Goal: Task Accomplishment & Management: Manage account settings

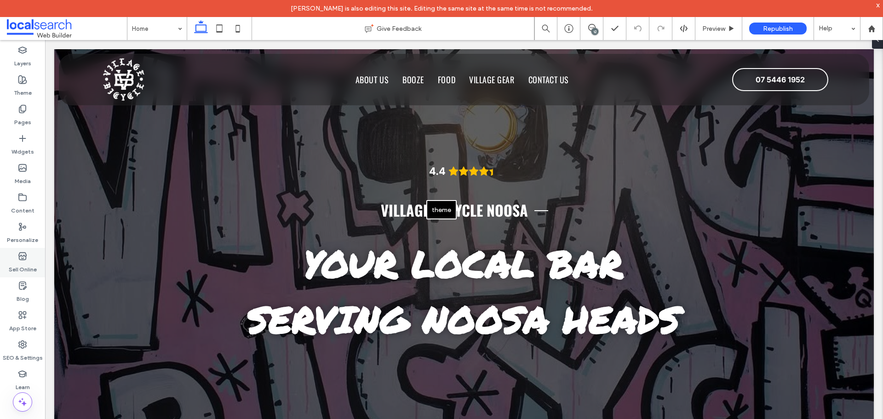
click at [25, 349] on label "SEO & Settings" at bounding box center [23, 355] width 40 height 13
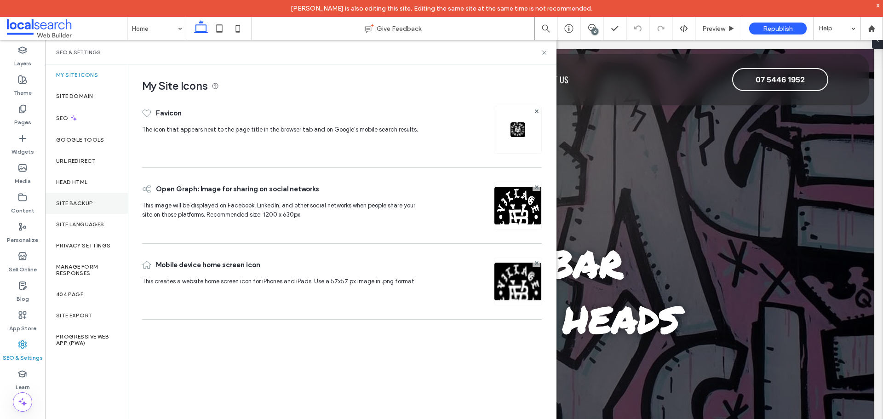
click at [82, 205] on label "Site Backup" at bounding box center [74, 203] width 37 height 6
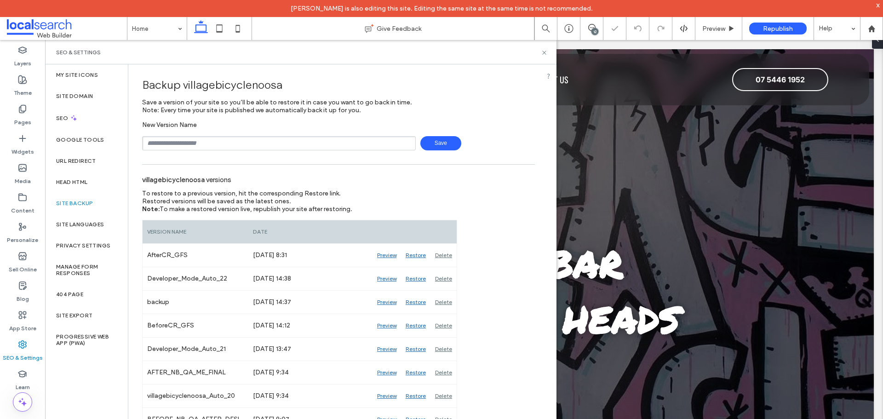
click at [214, 145] on input "text" at bounding box center [279, 143] width 274 height 14
type input "**********"
drag, startPoint x: 443, startPoint y: 141, endPoint x: 442, endPoint y: 136, distance: 5.2
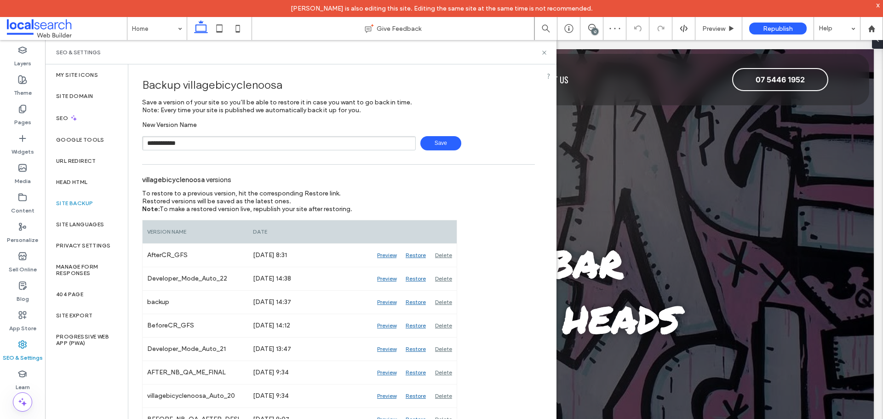
click at [442, 140] on span "Save" at bounding box center [440, 143] width 41 height 14
click at [593, 34] on div "12" at bounding box center [595, 31] width 7 height 7
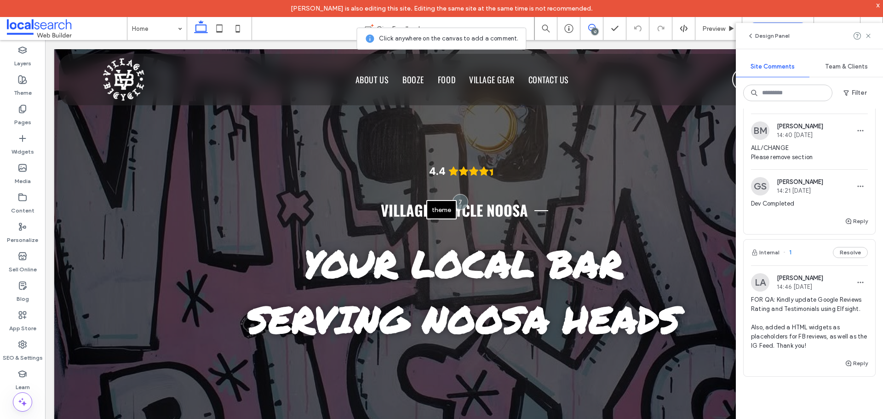
scroll to position [1932, 0]
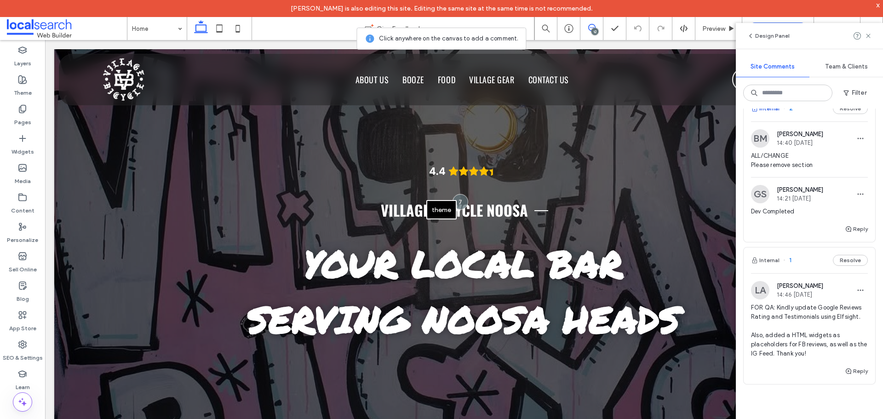
click at [767, 114] on button "Internal" at bounding box center [765, 108] width 29 height 11
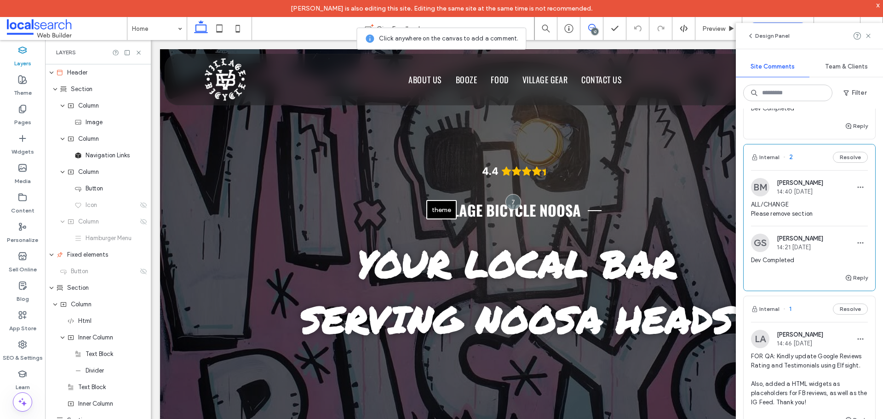
scroll to position [1794, 0]
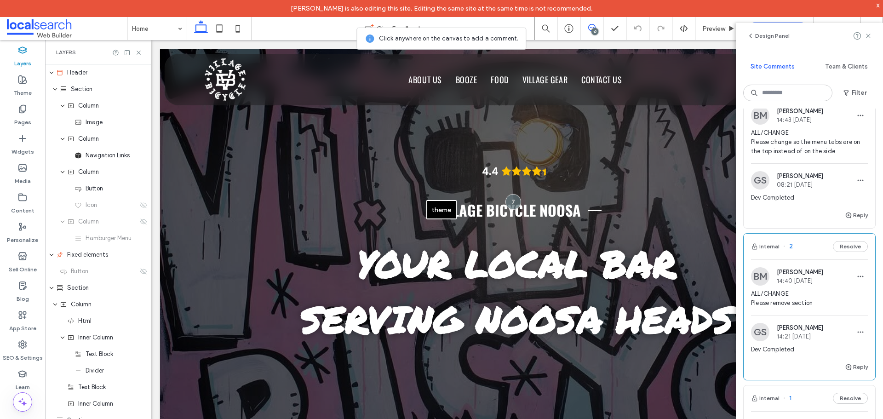
click at [776, 91] on button "Internal" at bounding box center [765, 85] width 29 height 11
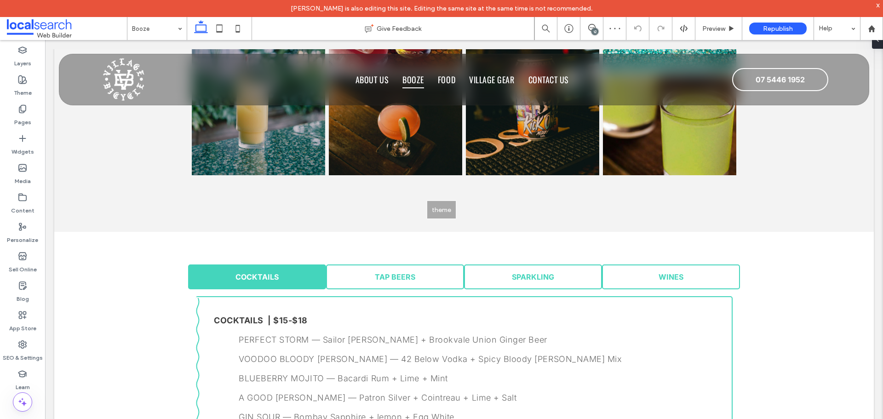
click at [495, 236] on div "theme" at bounding box center [441, 209] width 883 height 419
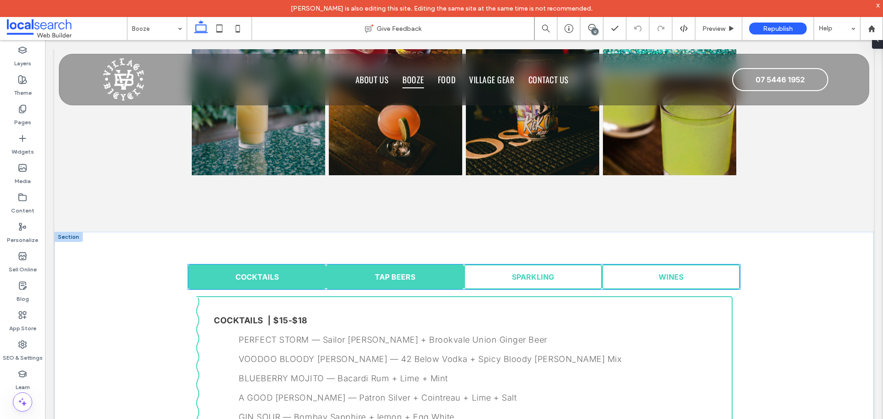
click at [407, 276] on span "TAP BEERS" at bounding box center [395, 276] width 40 height 9
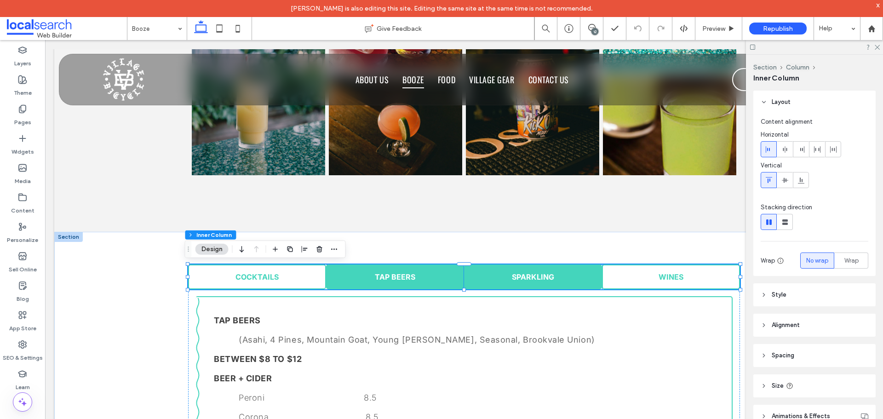
click at [503, 276] on link "SPARKLING" at bounding box center [533, 277] width 138 height 25
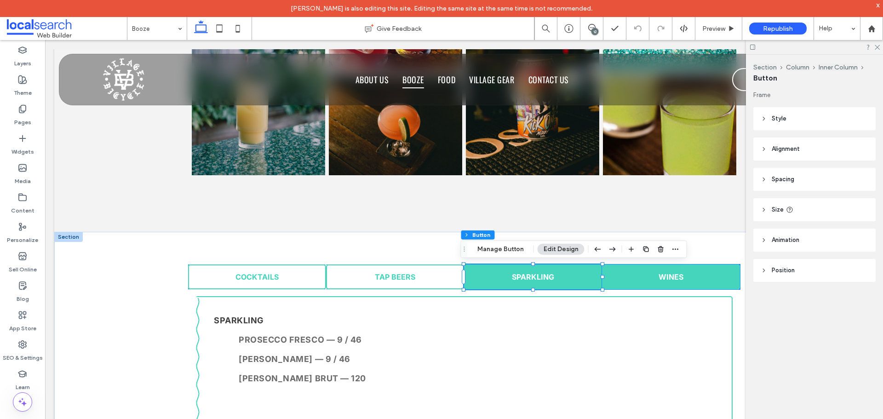
click at [702, 280] on link "WINES" at bounding box center [671, 277] width 138 height 25
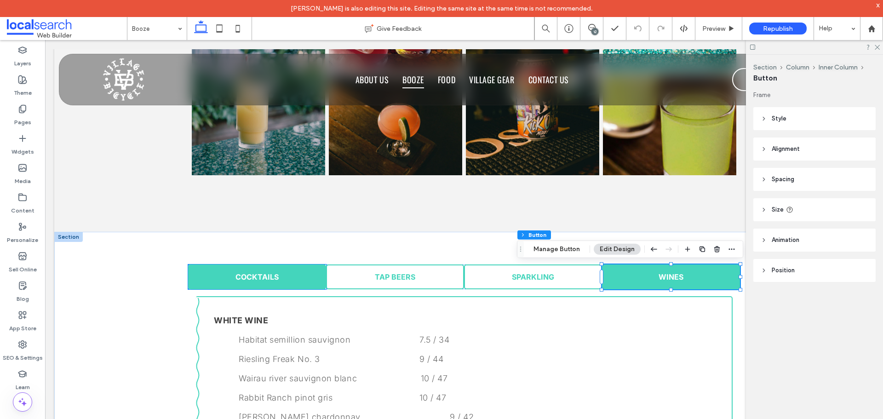
click at [251, 281] on span "COCKTAILS" at bounding box center [257, 276] width 43 height 9
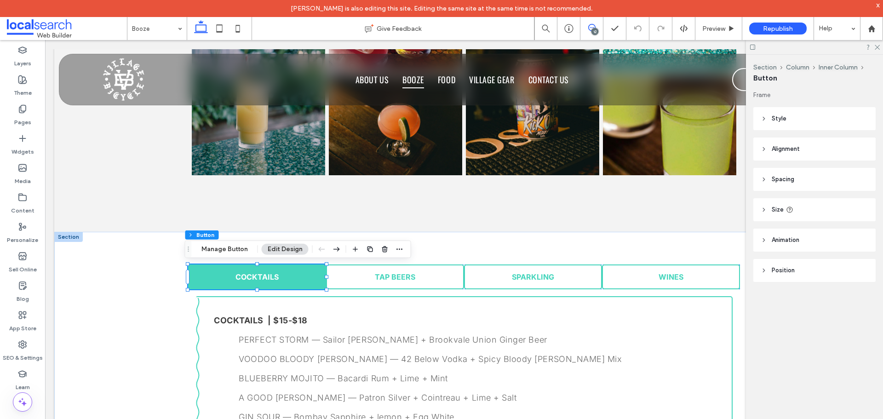
click at [598, 28] on span at bounding box center [592, 27] width 23 height 7
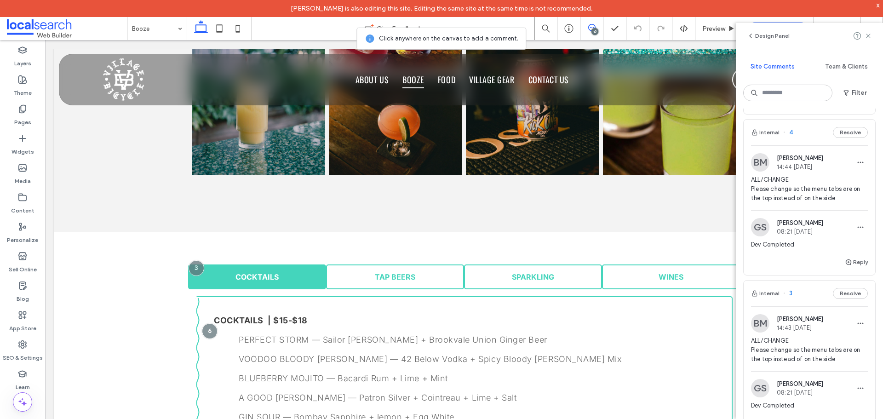
scroll to position [1564, 0]
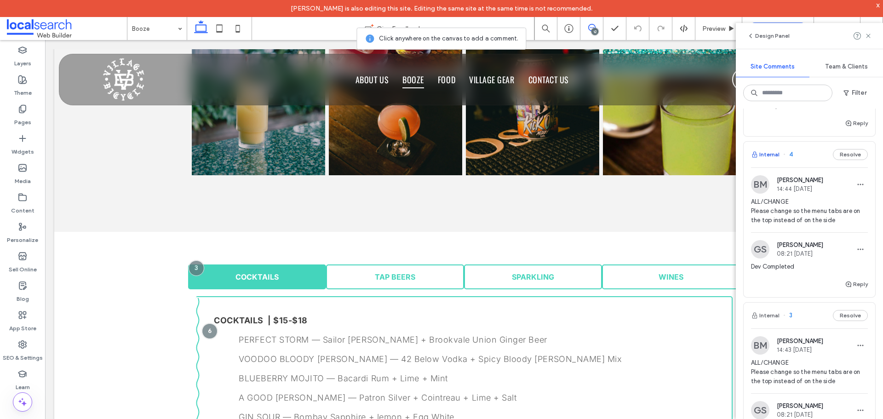
click at [766, 160] on button "Internal" at bounding box center [765, 154] width 29 height 11
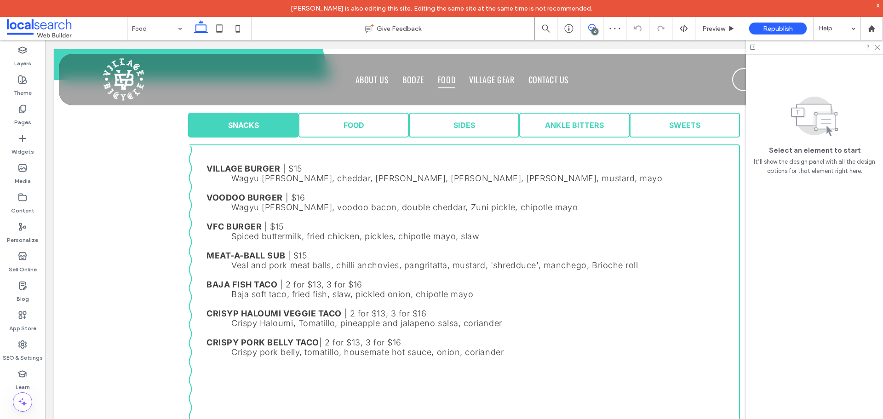
click at [597, 28] on span at bounding box center [592, 27] width 23 height 7
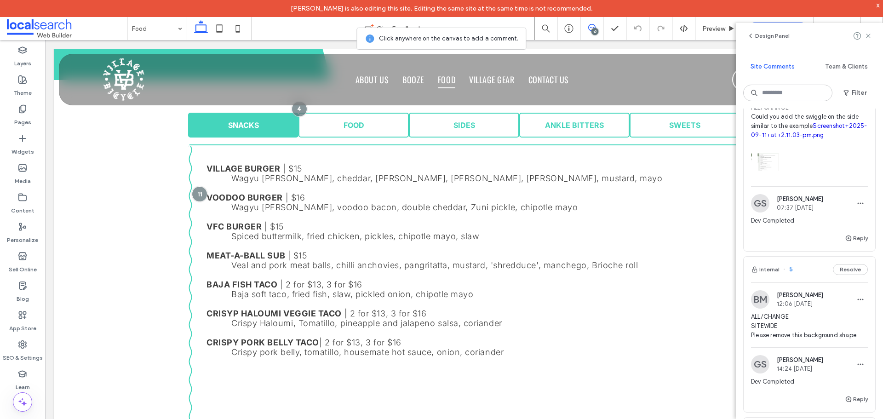
scroll to position [1242, 0]
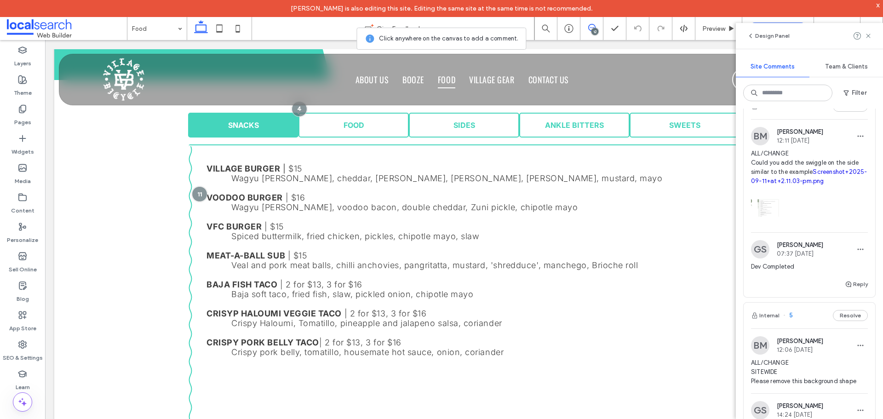
click at [792, 184] on link "Screenshot+2025-09-11+at+2.11.03-pm.png" at bounding box center [809, 176] width 116 height 16
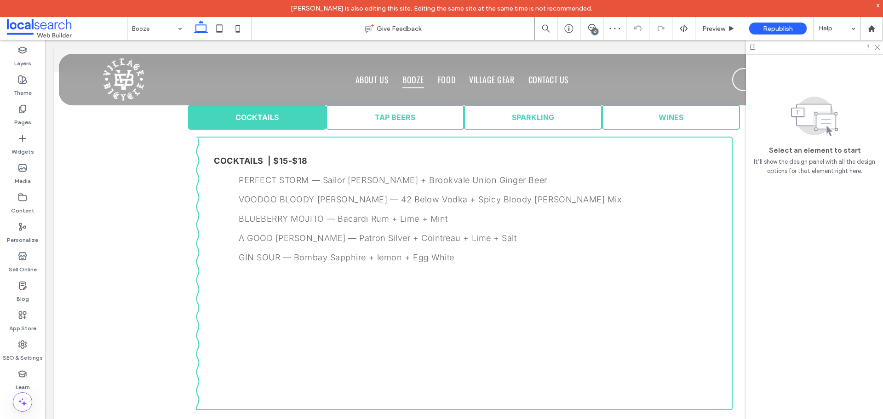
click at [595, 29] on div "12" at bounding box center [595, 31] width 7 height 7
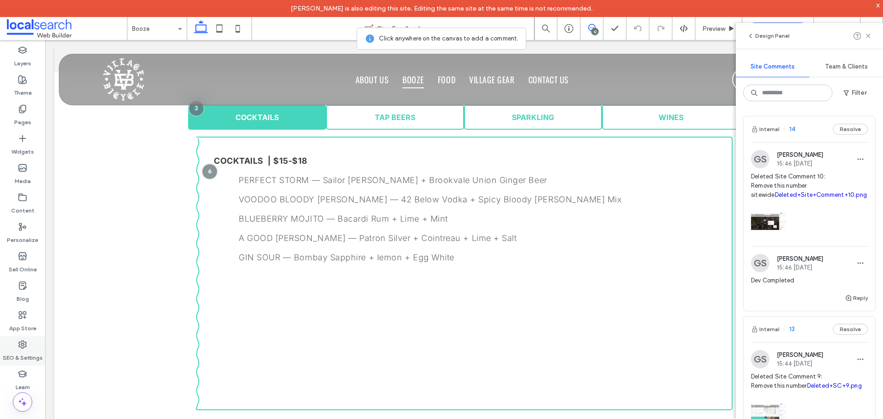
drag, startPoint x: 31, startPoint y: 349, endPoint x: 35, endPoint y: 341, distance: 9.1
click at [31, 349] on label "SEO & Settings" at bounding box center [23, 355] width 40 height 13
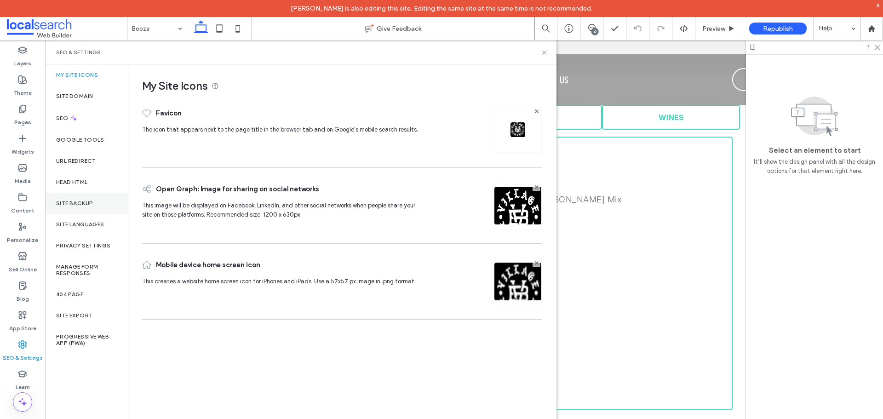
click at [75, 202] on label "Site Backup" at bounding box center [74, 203] width 37 height 6
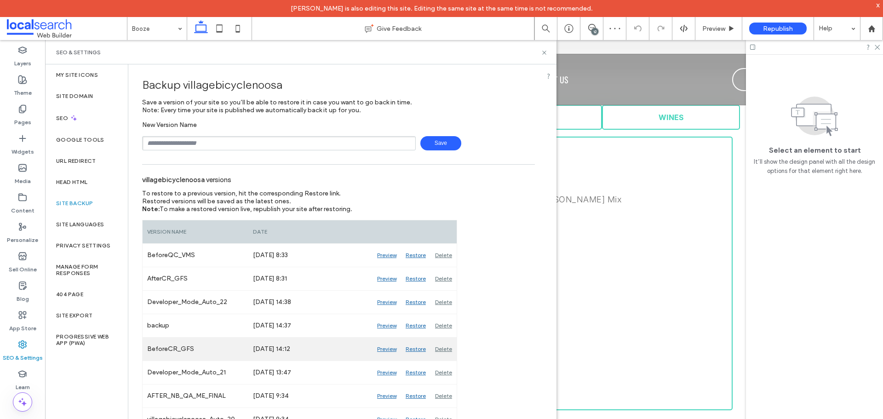
click at [391, 347] on div "Preview" at bounding box center [387, 349] width 29 height 23
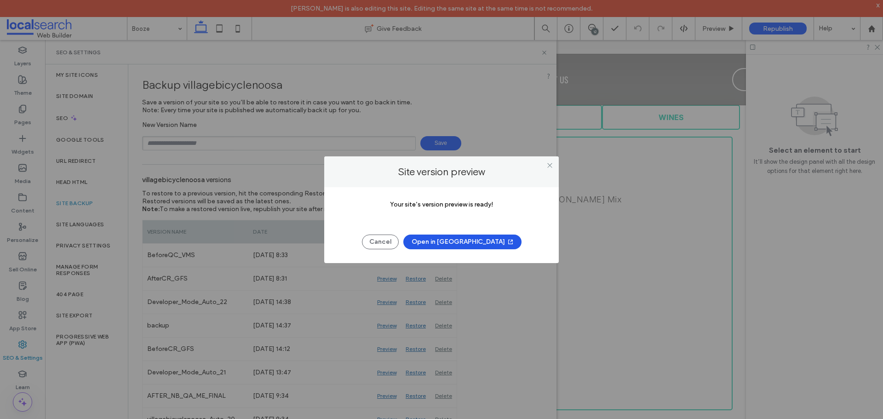
click at [464, 242] on button "Open in New Tab" at bounding box center [462, 242] width 118 height 15
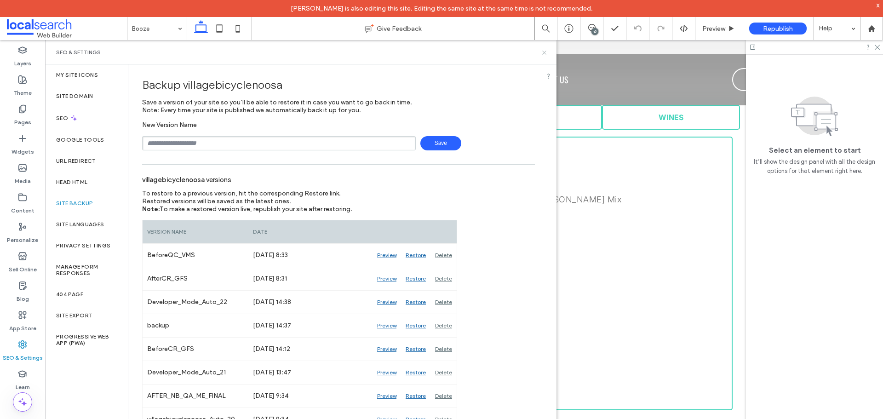
click at [547, 52] on icon at bounding box center [544, 52] width 7 height 7
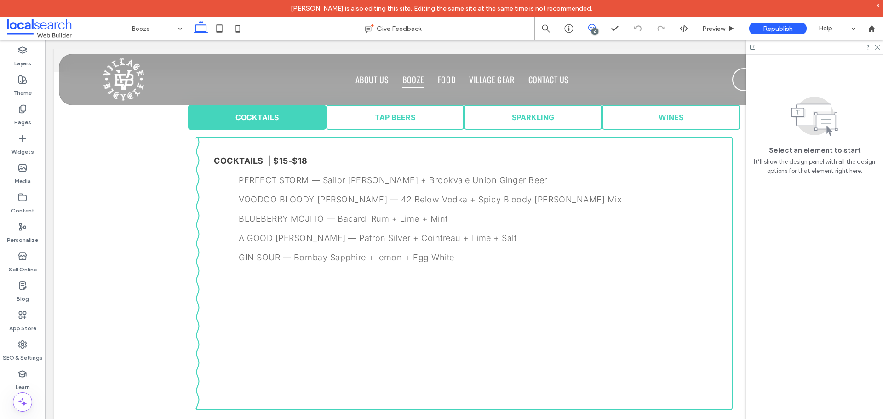
click at [593, 26] on icon at bounding box center [591, 27] width 7 height 7
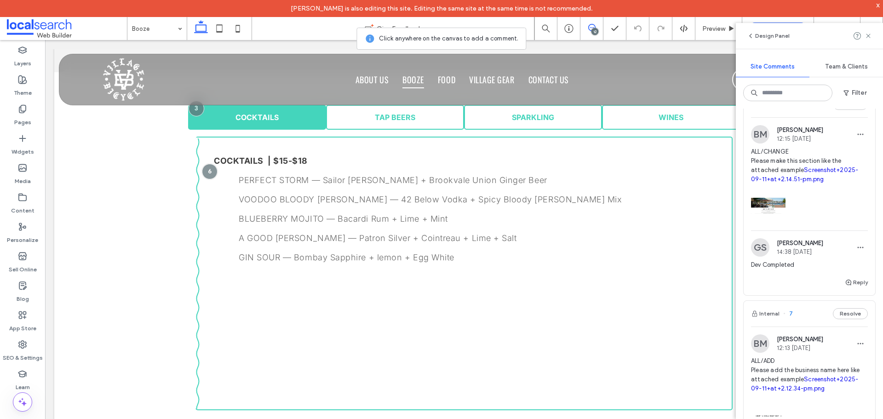
scroll to position [874, 0]
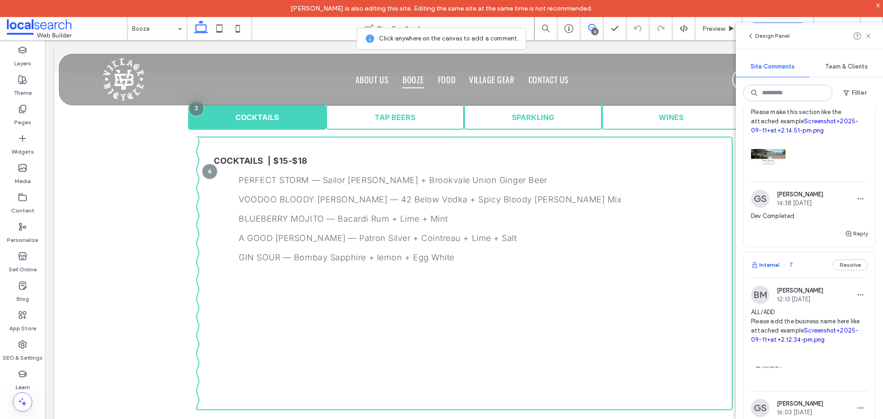
click at [776, 270] on button "Internal" at bounding box center [765, 264] width 29 height 11
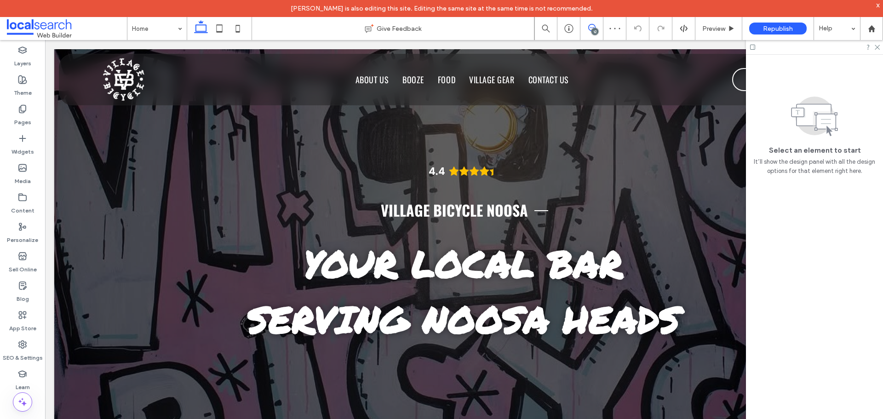
click at [600, 26] on span at bounding box center [592, 27] width 23 height 7
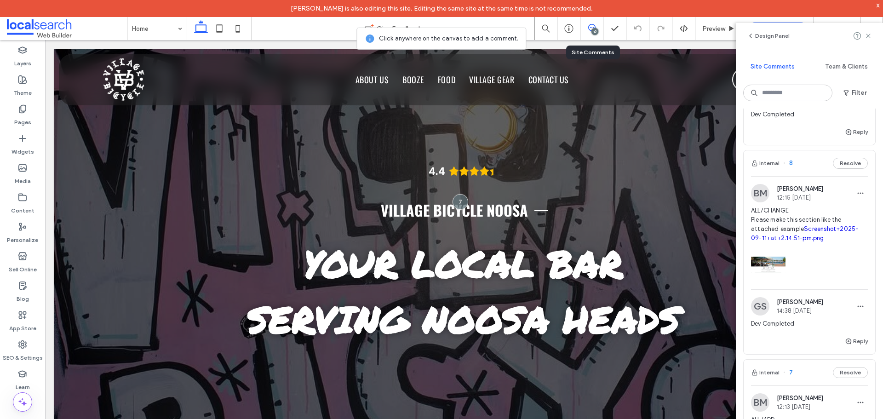
scroll to position [874, 0]
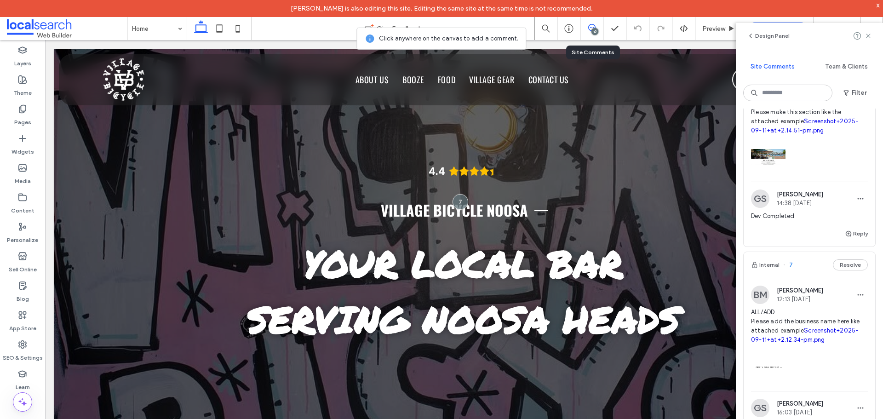
click at [792, 343] on link "Screenshot+2025-09-11+at+2.12.34-pm.png" at bounding box center [804, 335] width 107 height 16
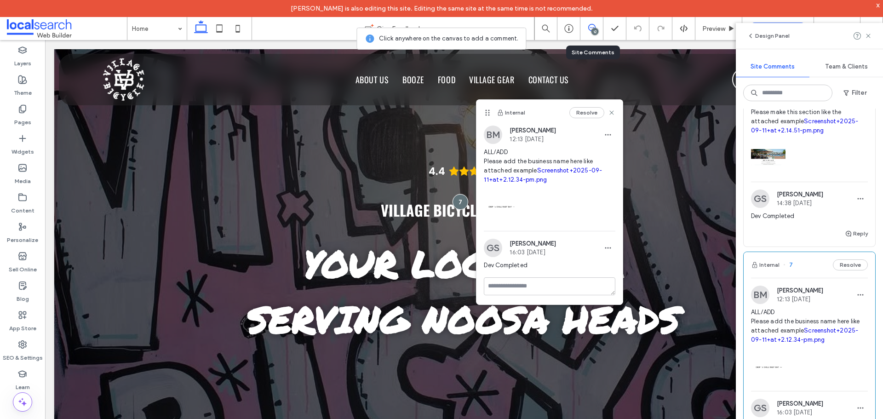
scroll to position [828, 0]
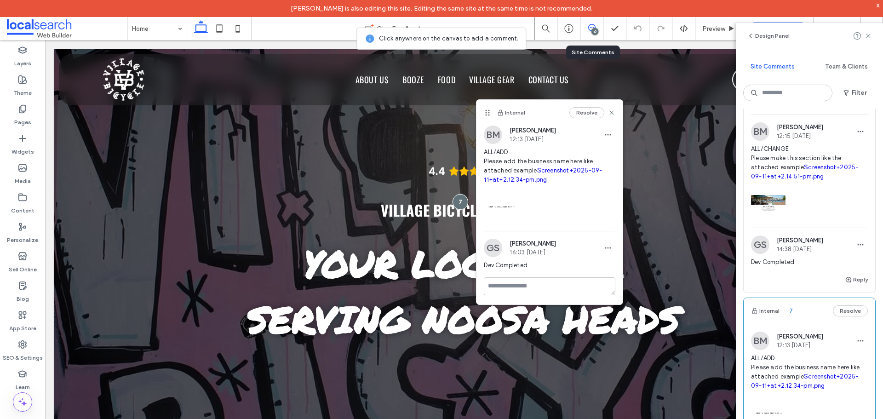
click at [774, 107] on button "Internal" at bounding box center [765, 101] width 29 height 11
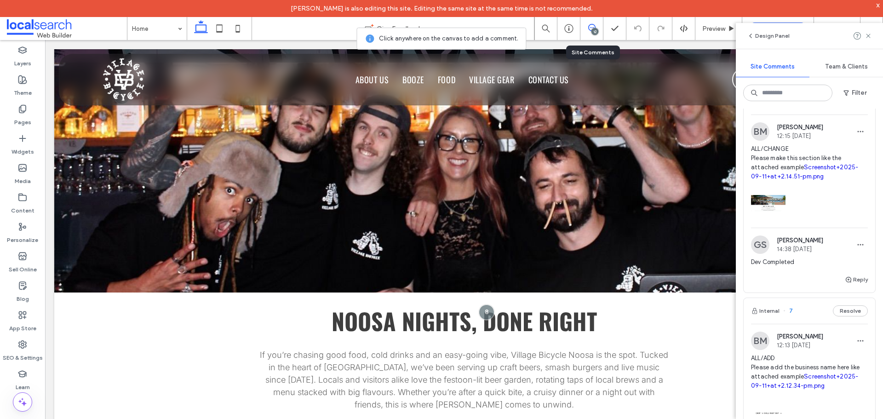
scroll to position [569, 0]
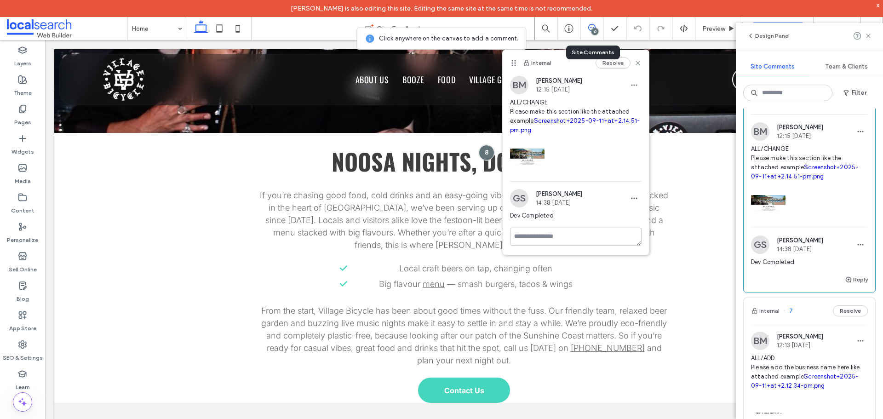
click at [807, 180] on link "Screenshot+2025-09-11+at+2.14.51-pm.png" at bounding box center [804, 172] width 107 height 16
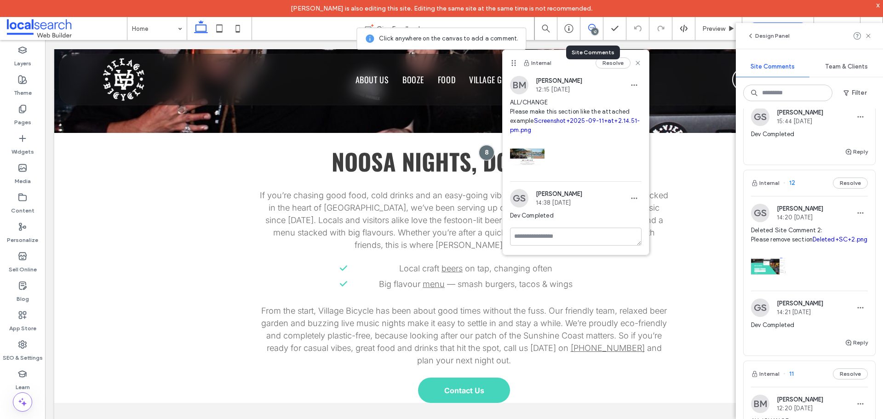
scroll to position [322, 0]
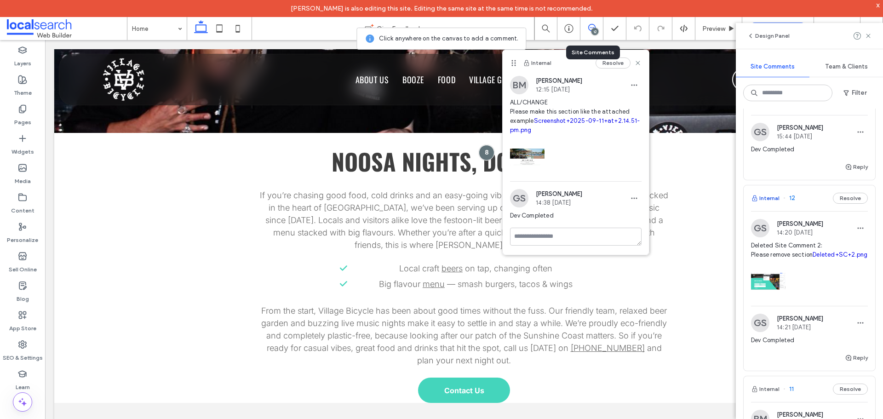
click at [774, 204] on button "Internal" at bounding box center [765, 198] width 29 height 11
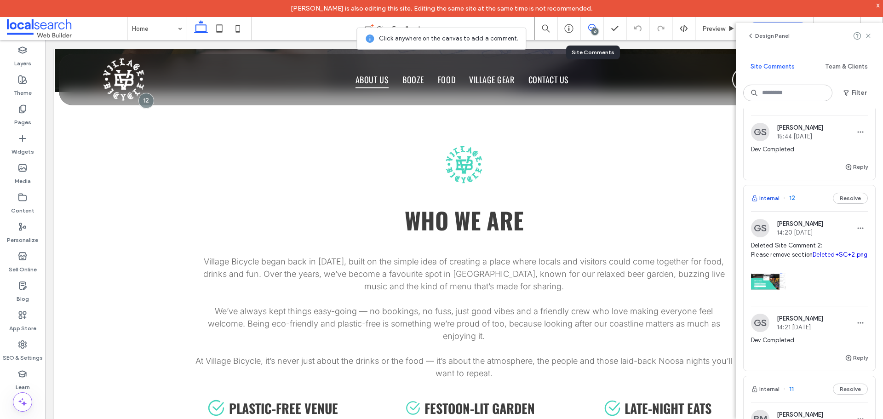
scroll to position [1204, 0]
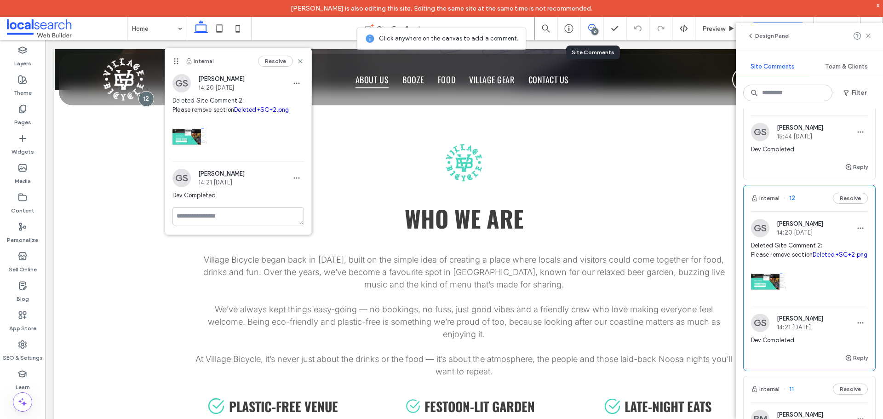
click at [813, 258] on link "Deleted+SC+2.png" at bounding box center [840, 254] width 55 height 7
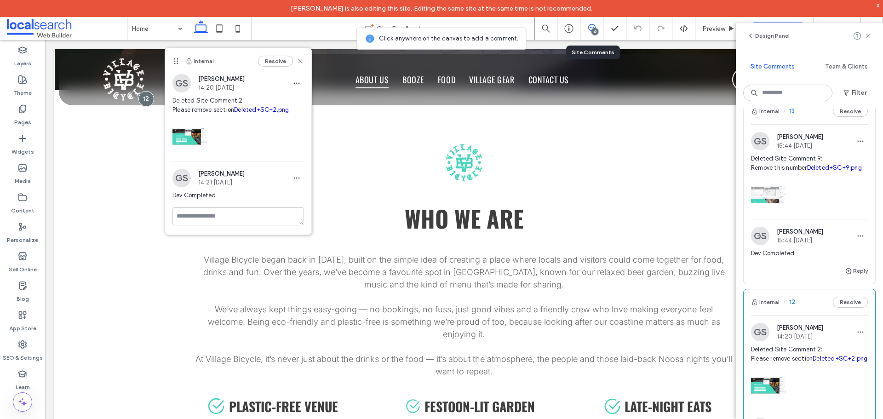
scroll to position [184, 0]
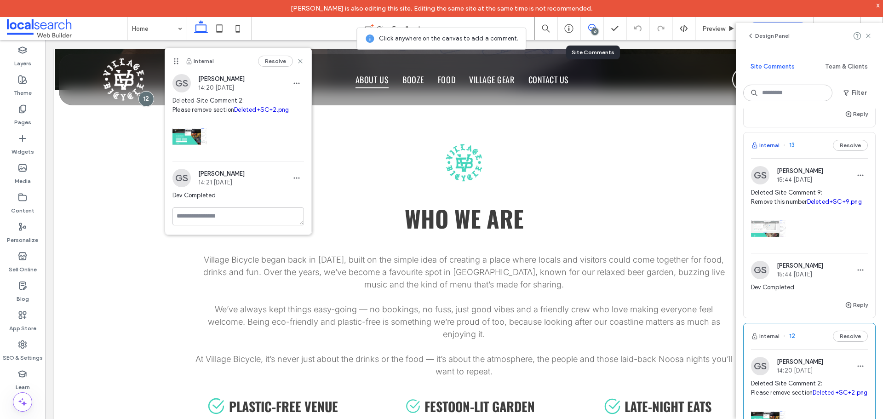
click at [765, 145] on button "Internal" at bounding box center [765, 145] width 29 height 11
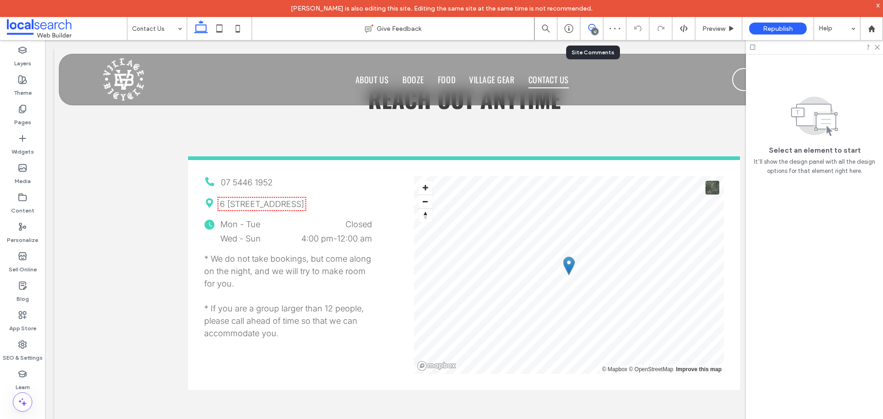
click at [597, 25] on span at bounding box center [592, 27] width 23 height 7
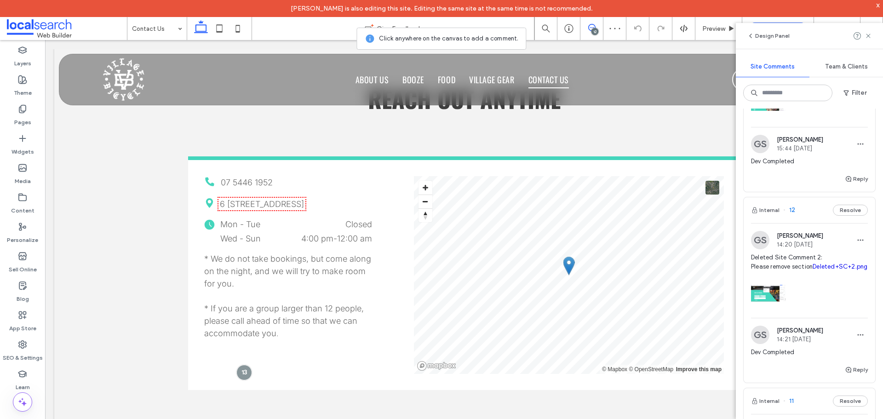
scroll to position [322, 0]
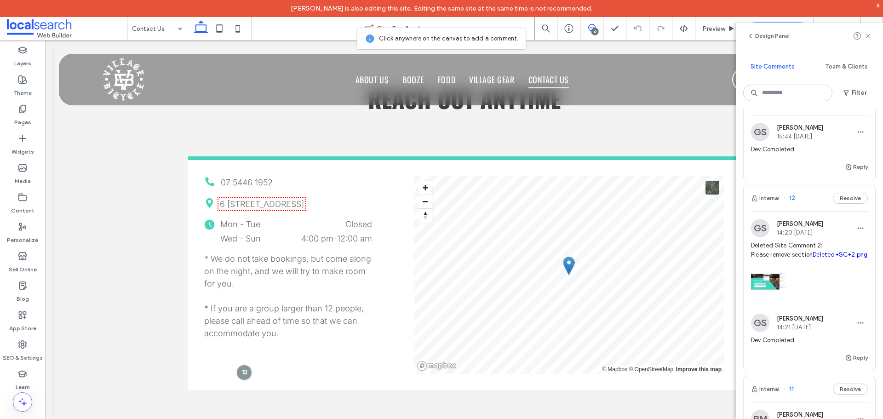
click at [813, 258] on link "Deleted+SC+2.png" at bounding box center [840, 254] width 55 height 7
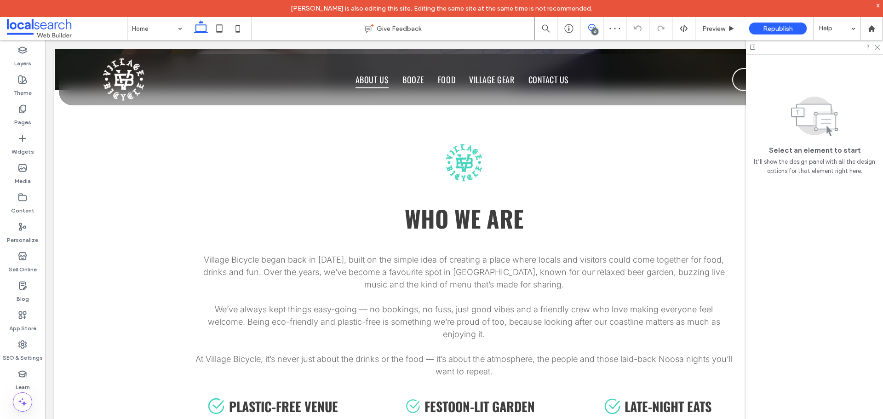
click at [590, 26] on icon at bounding box center [591, 27] width 7 height 7
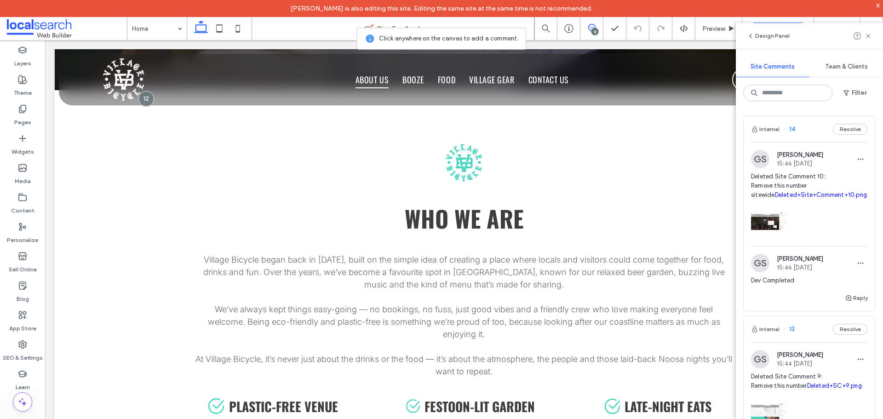
click at [799, 196] on link "Deleted+Site+Comment+10.png" at bounding box center [821, 194] width 92 height 7
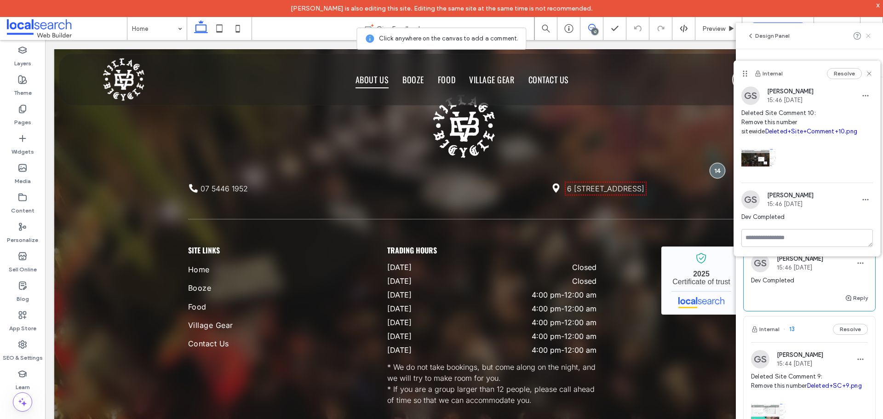
click at [867, 38] on icon at bounding box center [868, 35] width 7 height 7
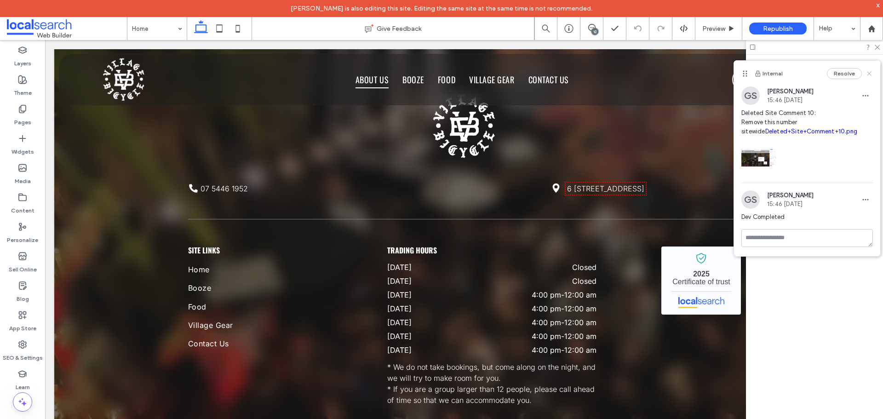
click at [869, 73] on use at bounding box center [869, 73] width 4 height 4
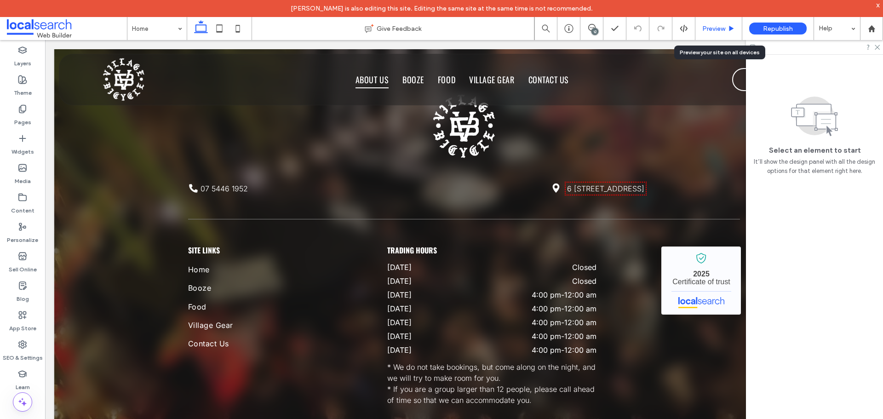
click at [719, 23] on div "Preview" at bounding box center [719, 28] width 47 height 23
click at [719, 33] on div "Preview" at bounding box center [719, 28] width 47 height 23
click at [713, 27] on span "Preview" at bounding box center [713, 29] width 23 height 8
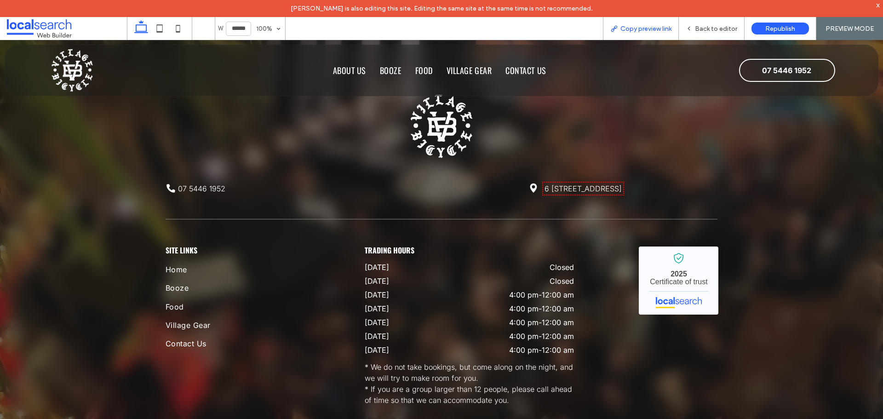
scroll to position [2312, 0]
click at [637, 27] on span "Copy preview link" at bounding box center [646, 29] width 51 height 8
click at [714, 26] on span "Back to editor" at bounding box center [716, 29] width 42 height 8
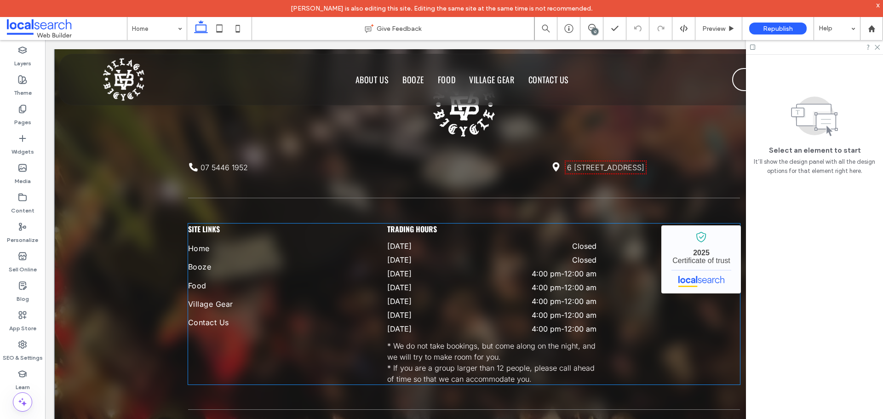
scroll to position [2313, 0]
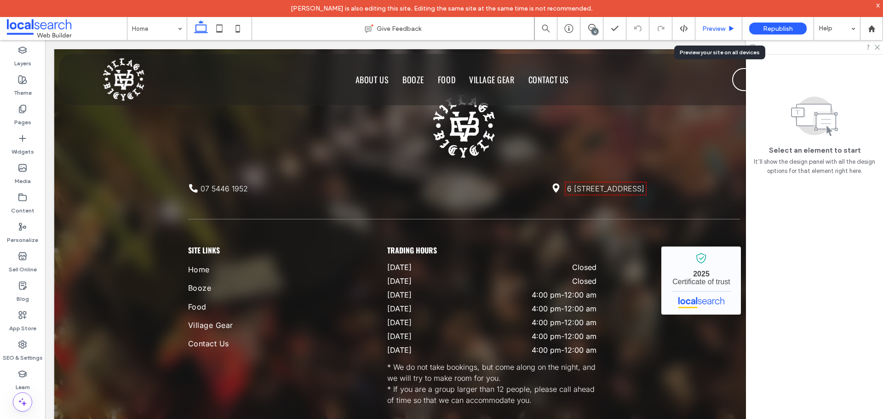
click at [705, 31] on span "Preview" at bounding box center [713, 29] width 23 height 8
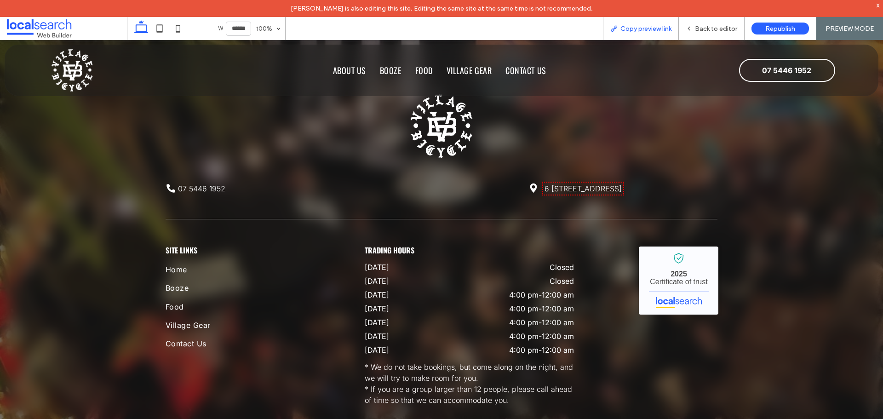
scroll to position [2312, 0]
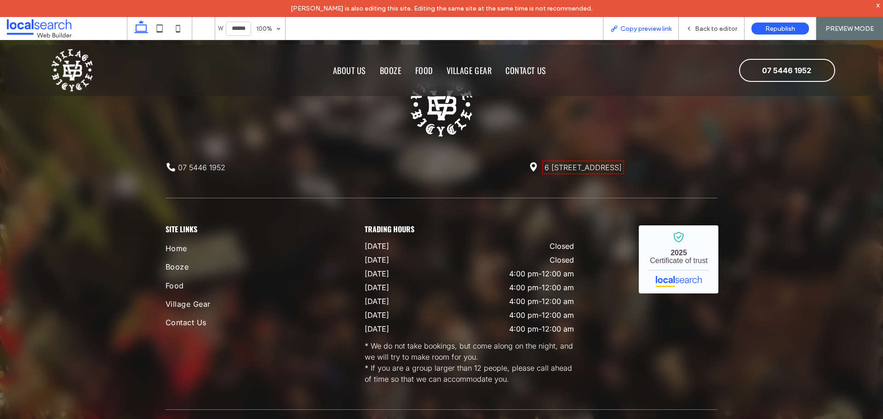
click at [644, 26] on span "Copy preview link" at bounding box center [646, 29] width 51 height 8
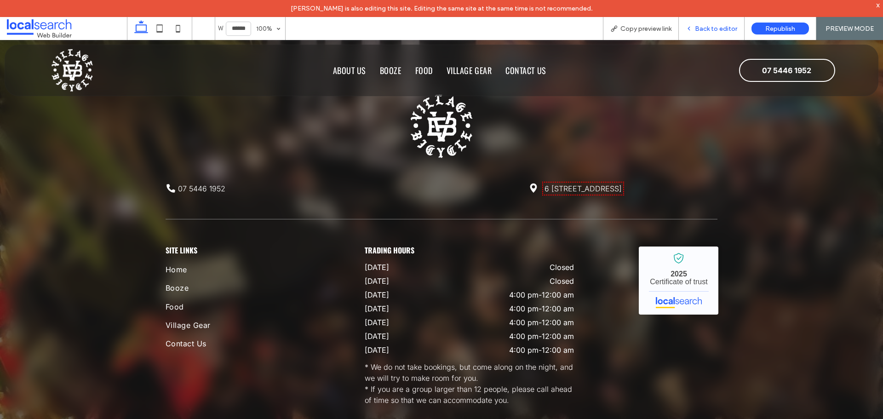
click at [711, 30] on span "Back to editor" at bounding box center [716, 29] width 42 height 8
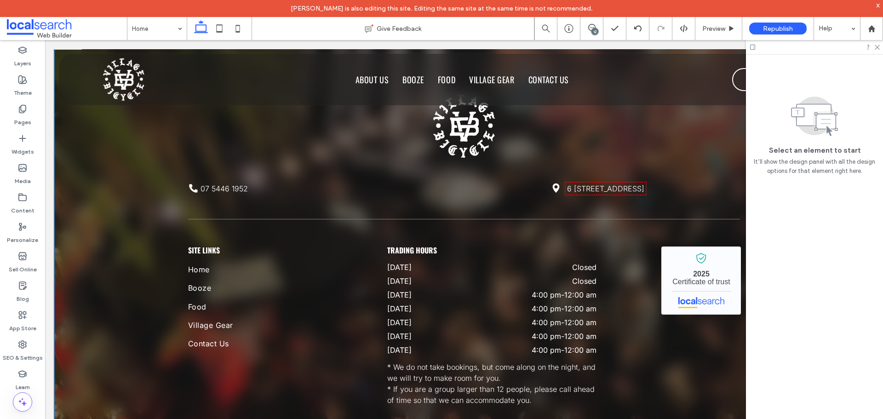
scroll to position [2313, 0]
click at [34, 348] on div "SEO & Settings" at bounding box center [22, 350] width 45 height 29
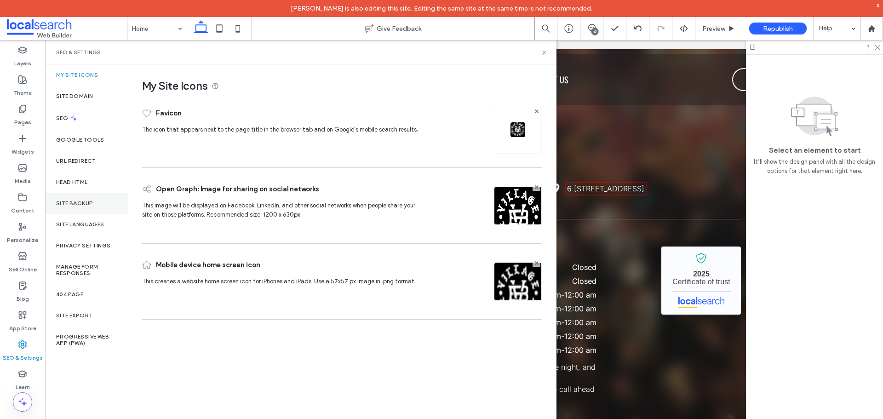
click at [76, 207] on div "Site Backup" at bounding box center [86, 203] width 83 height 21
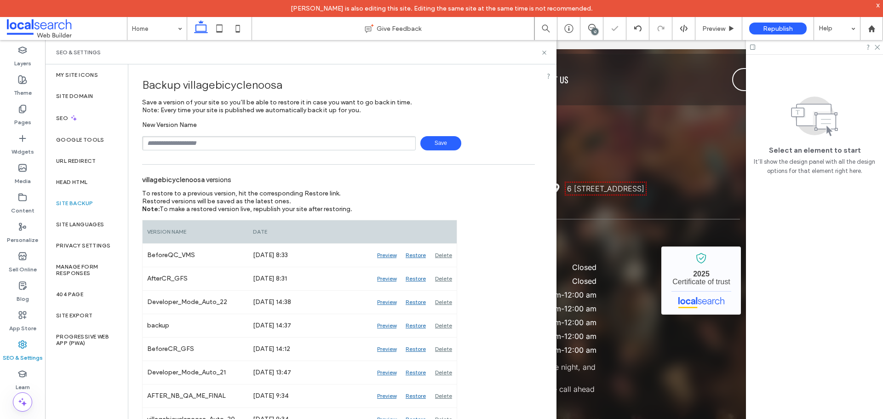
click at [206, 146] on input "text" at bounding box center [279, 143] width 274 height 14
type input "**********"
drag, startPoint x: 447, startPoint y: 138, endPoint x: 445, endPoint y: 144, distance: 5.8
click at [447, 138] on span "Save" at bounding box center [440, 143] width 41 height 14
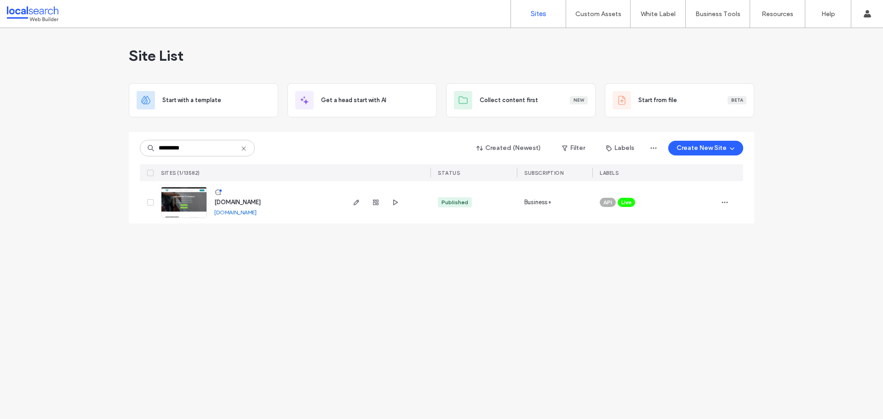
type input "********"
click at [357, 199] on icon "button" at bounding box center [356, 202] width 7 height 7
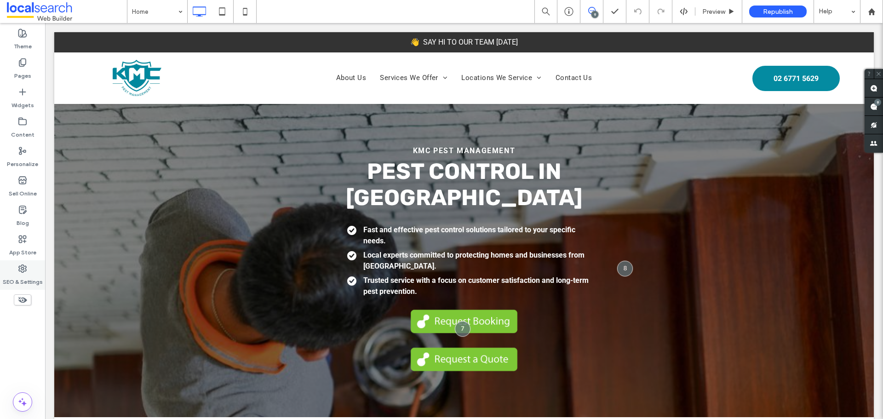
click at [29, 276] on label "SEO & Settings" at bounding box center [23, 279] width 40 height 13
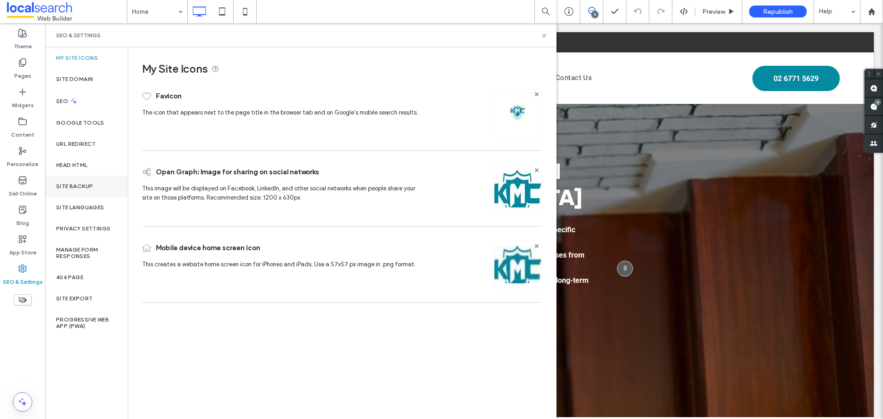
click at [88, 186] on label "Site Backup" at bounding box center [74, 186] width 37 height 6
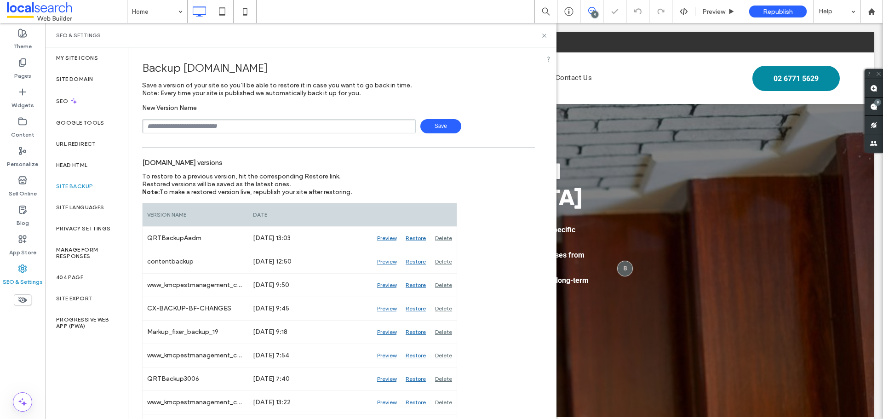
click at [193, 127] on input "text" at bounding box center [279, 126] width 274 height 14
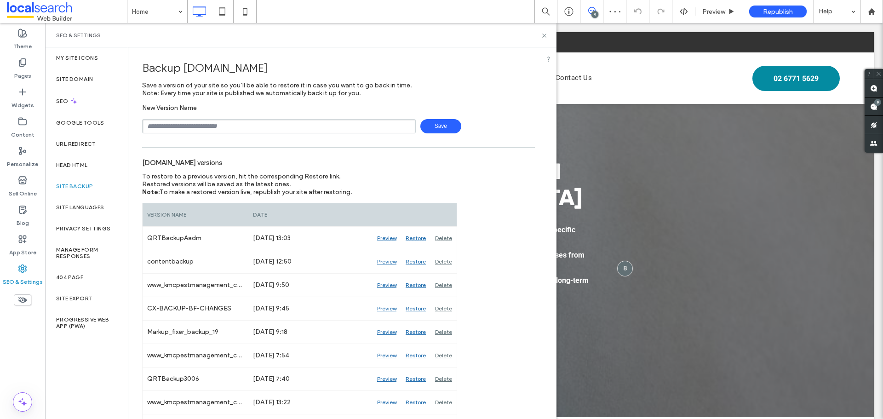
type input "**********"
click at [432, 130] on span "Save" at bounding box center [440, 126] width 41 height 14
click at [547, 36] on icon at bounding box center [544, 35] width 7 height 7
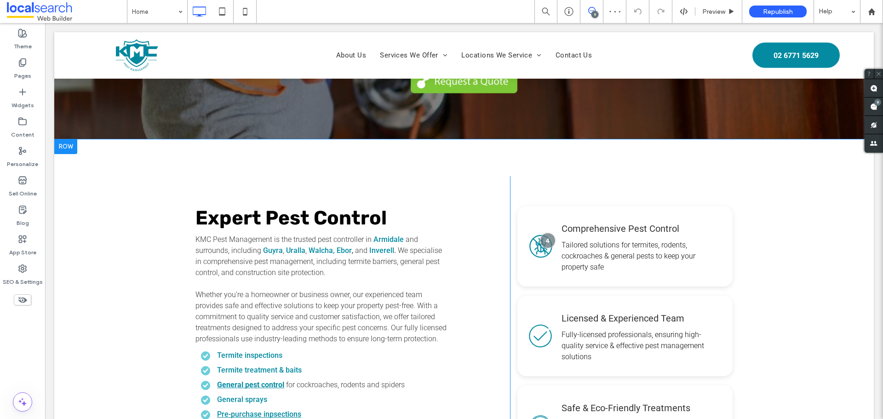
scroll to position [368, 0]
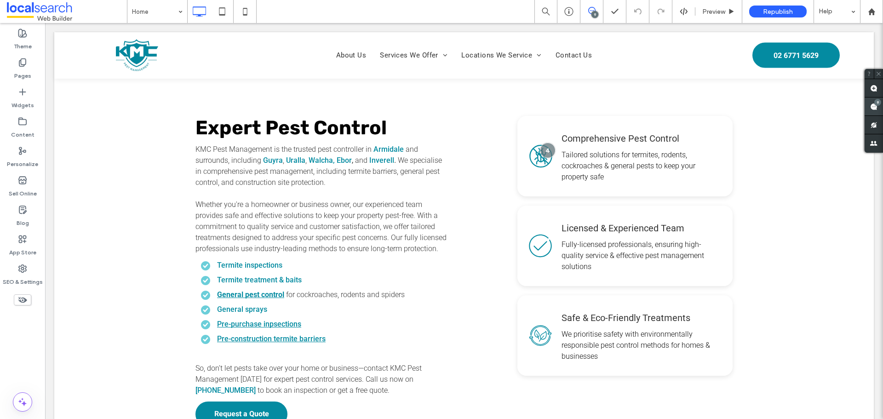
click at [878, 107] on span at bounding box center [874, 107] width 18 height 18
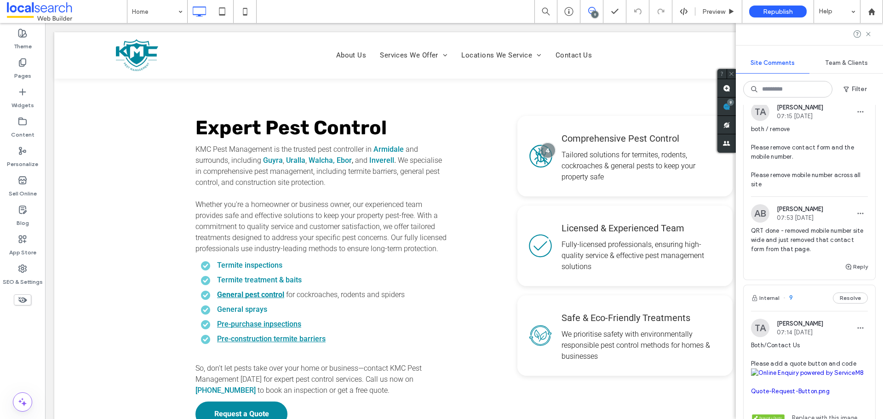
scroll to position [0, 0]
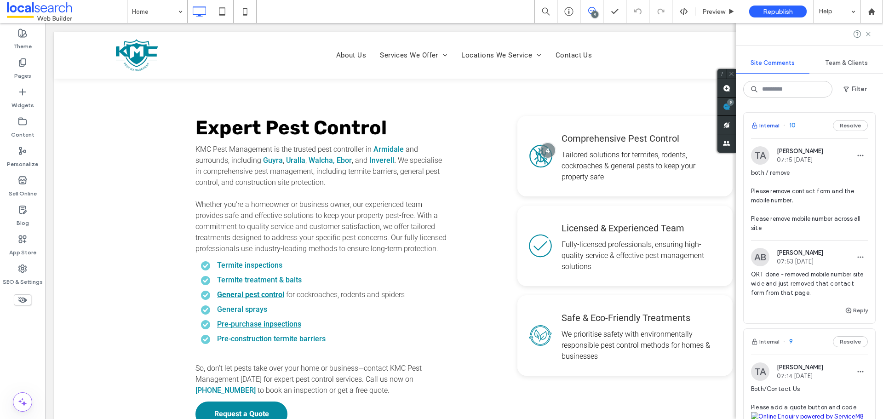
click at [759, 126] on span "button" at bounding box center [755, 126] width 8 height 10
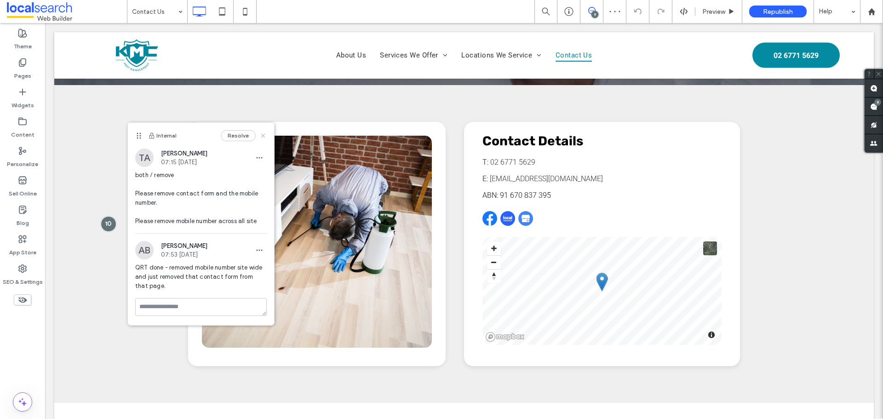
click at [263, 134] on icon at bounding box center [262, 135] width 7 height 7
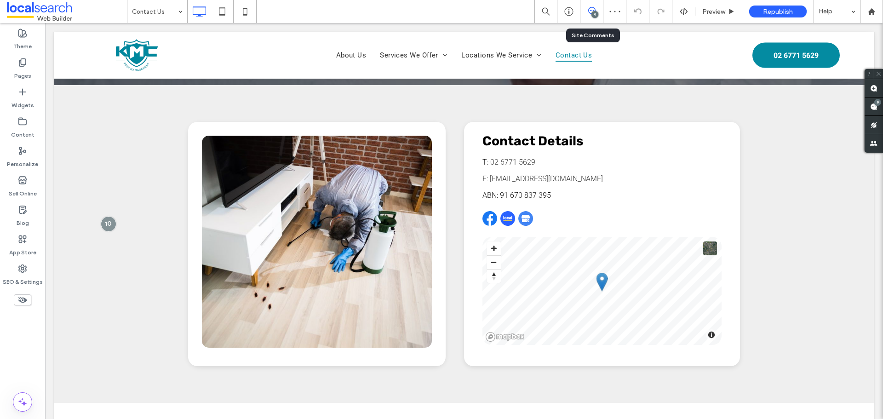
click at [595, 6] on div "9" at bounding box center [592, 11] width 23 height 23
click at [874, 107] on use at bounding box center [873, 106] width 7 height 7
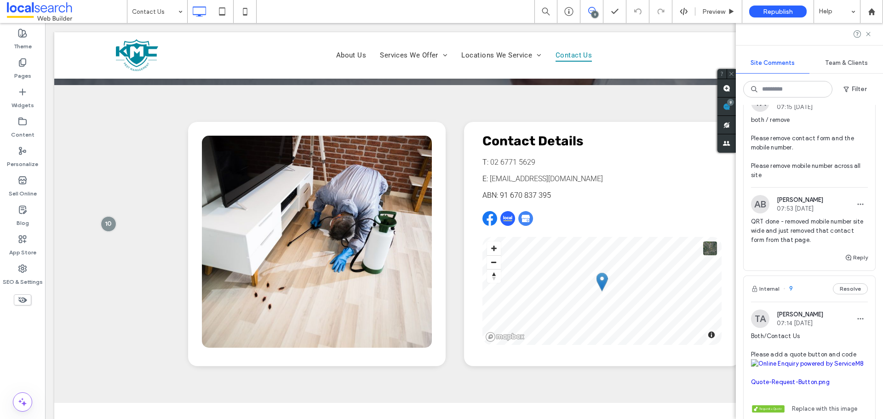
scroll to position [184, 0]
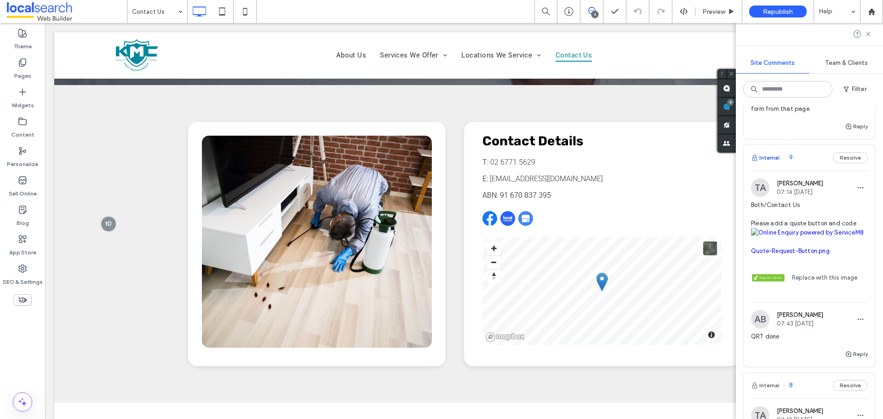
click at [773, 157] on button "Internal" at bounding box center [765, 157] width 29 height 11
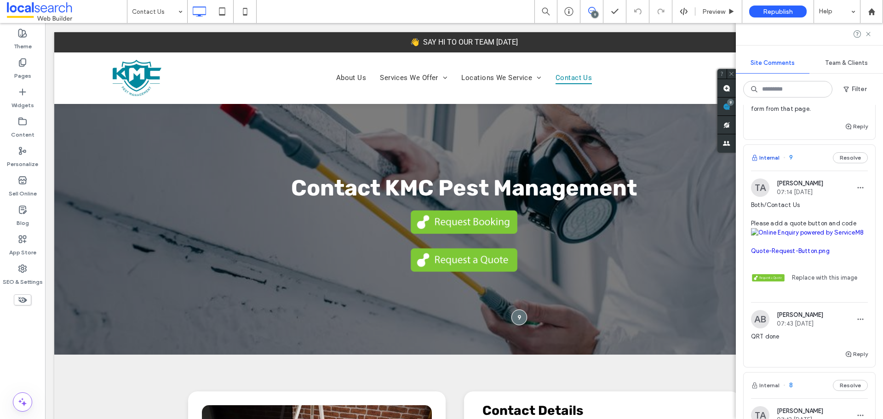
scroll to position [0, 0]
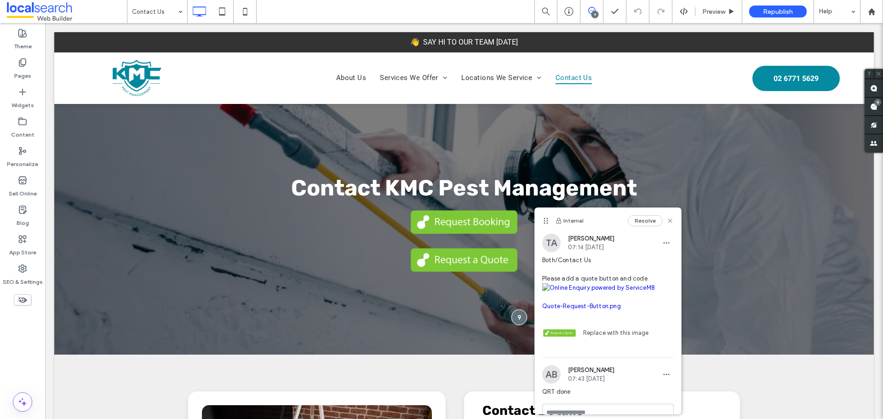
click at [594, 12] on div "9" at bounding box center [595, 14] width 7 height 7
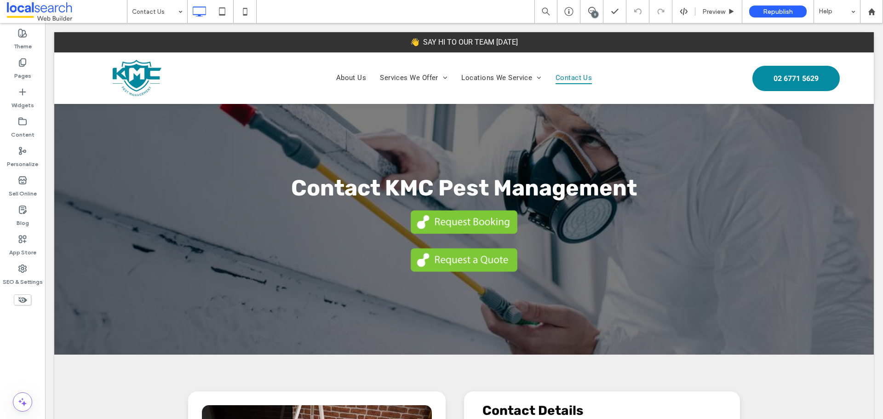
click at [594, 12] on div "9" at bounding box center [595, 14] width 7 height 7
click at [871, 107] on use at bounding box center [873, 106] width 7 height 7
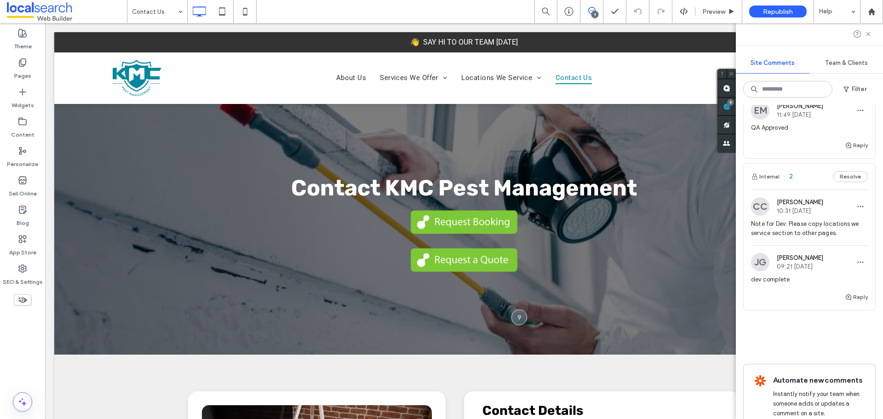
scroll to position [1564, 0]
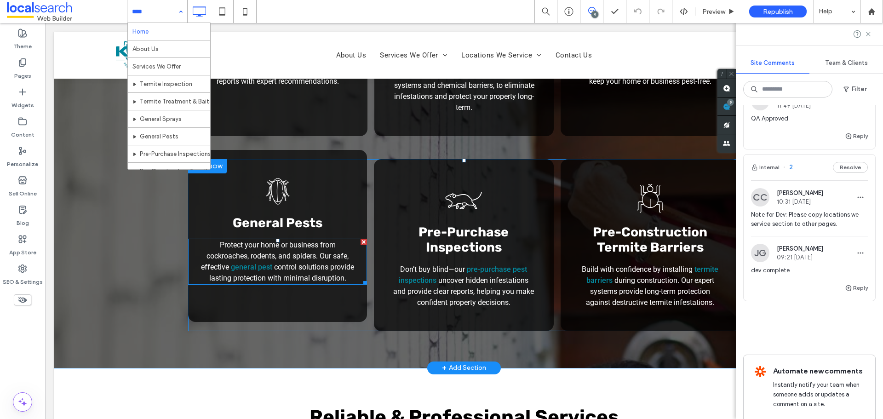
scroll to position [1058, 0]
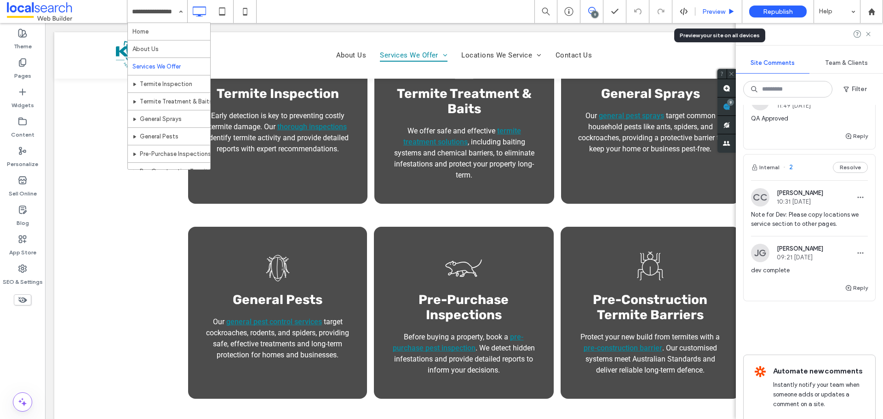
click at [718, 21] on div "Preview" at bounding box center [719, 11] width 47 height 23
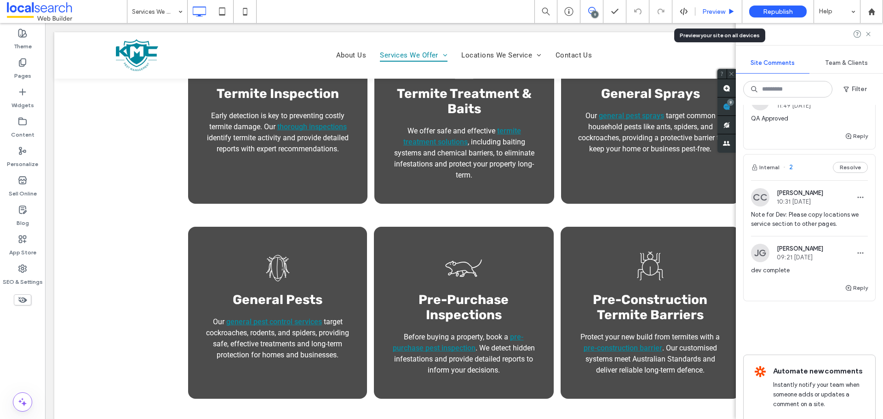
click at [716, 13] on span "Preview" at bounding box center [713, 12] width 23 height 8
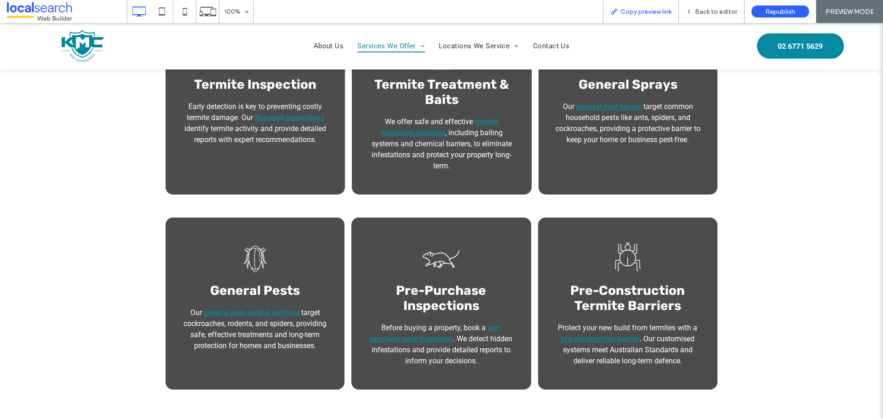
drag, startPoint x: 662, startPoint y: 12, endPoint x: 668, endPoint y: 3, distance: 10.9
click at [662, 12] on span "Copy preview link" at bounding box center [646, 12] width 51 height 8
click at [645, 17] on div "Copy preview link" at bounding box center [641, 11] width 76 height 23
drag, startPoint x: 652, startPoint y: 17, endPoint x: 655, endPoint y: 14, distance: 4.9
click at [674, 14] on div "Copy preview link" at bounding box center [641, 11] width 76 height 23
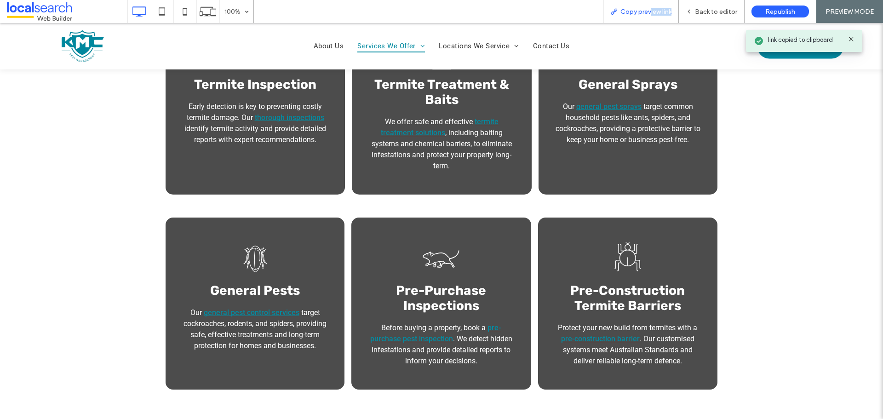
click at [653, 13] on span "Copy preview link" at bounding box center [646, 12] width 51 height 8
click at [629, 13] on span "Copy preview link" at bounding box center [646, 12] width 51 height 8
click at [643, 12] on span "Copy preview link" at bounding box center [646, 12] width 51 height 8
click at [637, 12] on span "Copy preview link" at bounding box center [646, 12] width 51 height 8
click at [708, 14] on span "Back to editor" at bounding box center [716, 12] width 42 height 8
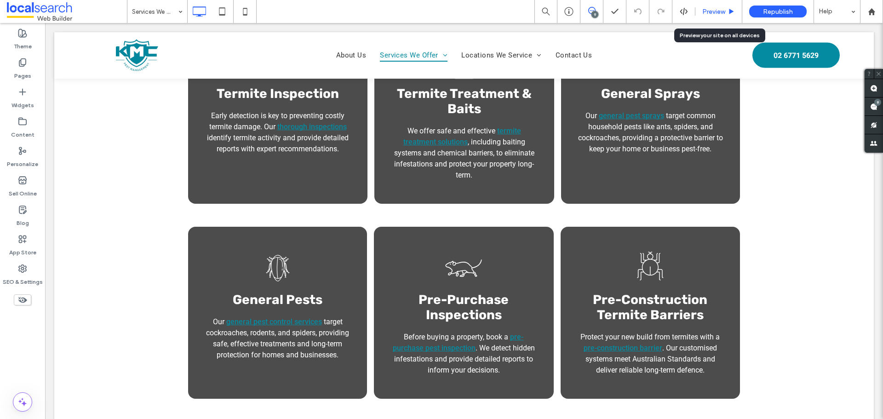
click at [718, 12] on span "Preview" at bounding box center [713, 12] width 23 height 8
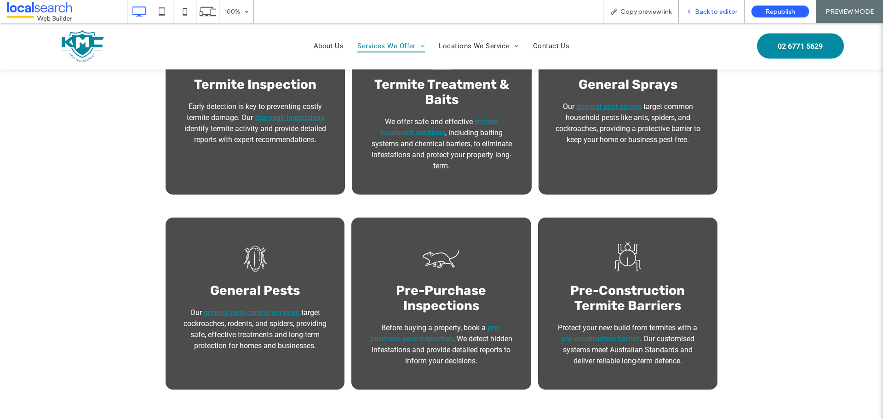
drag, startPoint x: 720, startPoint y: 13, endPoint x: 508, endPoint y: 30, distance: 212.8
click at [720, 13] on span "Back to editor" at bounding box center [716, 12] width 42 height 8
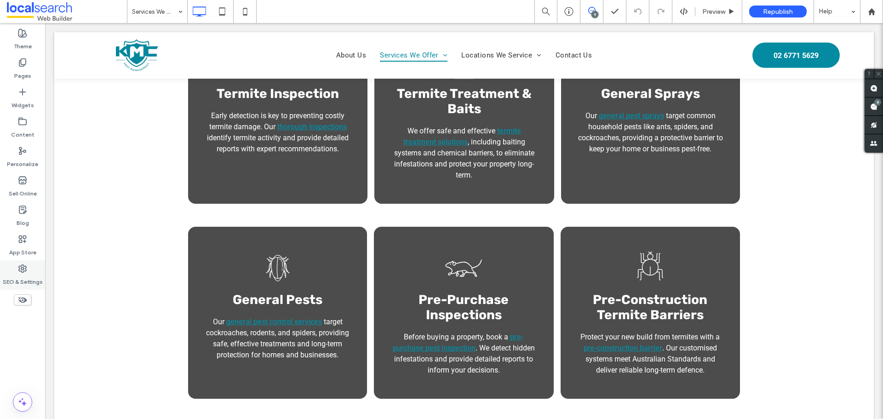
click at [25, 270] on icon at bounding box center [22, 268] width 9 height 9
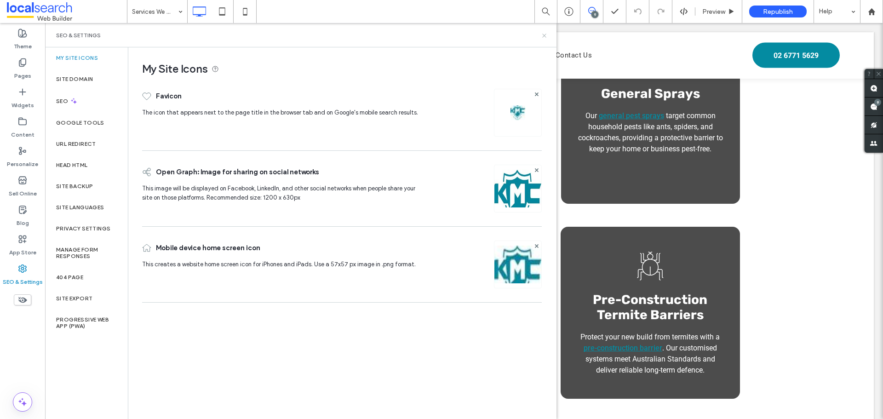
click at [544, 34] on icon at bounding box center [544, 35] width 7 height 7
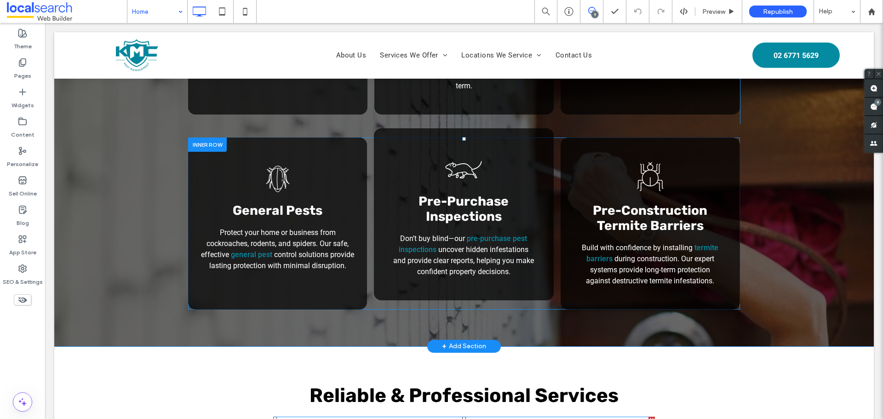
scroll to position [874, 0]
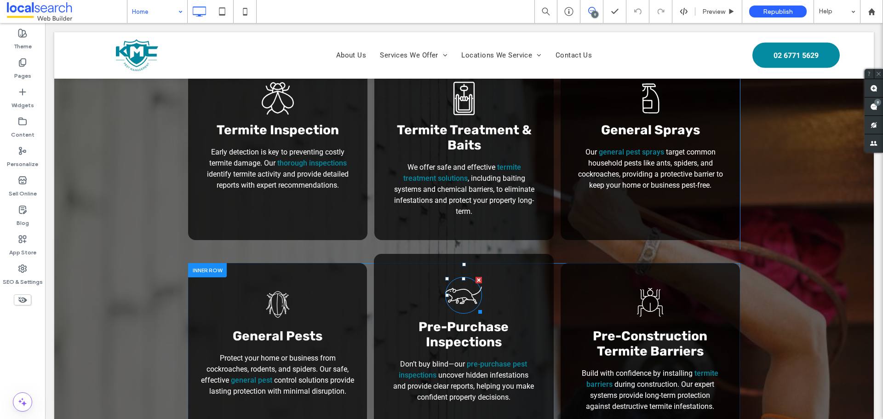
click at [449, 277] on icon "Rat Icon" at bounding box center [463, 295] width 37 height 37
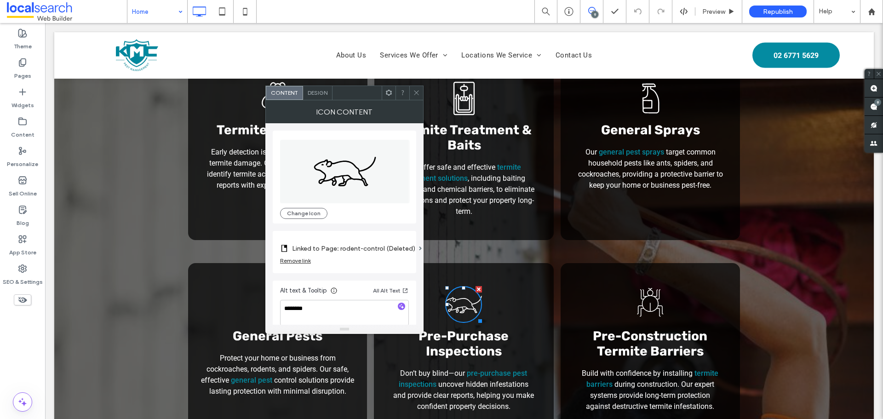
click at [305, 261] on div "Remove link" at bounding box center [295, 260] width 31 height 7
click at [305, 259] on section "Link Icon" at bounding box center [344, 249] width 129 height 26
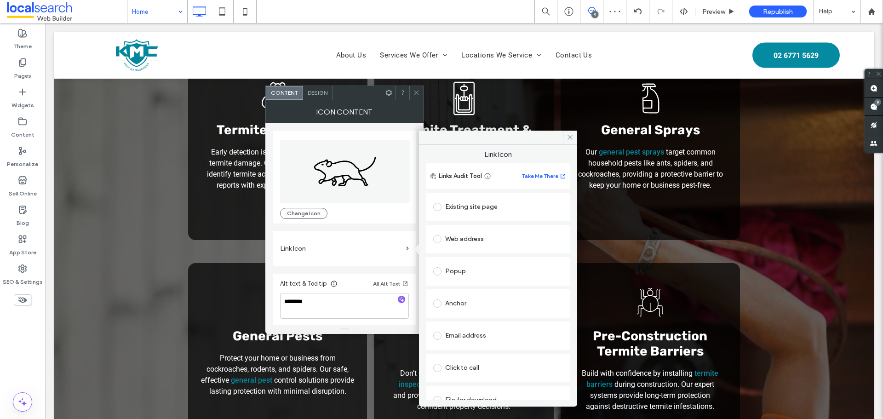
click at [463, 207] on div "Existing site page" at bounding box center [498, 207] width 130 height 15
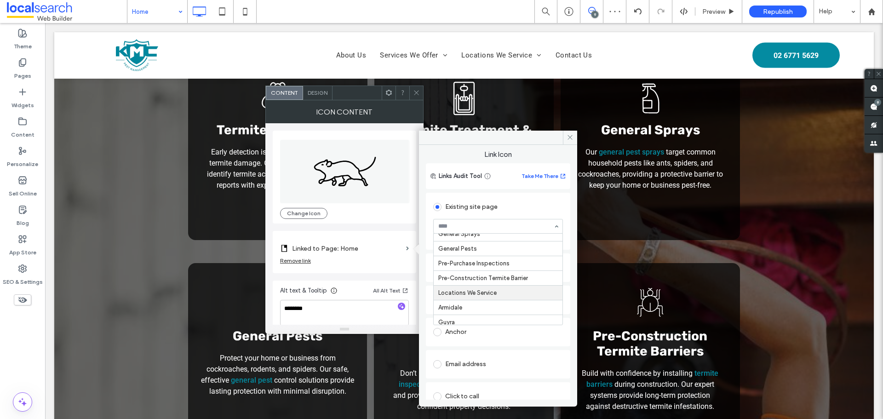
scroll to position [46, 0]
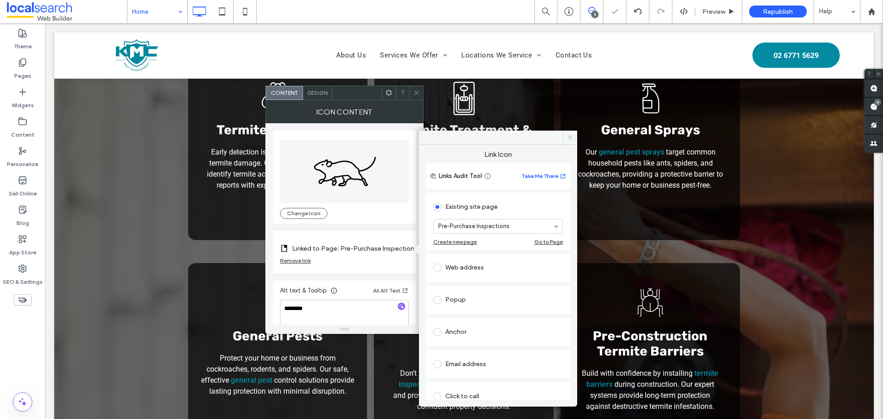
click at [568, 140] on icon at bounding box center [570, 137] width 7 height 7
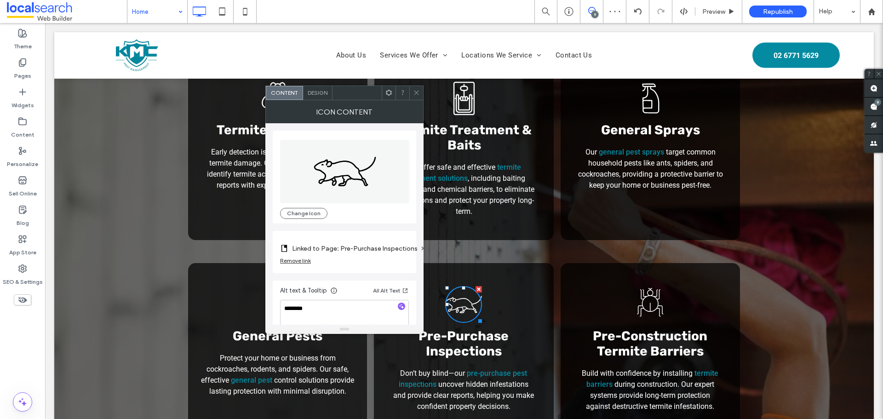
click at [417, 98] on span at bounding box center [416, 93] width 7 height 14
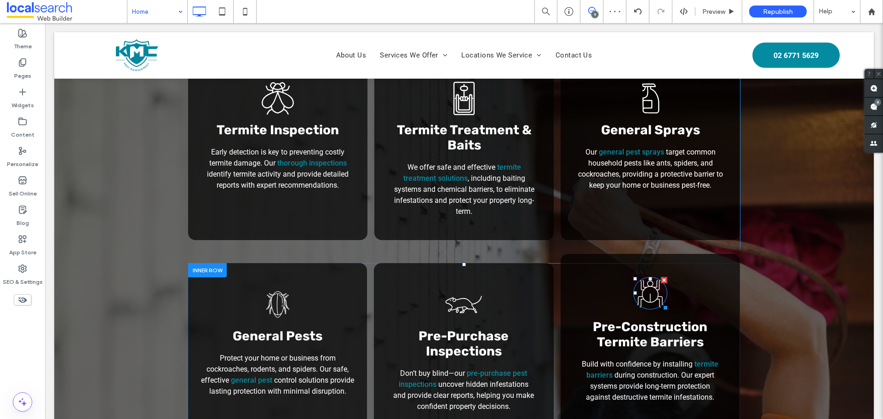
click at [642, 277] on icon "Spider Icon" at bounding box center [650, 293] width 34 height 33
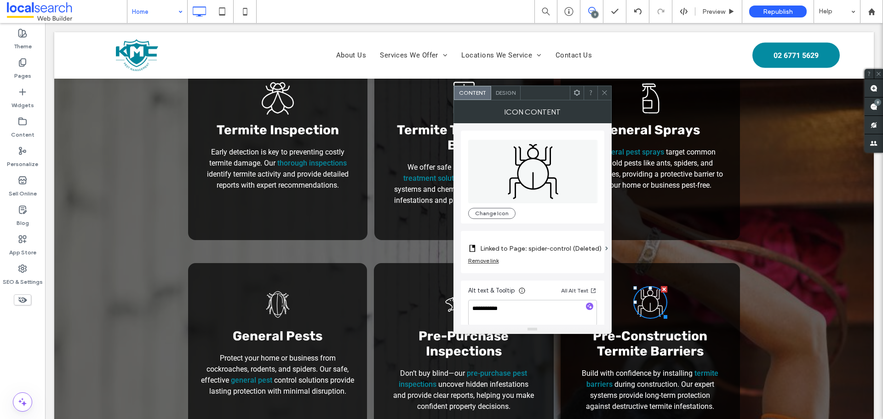
click at [534, 247] on label "Linked to Page: spider-control (Deleted)" at bounding box center [540, 248] width 121 height 17
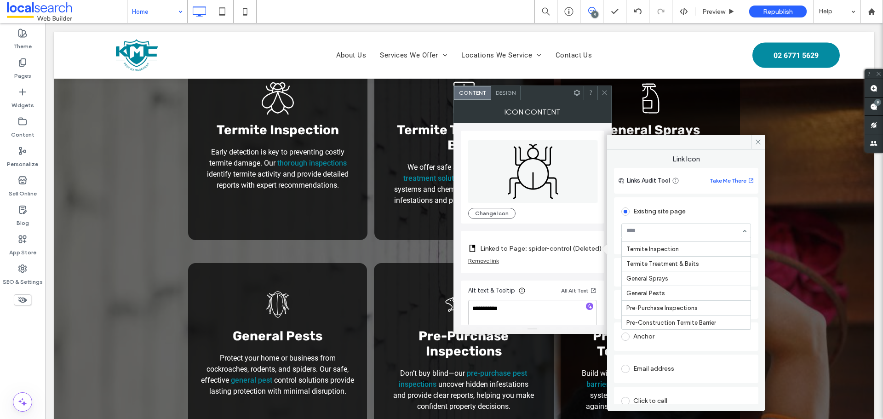
scroll to position [92, 0]
click at [760, 143] on icon at bounding box center [758, 141] width 7 height 7
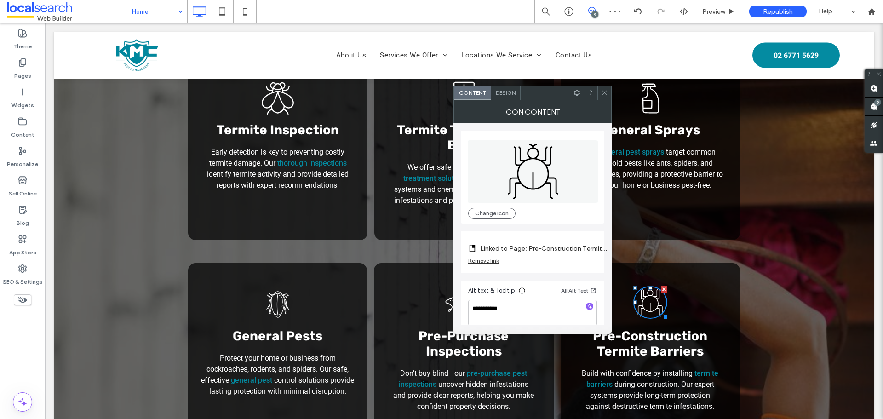
click at [607, 88] on span at bounding box center [604, 93] width 7 height 14
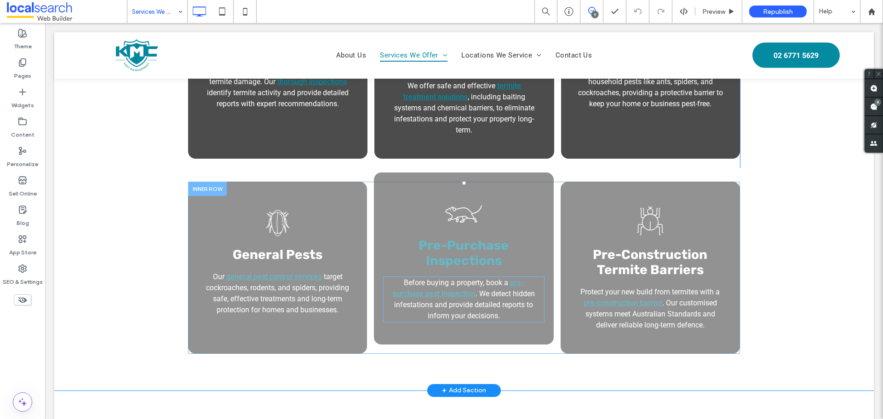
scroll to position [460, 0]
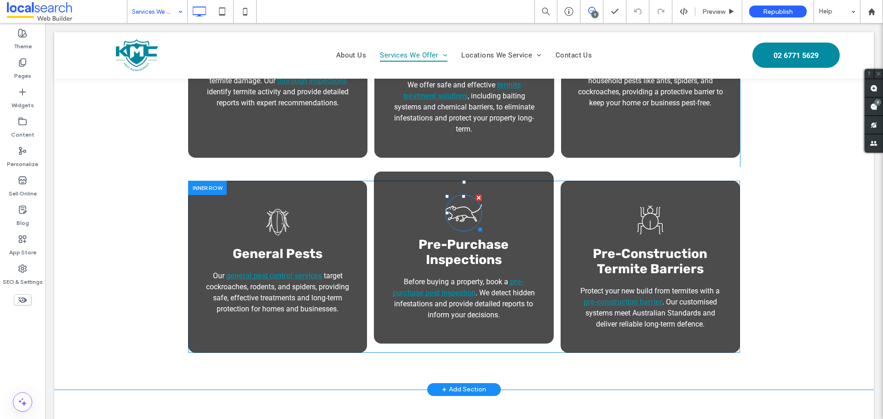
click at [462, 195] on icon "Rat Icon" at bounding box center [463, 213] width 37 height 37
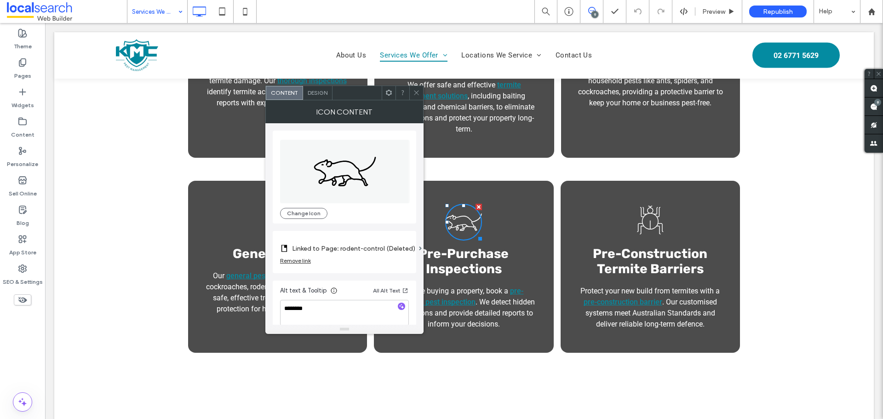
click at [352, 253] on label "Linked to Page: rodent-control (Deleted)" at bounding box center [353, 248] width 123 height 17
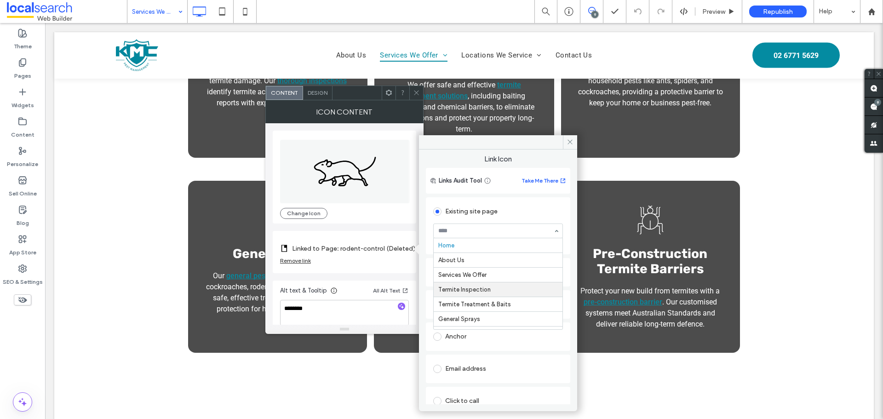
scroll to position [46, 0]
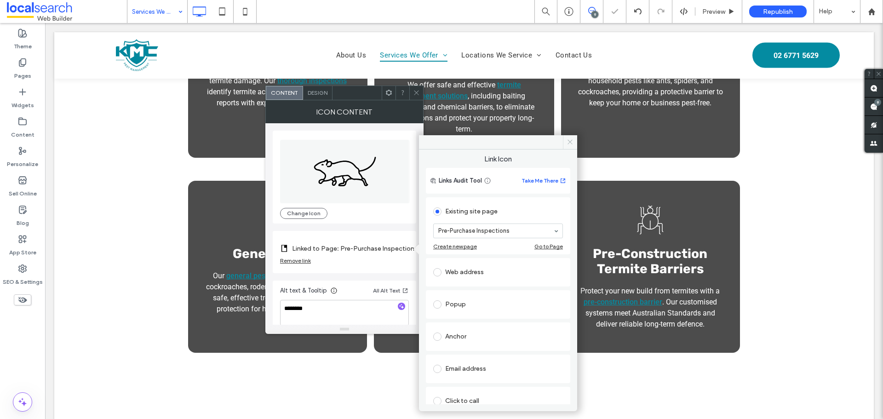
click at [569, 144] on use at bounding box center [570, 142] width 5 height 5
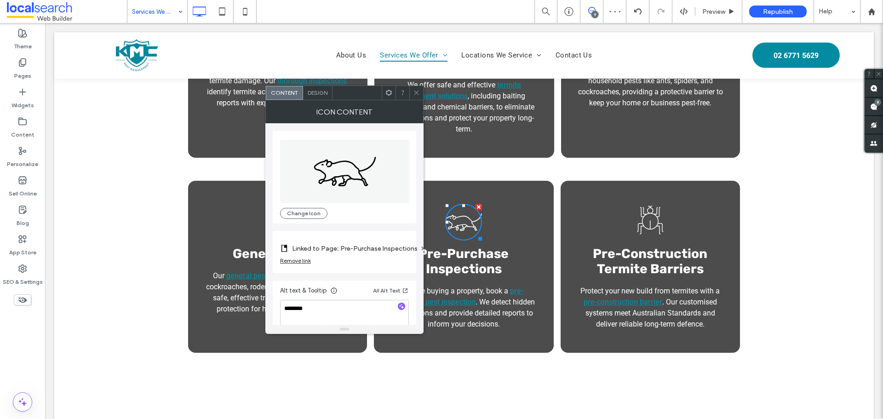
click at [418, 93] on icon at bounding box center [416, 92] width 7 height 7
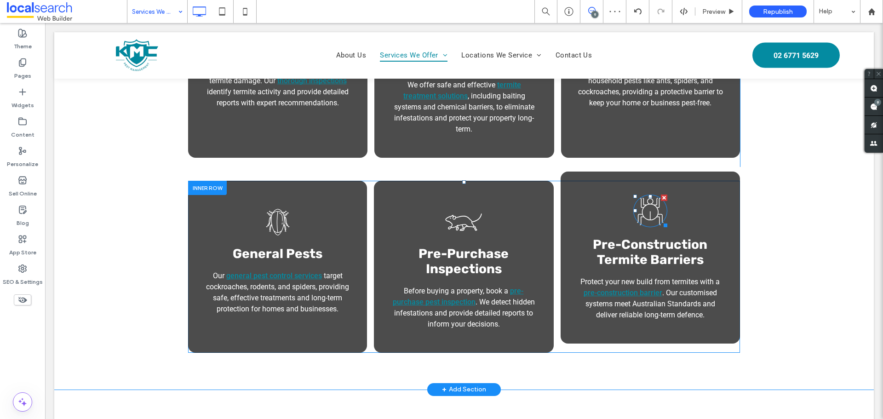
click at [651, 195] on icon "Spider Icon" at bounding box center [650, 211] width 34 height 33
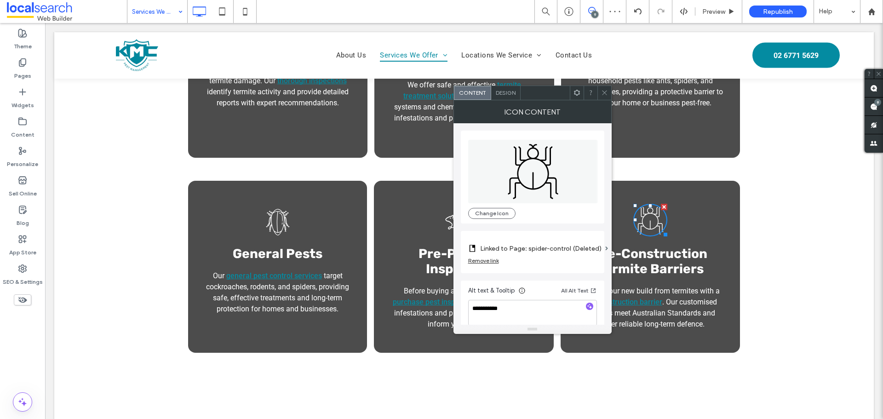
click at [503, 247] on label "Linked to Page: spider-control (Deleted)" at bounding box center [540, 248] width 121 height 17
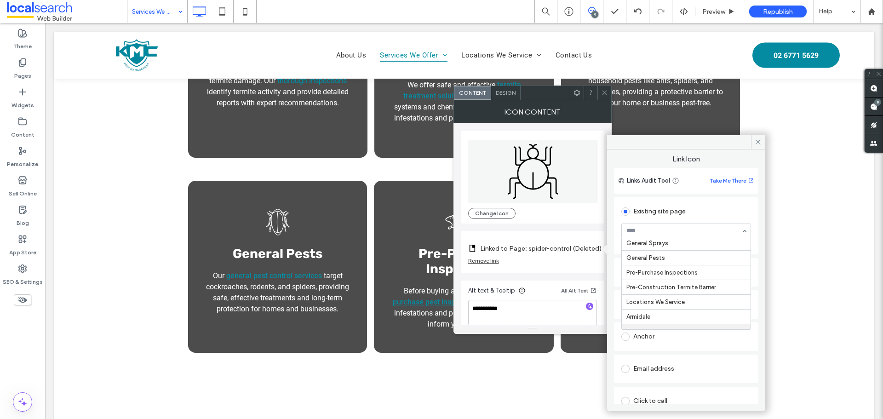
scroll to position [92, 0]
click at [758, 138] on icon at bounding box center [758, 141] width 7 height 7
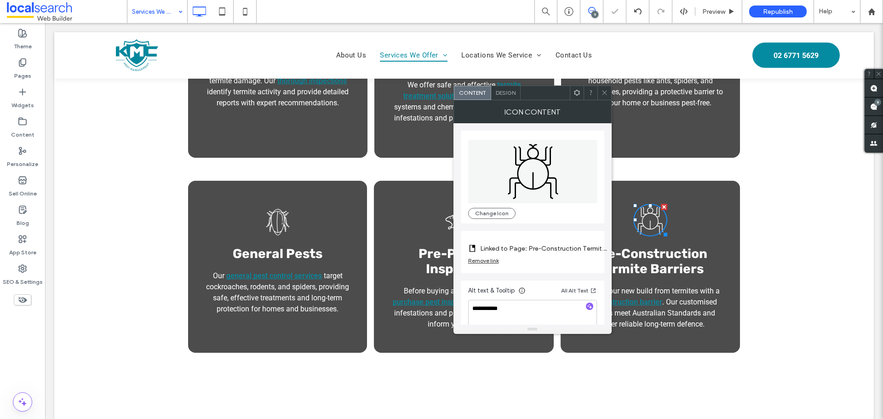
click at [606, 90] on icon at bounding box center [604, 92] width 7 height 7
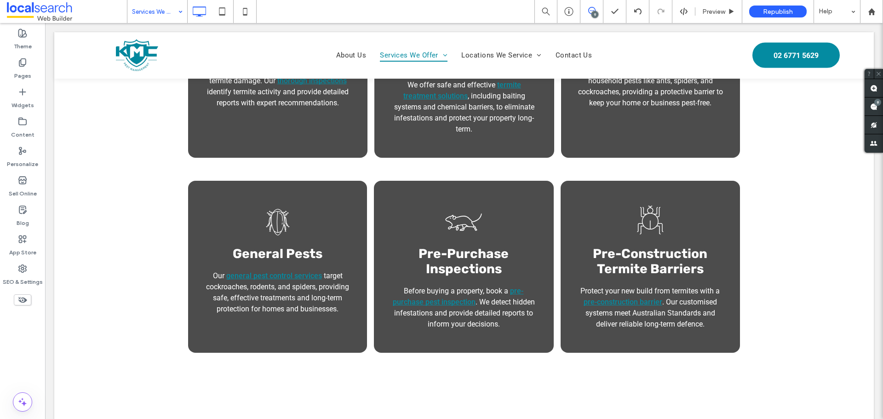
drag, startPoint x: 163, startPoint y: 27, endPoint x: 209, endPoint y: 43, distance: 48.3
click at [163, 27] on body "👋 SAY HI TO OUR TEAM TODAY Click To Paste Click To Paste About Us Services We O…" at bounding box center [464, 398] width 838 height 1671
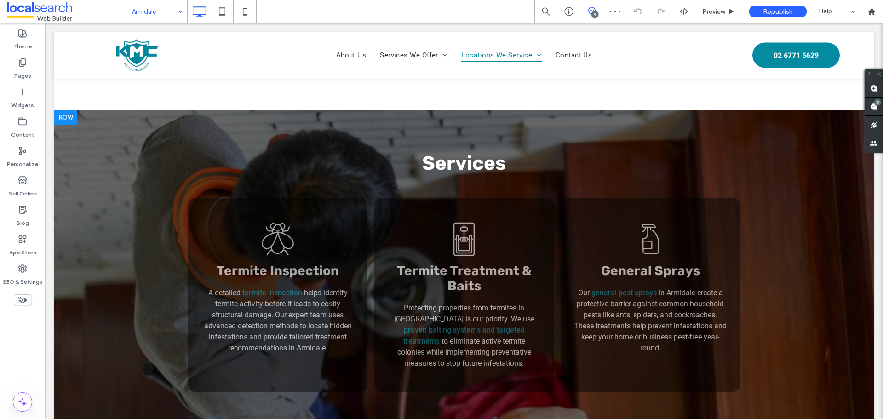
scroll to position [828, 0]
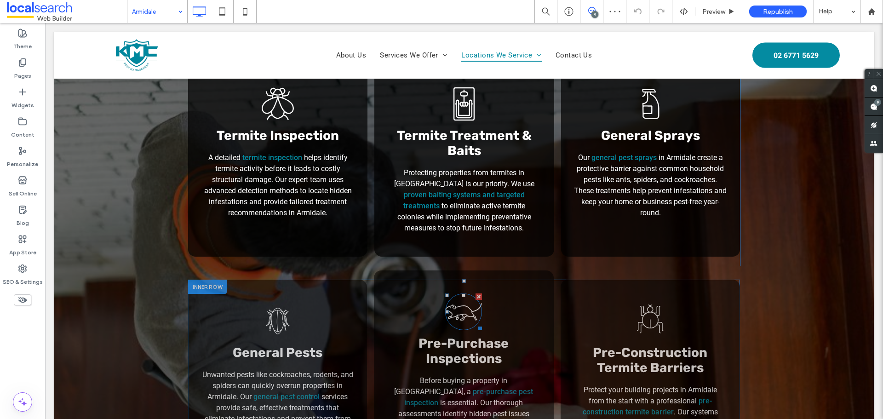
click at [454, 312] on icon "Rat Icon" at bounding box center [463, 311] width 37 height 37
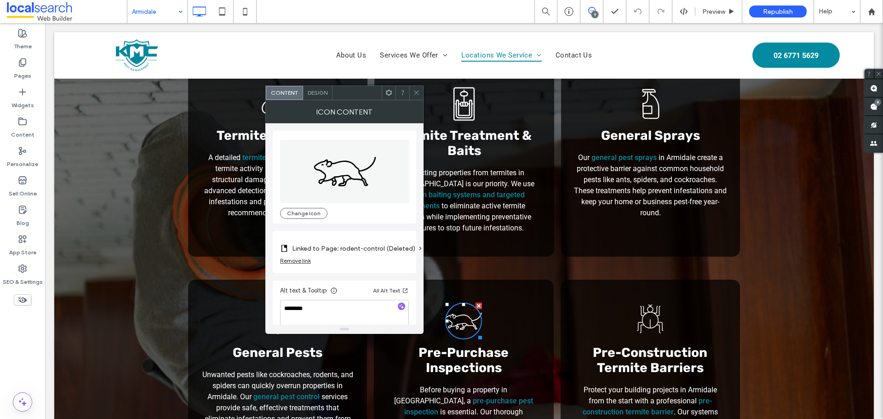
click at [361, 247] on label "Linked to Page: rodent-control (Deleted)" at bounding box center [353, 248] width 123 height 17
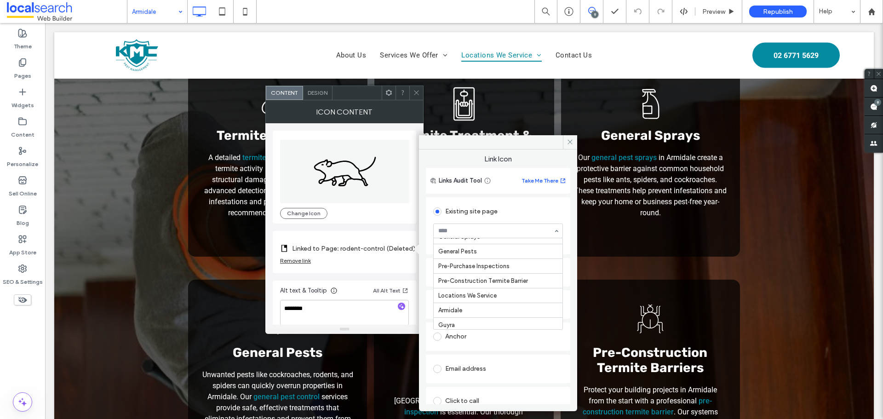
scroll to position [92, 0]
drag, startPoint x: 571, startPoint y: 142, endPoint x: 435, endPoint y: 98, distance: 143.0
click at [571, 142] on icon at bounding box center [570, 141] width 7 height 7
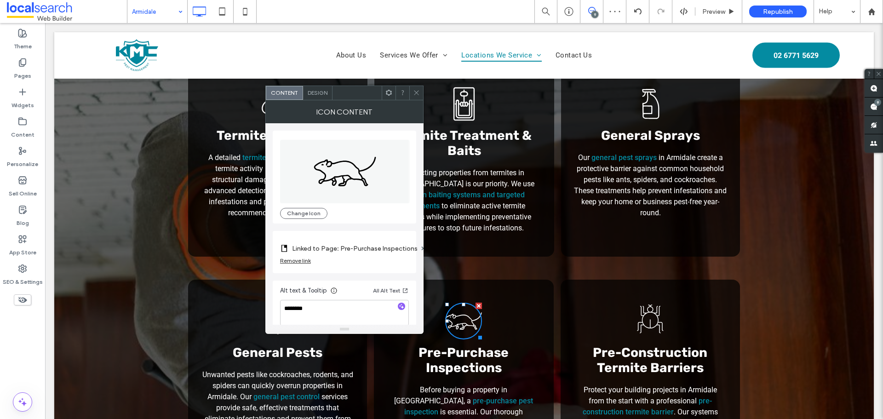
click at [417, 89] on span at bounding box center [416, 93] width 7 height 14
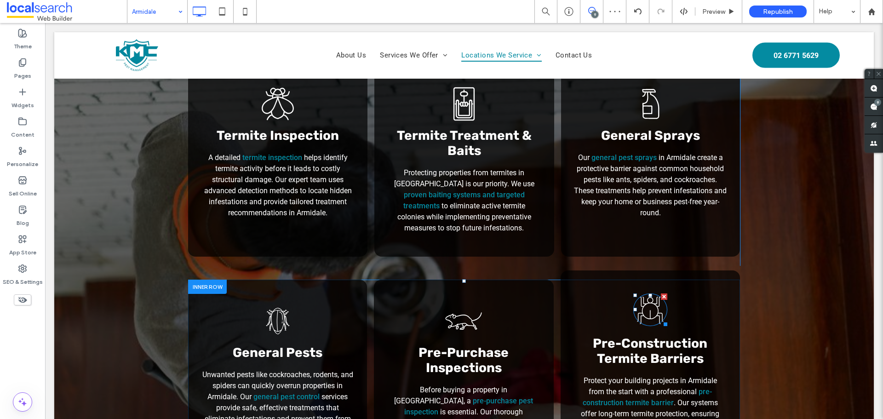
click at [644, 316] on icon "Spider Icon" at bounding box center [650, 309] width 34 height 33
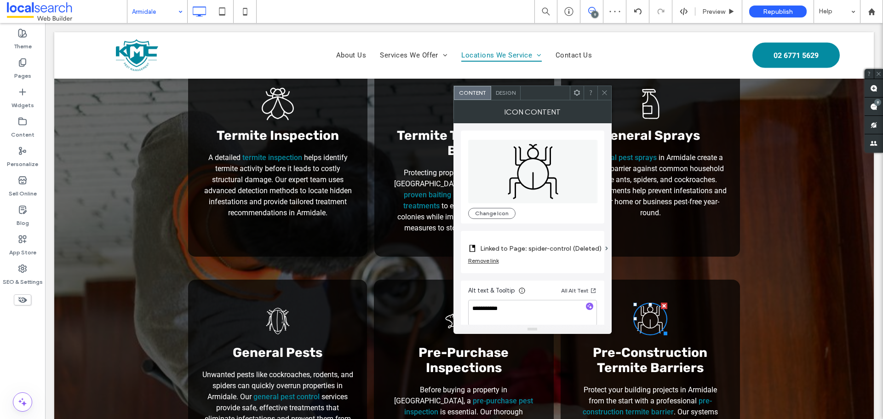
drag, startPoint x: 553, startPoint y: 253, endPoint x: 559, endPoint y: 258, distance: 7.5
click at [553, 253] on label "Linked to Page: spider-control (Deleted)" at bounding box center [540, 248] width 121 height 17
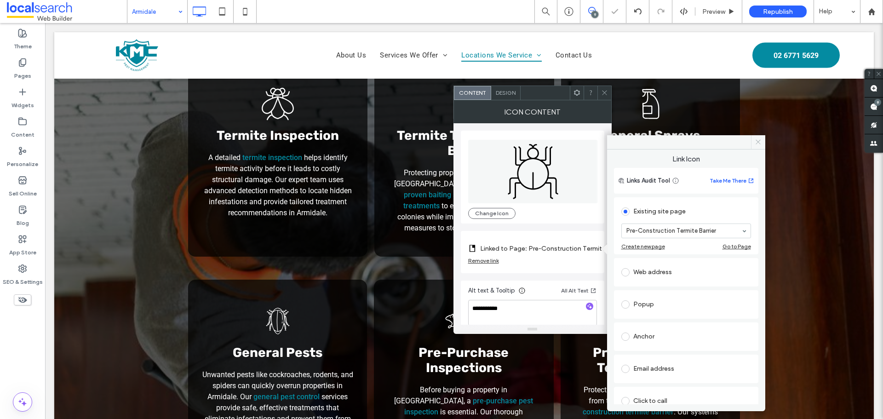
click at [756, 141] on icon at bounding box center [758, 141] width 7 height 7
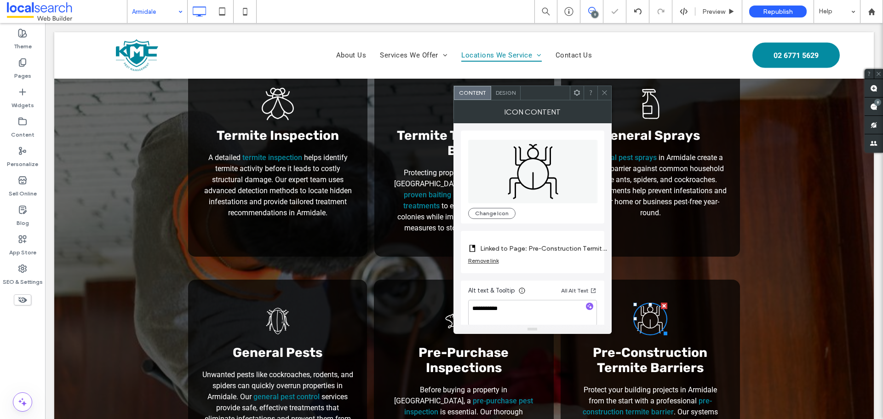
click at [598, 93] on div at bounding box center [605, 93] width 14 height 14
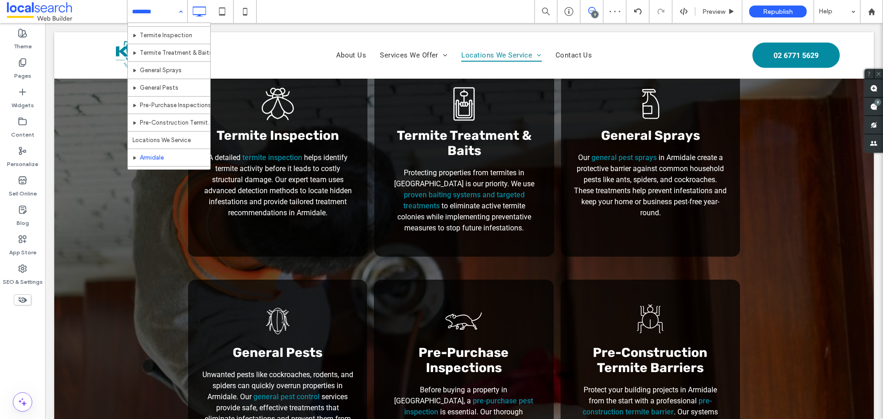
scroll to position [138, 0]
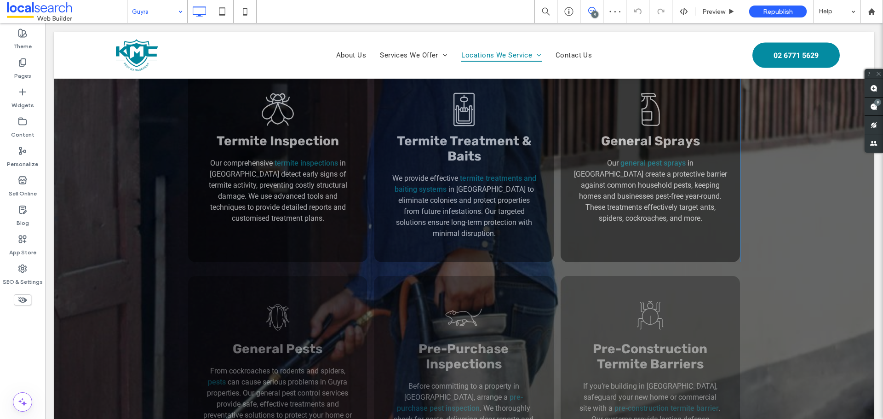
scroll to position [966, 0]
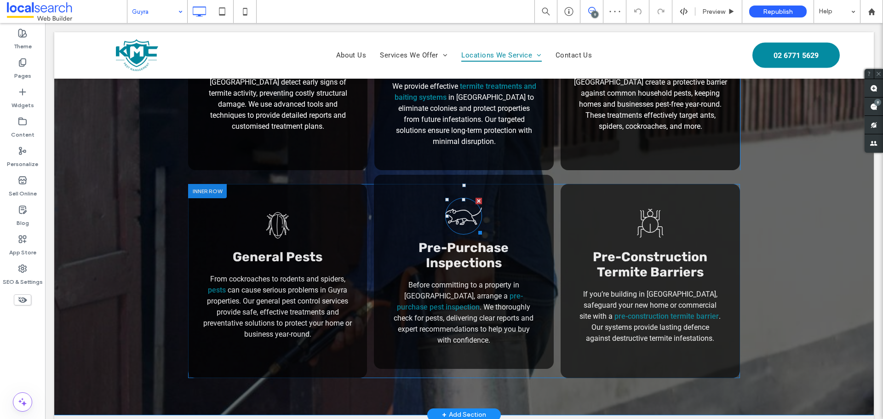
click at [468, 207] on icon at bounding box center [464, 215] width 36 height 17
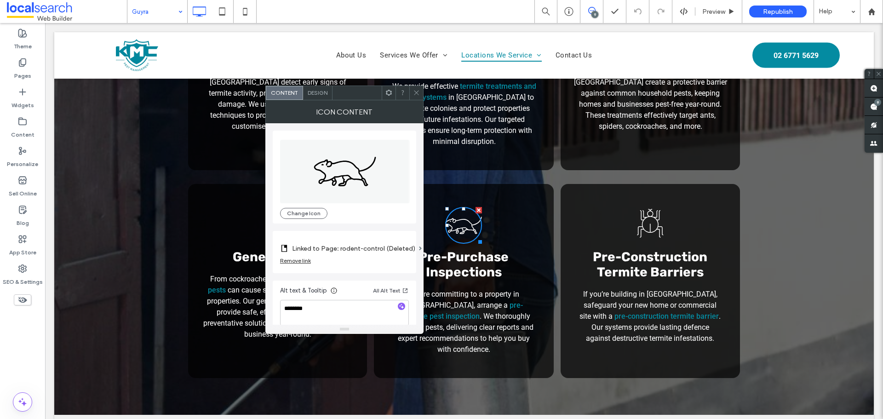
click at [369, 248] on label "Linked to Page: rodent-control (Deleted)" at bounding box center [353, 248] width 123 height 17
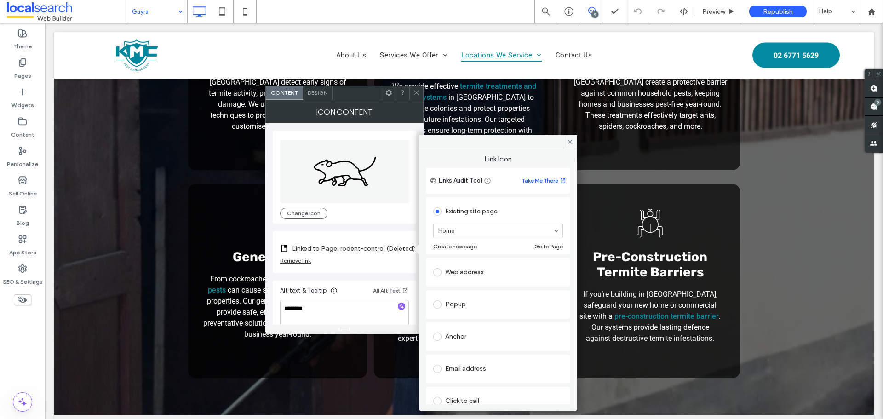
click at [482, 224] on div "Home" at bounding box center [498, 231] width 130 height 15
click at [573, 137] on span at bounding box center [570, 142] width 14 height 14
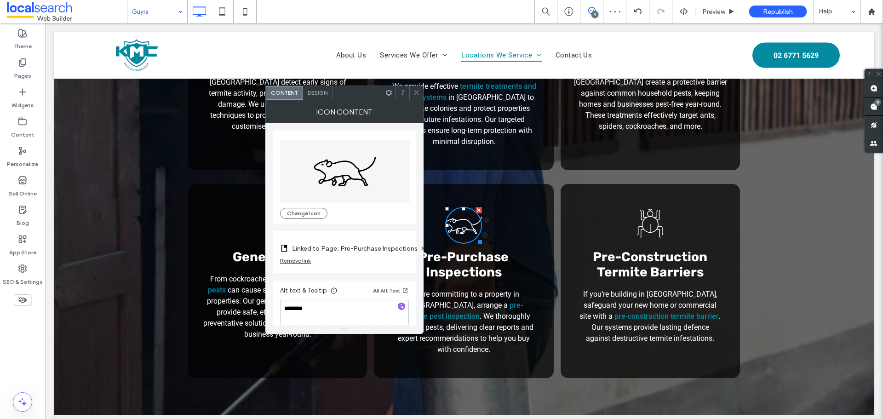
click at [417, 92] on icon at bounding box center [416, 92] width 7 height 7
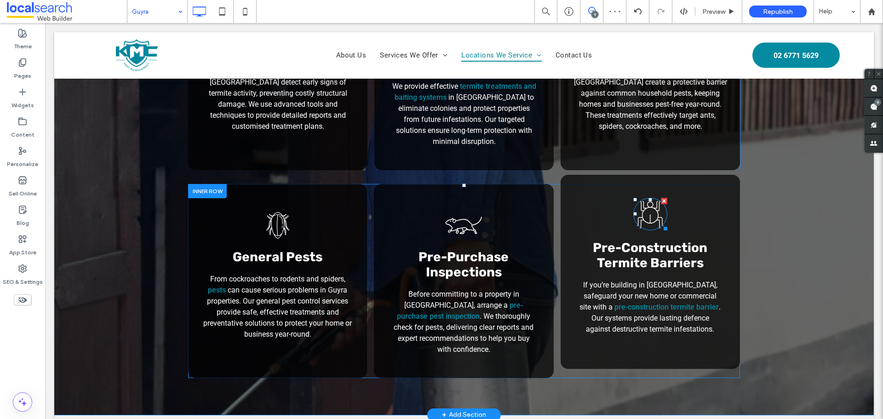
click at [649, 198] on icon "Spider Icon" at bounding box center [650, 214] width 34 height 33
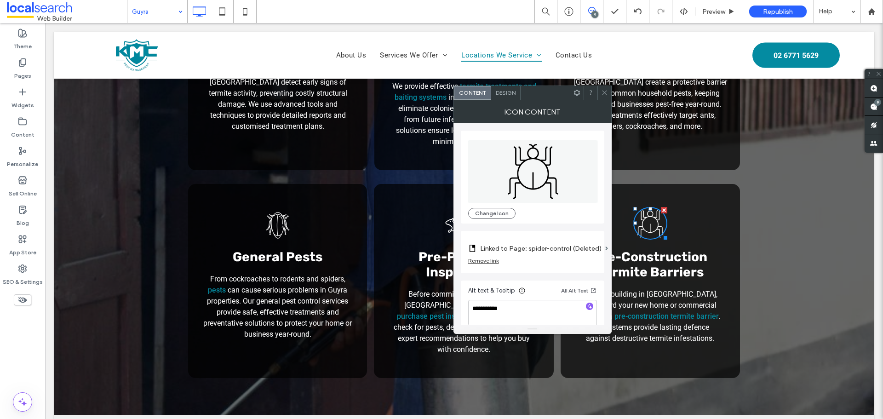
click at [537, 246] on label "Linked to Page: spider-control (Deleted)" at bounding box center [540, 248] width 121 height 17
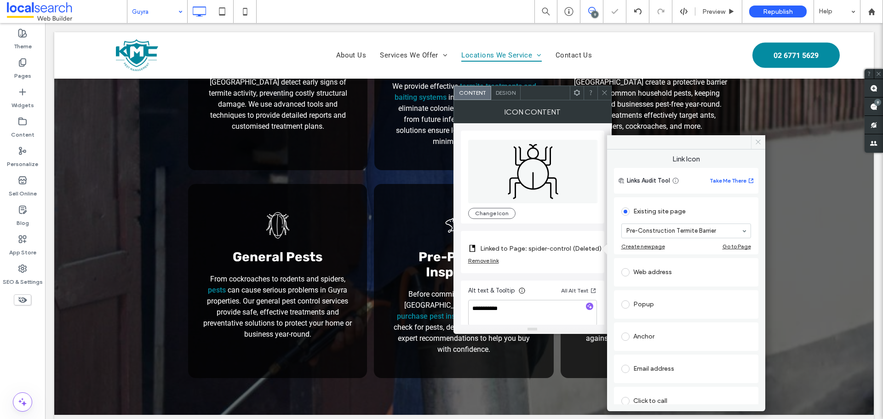
click at [762, 143] on span at bounding box center [758, 142] width 14 height 14
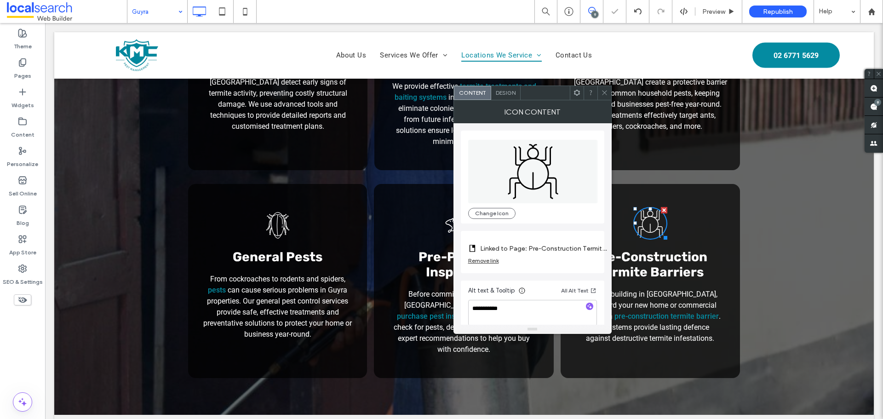
click at [607, 93] on icon at bounding box center [604, 92] width 7 height 7
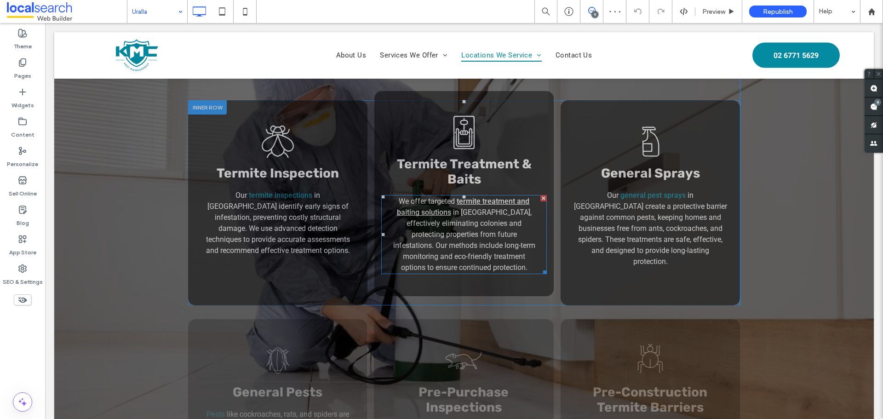
scroll to position [828, 0]
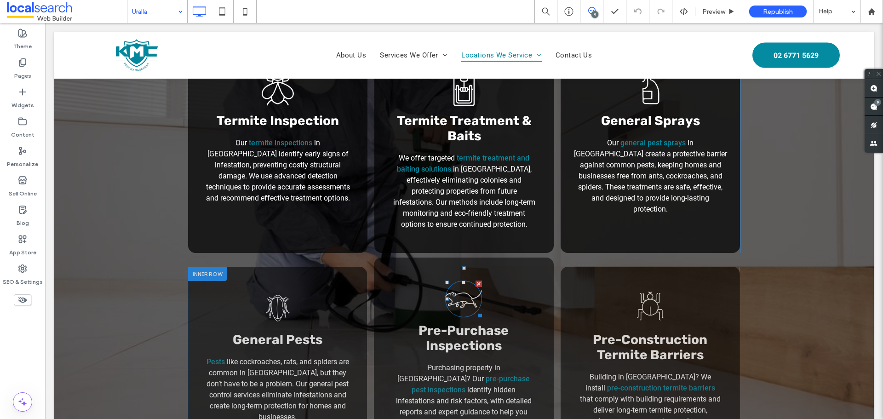
click at [459, 293] on icon "Rat Icon" at bounding box center [463, 299] width 37 height 37
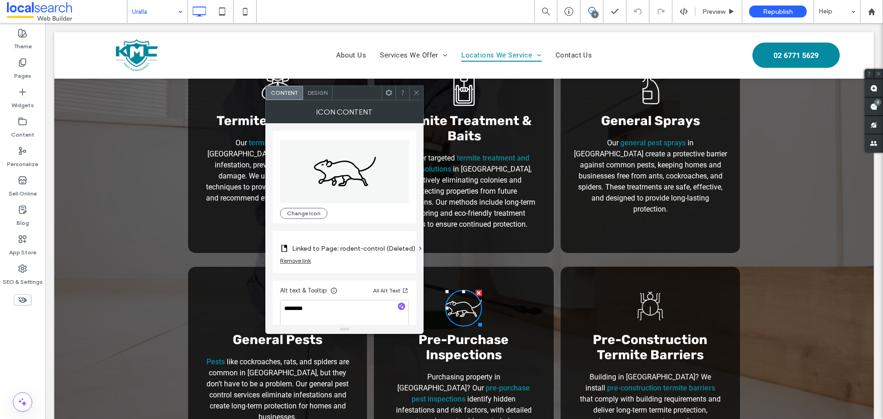
click at [350, 256] on label "Linked to Page: rodent-control (Deleted)" at bounding box center [353, 248] width 123 height 17
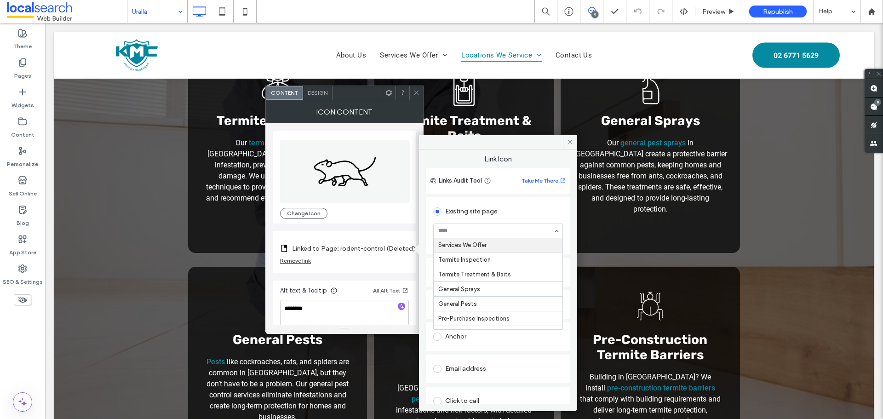
scroll to position [46, 0]
click at [571, 139] on icon at bounding box center [570, 141] width 7 height 7
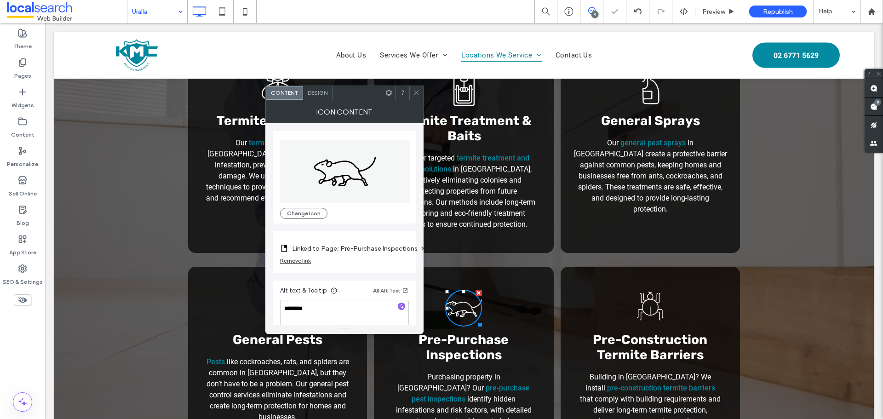
click at [420, 88] on div at bounding box center [416, 93] width 14 height 14
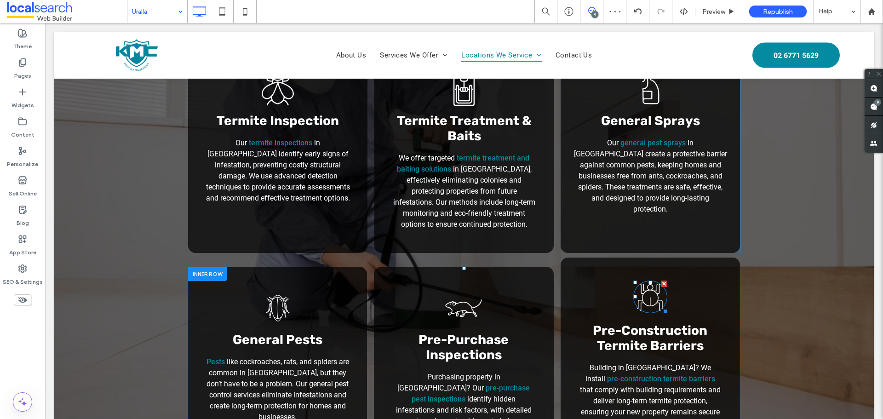
click at [643, 291] on icon "Spider Icon" at bounding box center [650, 297] width 34 height 33
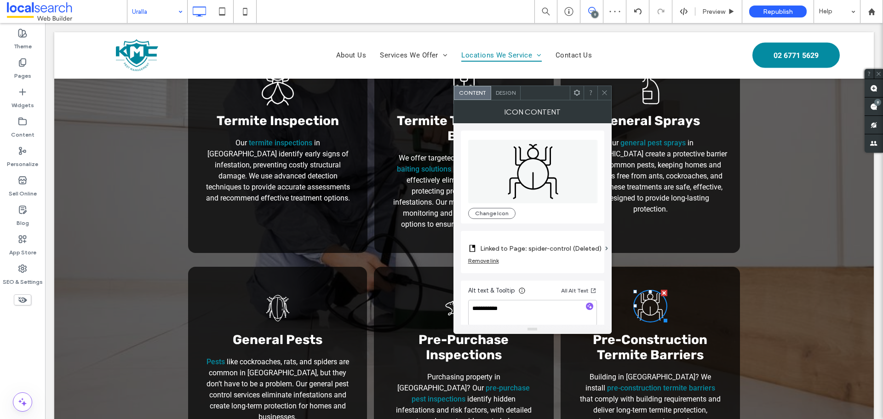
click at [501, 251] on label "Linked to Page: spider-control (Deleted)" at bounding box center [540, 248] width 121 height 17
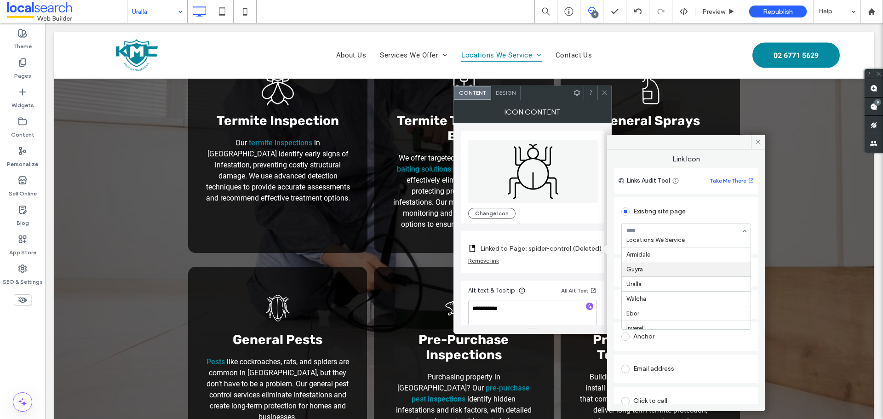
scroll to position [92, 0]
click at [759, 140] on icon at bounding box center [758, 141] width 7 height 7
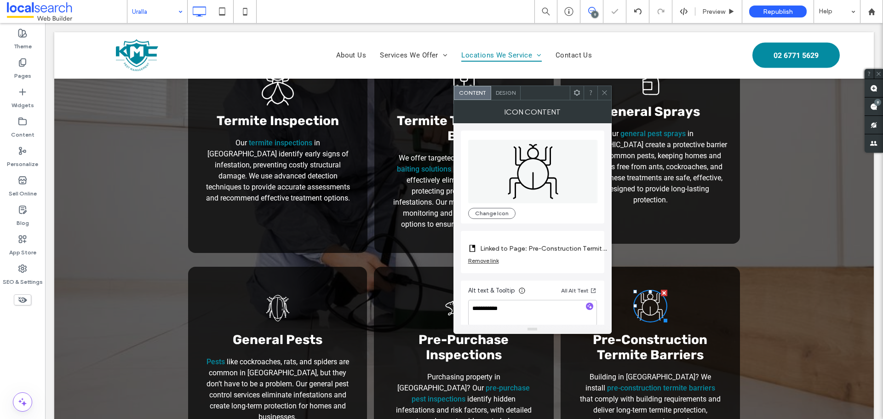
click at [612, 92] on div "Spray Icon General Sprays Our general pest sprays in Uralla create a protective…" at bounding box center [650, 141] width 179 height 205
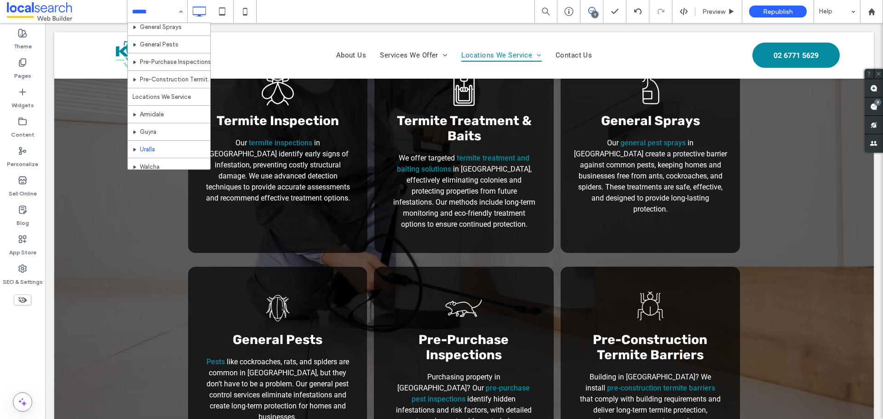
scroll to position [138, 0]
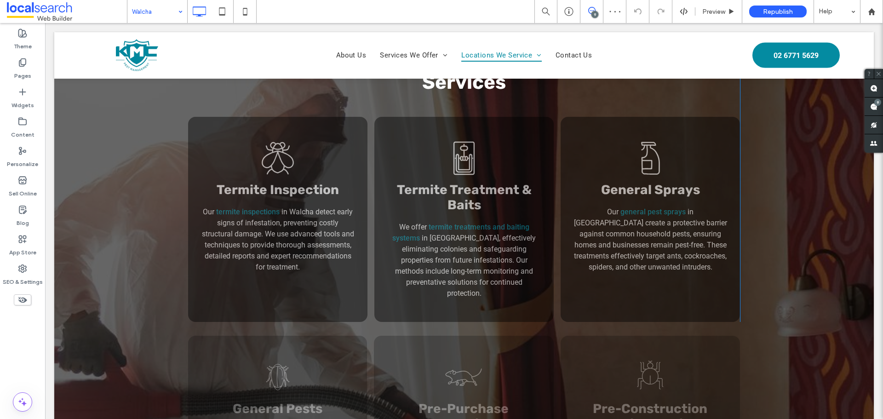
scroll to position [782, 0]
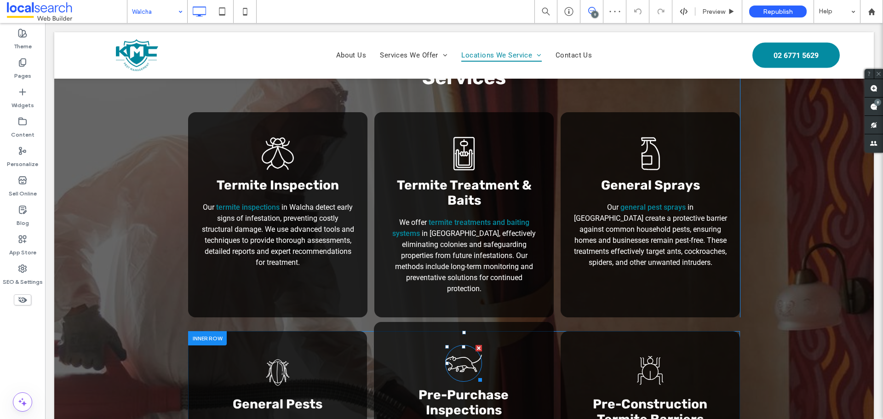
click at [449, 345] on icon "Rat Icon" at bounding box center [463, 363] width 37 height 37
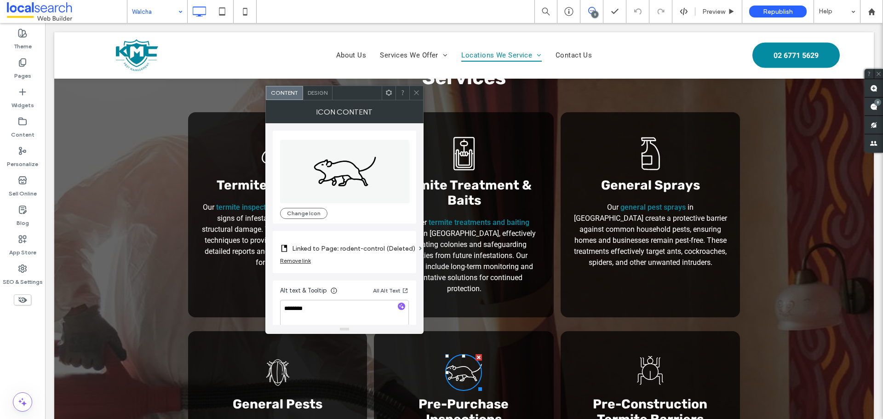
click at [330, 251] on label "Linked to Page: rodent-control (Deleted)" at bounding box center [353, 248] width 123 height 17
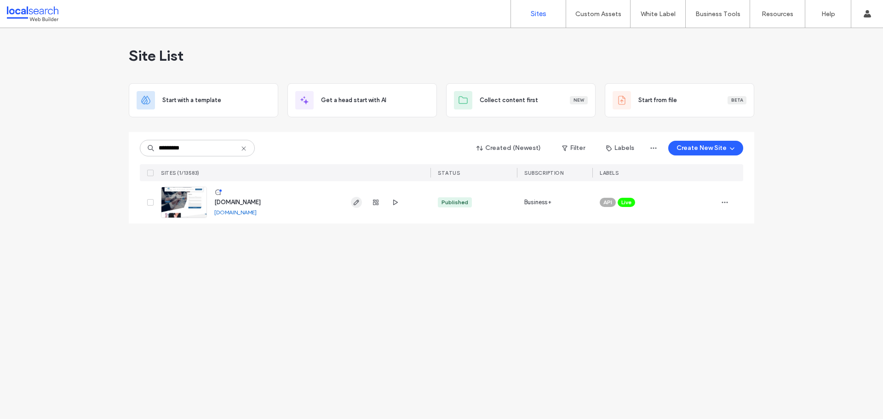
type input "********"
click at [355, 206] on icon "button" at bounding box center [356, 202] width 7 height 7
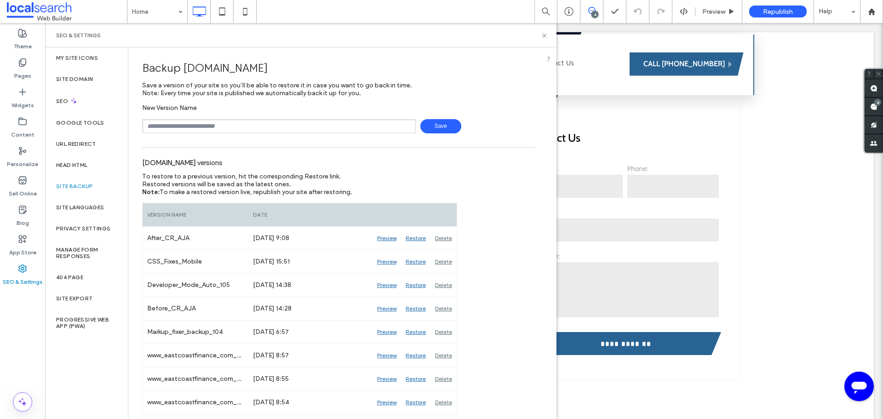
type input "**********"
drag, startPoint x: 455, startPoint y: 122, endPoint x: 450, endPoint y: 126, distance: 6.2
click at [454, 123] on span "Save" at bounding box center [440, 126] width 41 height 14
click at [544, 36] on use at bounding box center [544, 36] width 4 height 4
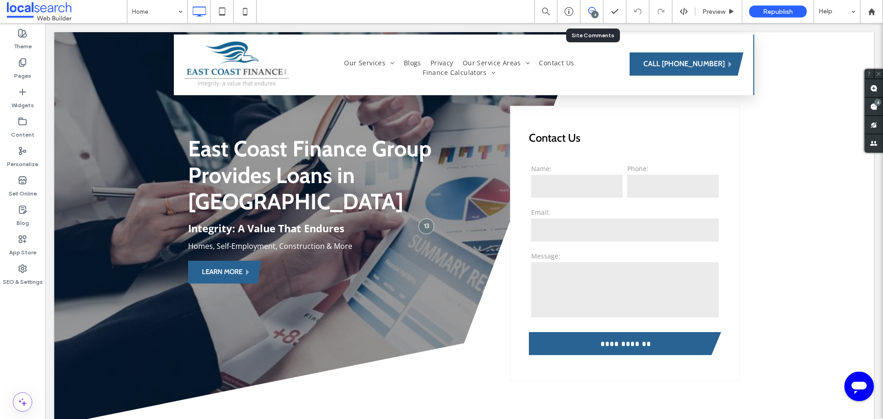
click at [590, 16] on div "4" at bounding box center [592, 11] width 23 height 23
click at [589, 12] on icon at bounding box center [591, 10] width 7 height 7
click at [589, 14] on icon at bounding box center [591, 10] width 7 height 7
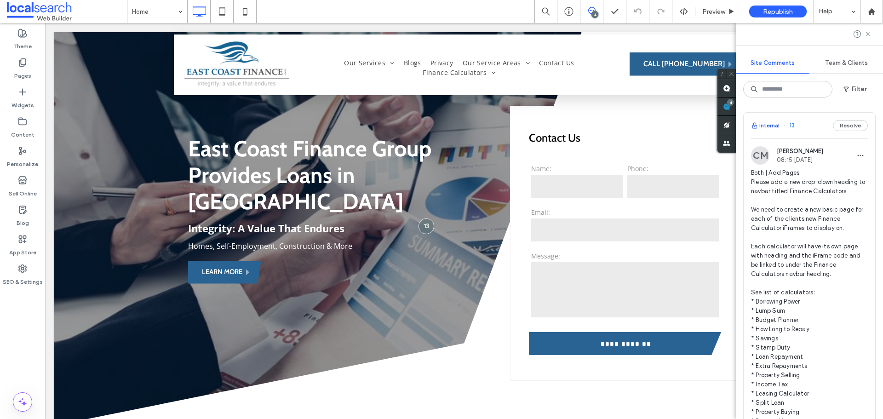
click at [767, 128] on button "Internal" at bounding box center [765, 125] width 29 height 11
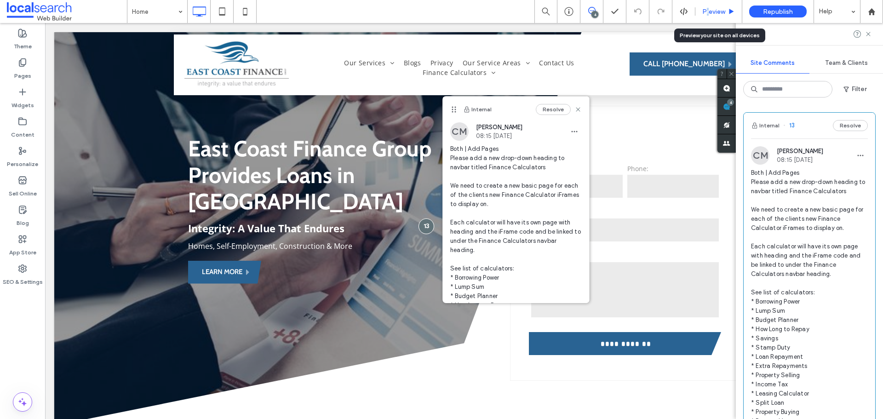
drag, startPoint x: 708, startPoint y: 12, endPoint x: 577, endPoint y: 34, distance: 133.0
click at [708, 12] on span "Preview" at bounding box center [713, 12] width 23 height 8
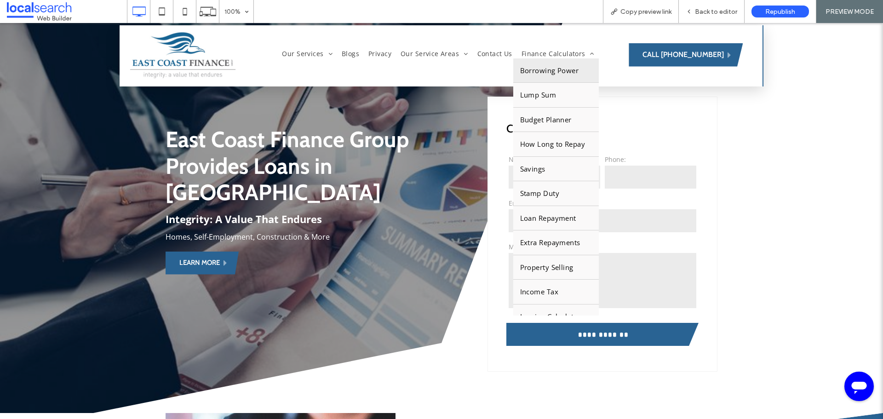
click at [546, 76] on link "Borrowing Power" at bounding box center [556, 70] width 86 height 24
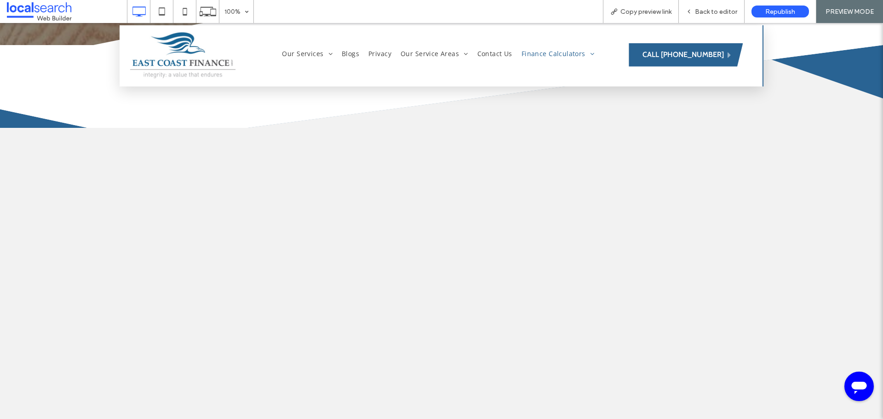
scroll to position [414, 0]
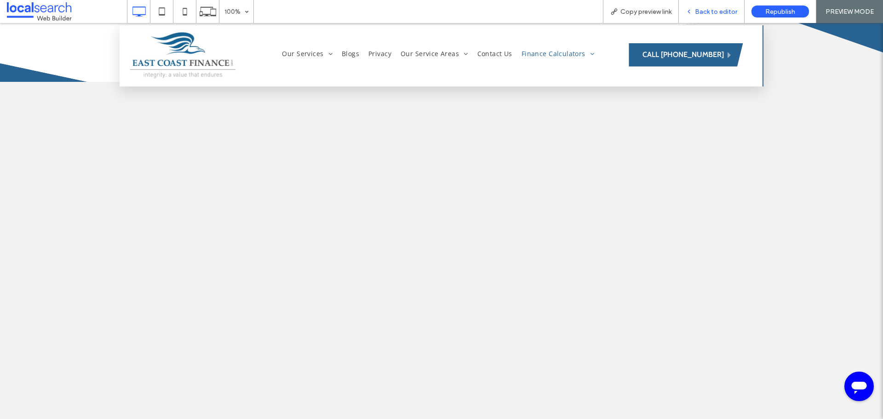
click at [706, 10] on span "Back to editor" at bounding box center [716, 12] width 42 height 8
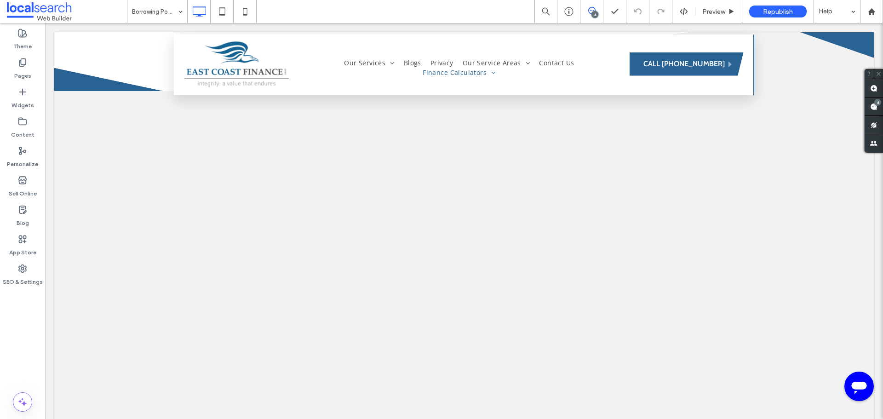
click at [599, 10] on span at bounding box center [592, 10] width 23 height 7
click at [595, 5] on div "4" at bounding box center [592, 11] width 23 height 23
click at [595, 10] on use at bounding box center [591, 10] width 7 height 7
click at [874, 110] on span at bounding box center [874, 107] width 18 height 18
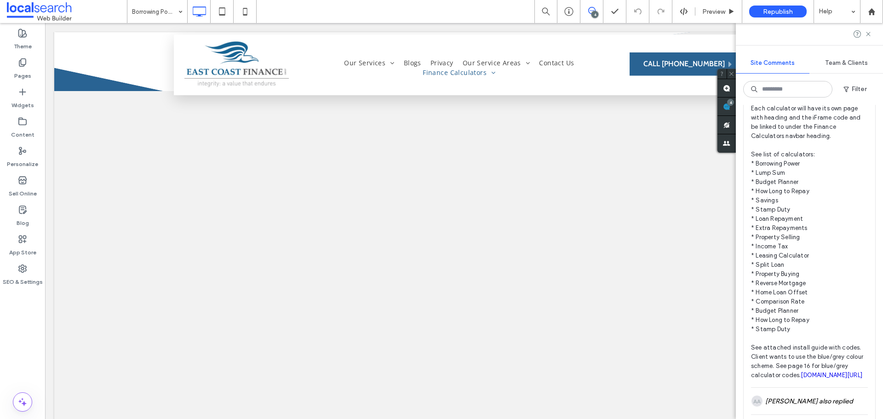
scroll to position [230, 0]
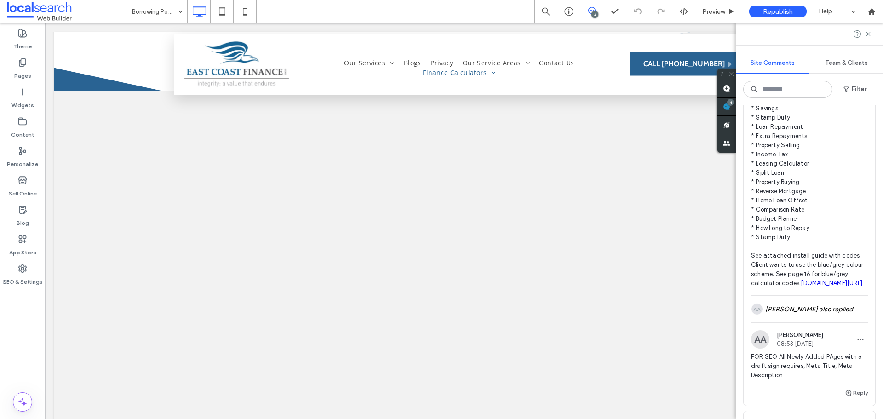
click at [801, 287] on link "irp.cdn-website.com/f4a10504/files/uploaded/Loan+Calculator+Codes+and+Set+Up+Gu…" at bounding box center [832, 283] width 62 height 7
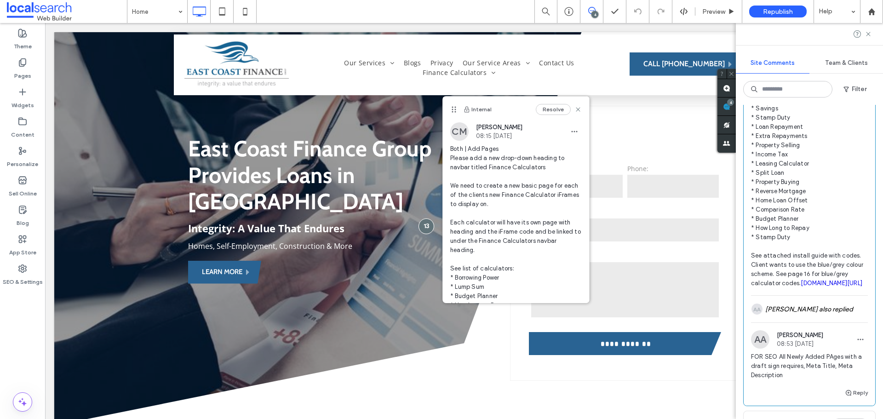
scroll to position [276, 0]
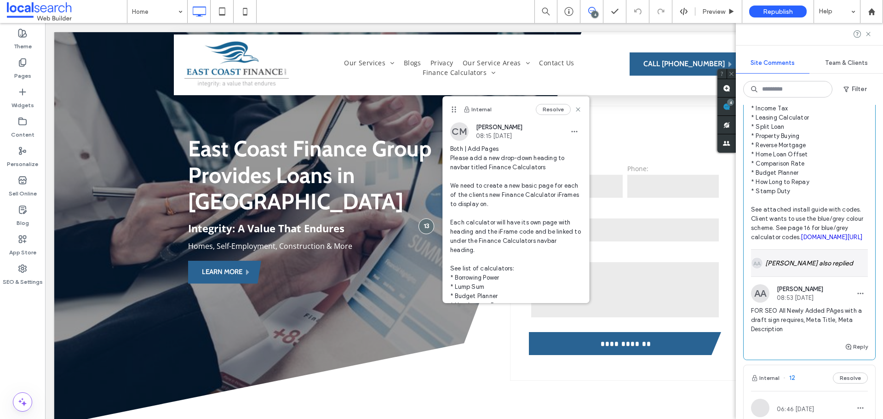
click at [791, 276] on div "AA Alt: Author Avatar Alexander Abaloyan also replied" at bounding box center [809, 263] width 117 height 27
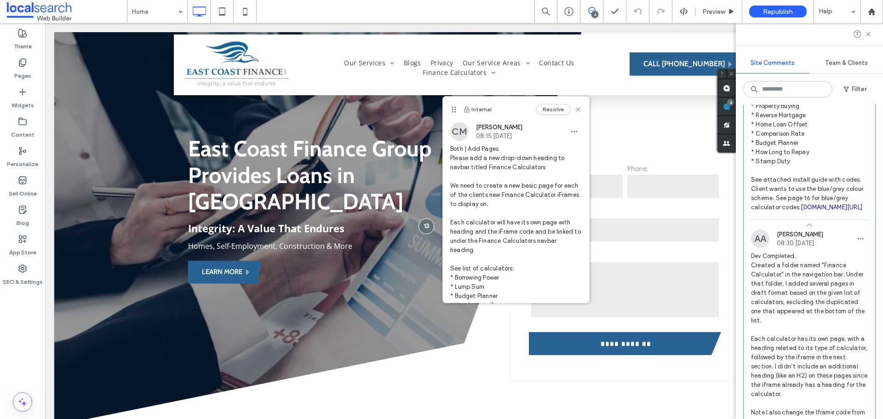
scroll to position [322, 0]
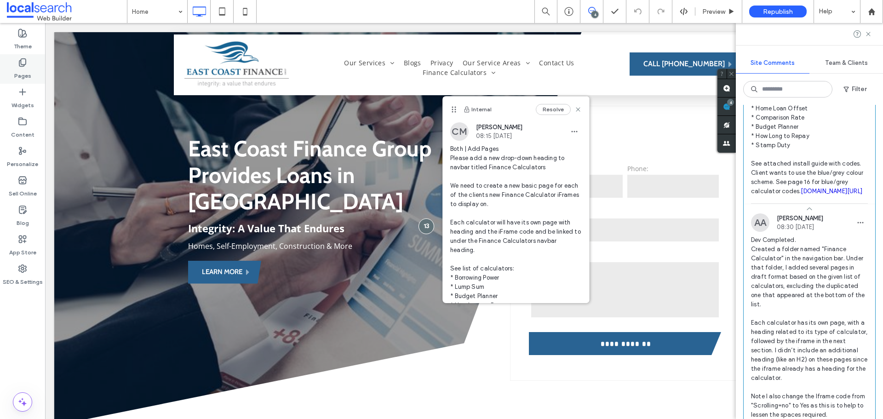
click at [21, 74] on label "Pages" at bounding box center [22, 73] width 17 height 13
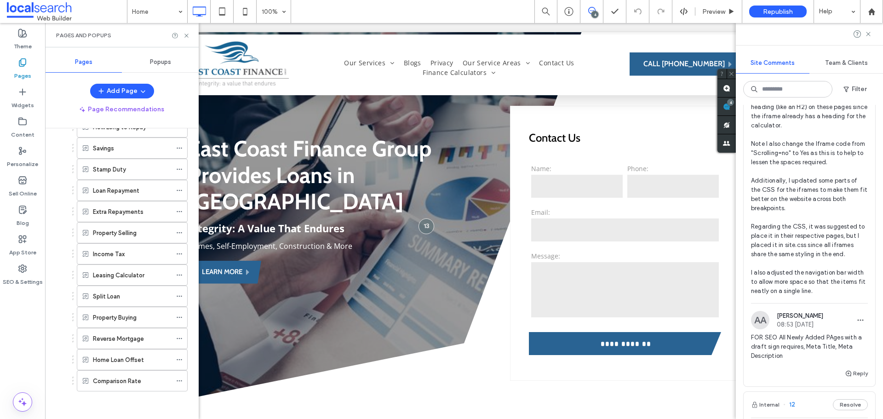
scroll to position [598, 0]
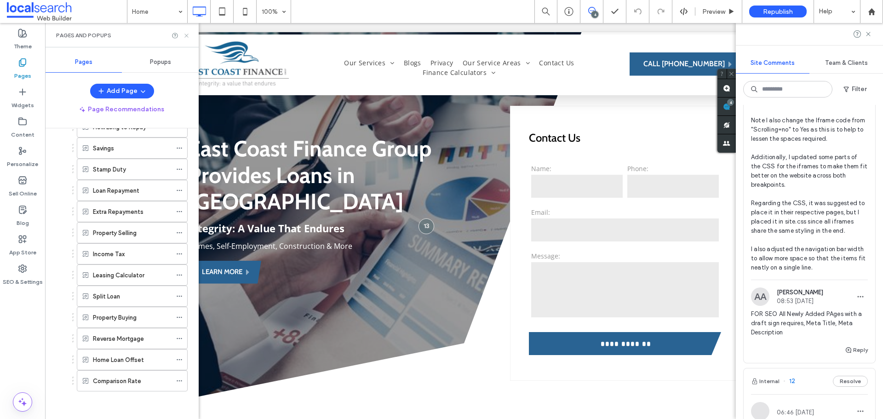
drag, startPoint x: 188, startPoint y: 37, endPoint x: 145, endPoint y: 14, distance: 48.6
click at [188, 37] on use at bounding box center [186, 36] width 4 height 4
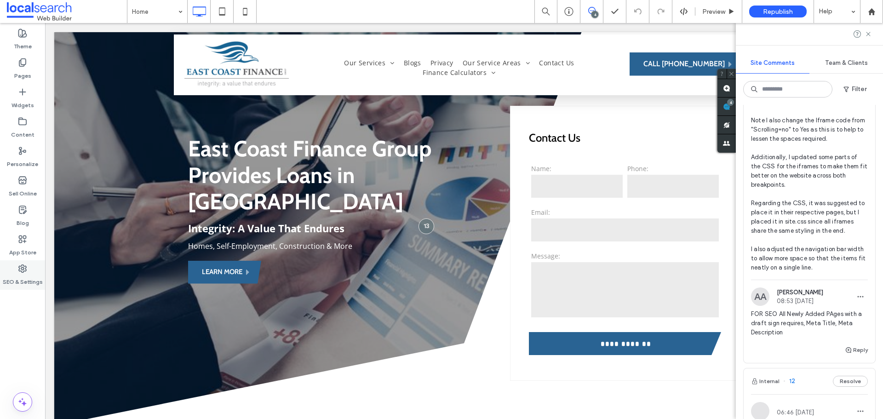
click at [23, 275] on label "SEO & Settings" at bounding box center [23, 279] width 40 height 13
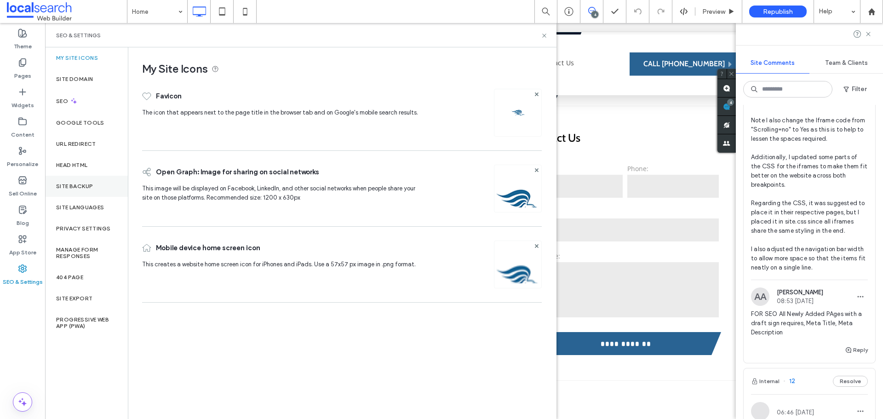
click at [68, 190] on div "Site Backup" at bounding box center [86, 186] width 83 height 21
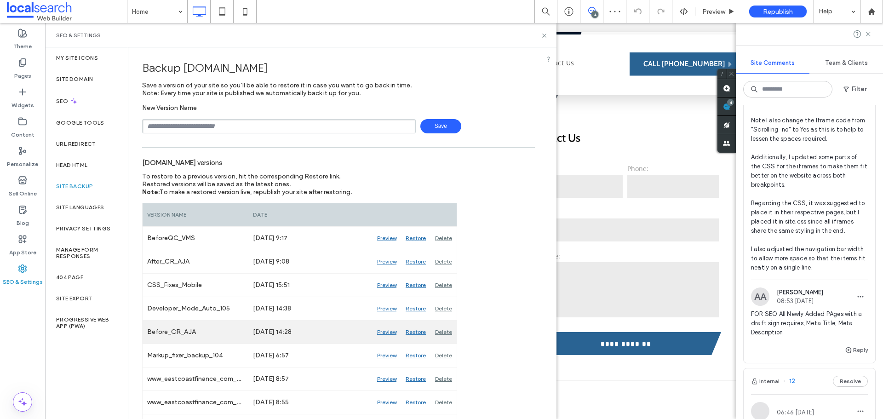
click at [385, 333] on div "Preview" at bounding box center [387, 332] width 29 height 23
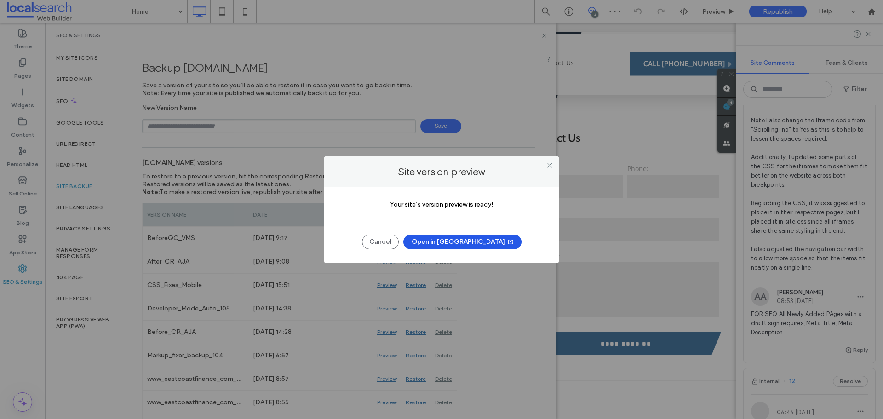
click at [458, 238] on button "Open in New Tab" at bounding box center [462, 242] width 118 height 15
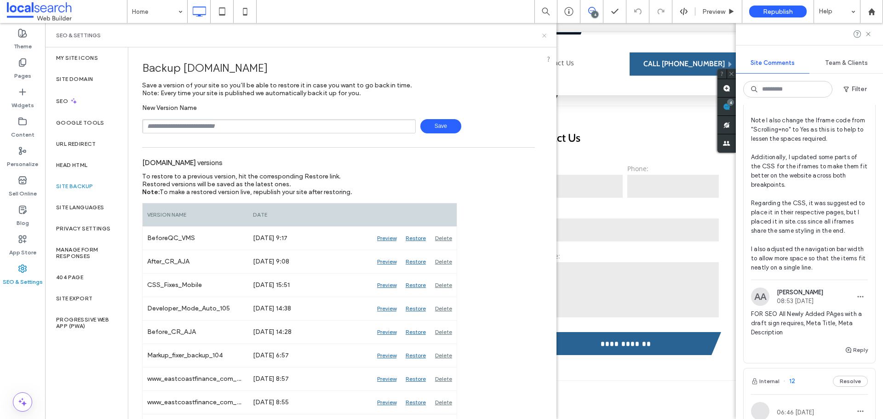
click at [545, 35] on use at bounding box center [544, 36] width 4 height 4
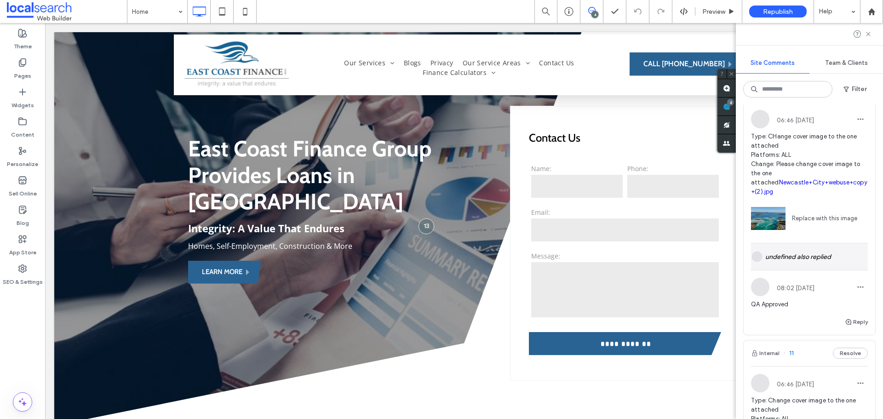
scroll to position [874, 0]
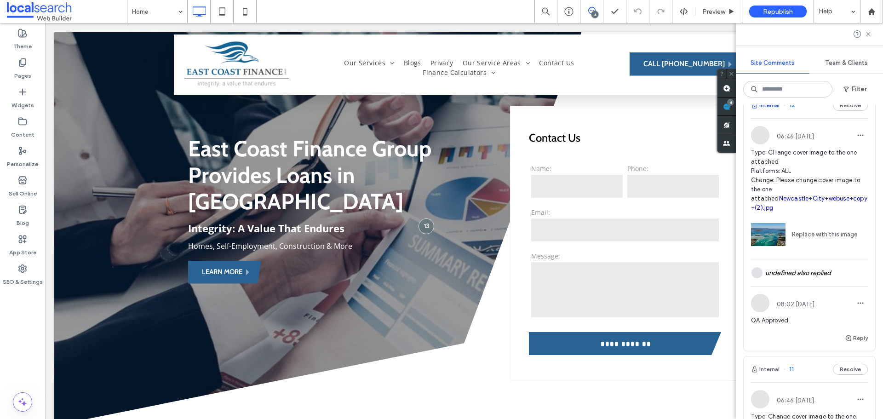
click at [765, 111] on button "Internal" at bounding box center [765, 105] width 29 height 11
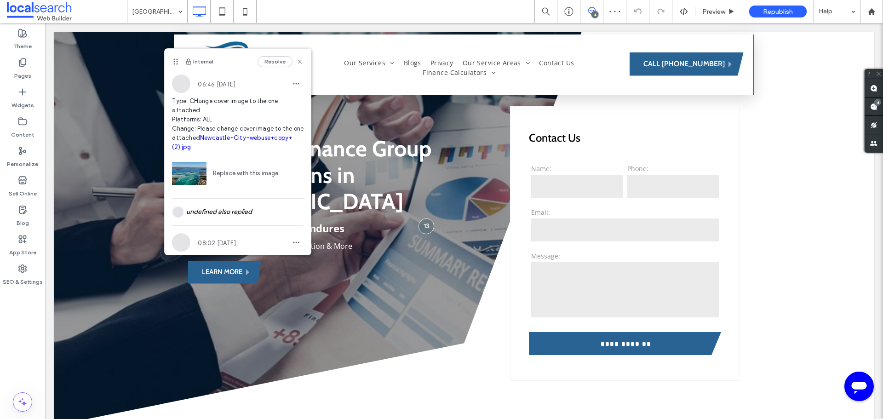
click at [598, 12] on span at bounding box center [592, 10] width 23 height 7
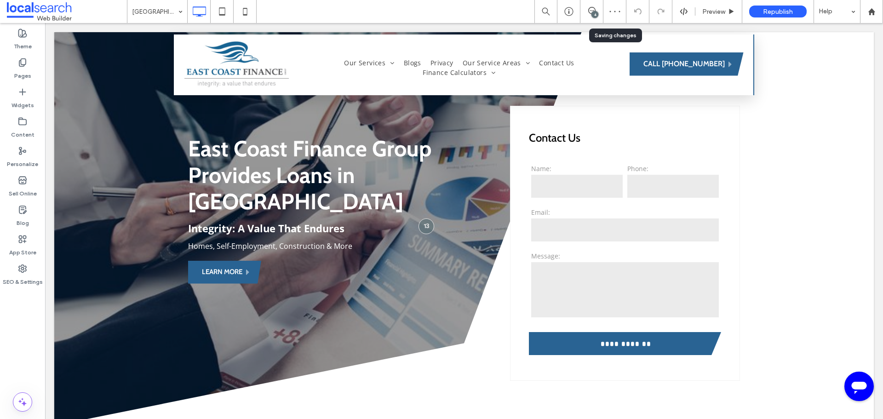
click at [591, 6] on div "4" at bounding box center [592, 11] width 23 height 23
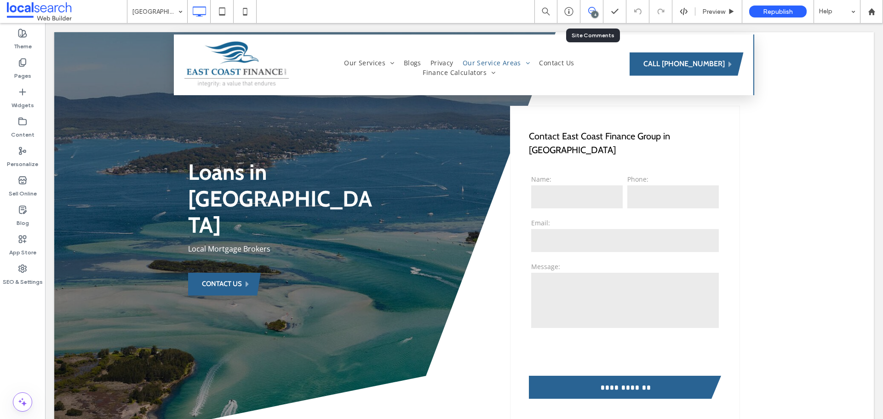
click at [599, 14] on span at bounding box center [592, 10] width 23 height 7
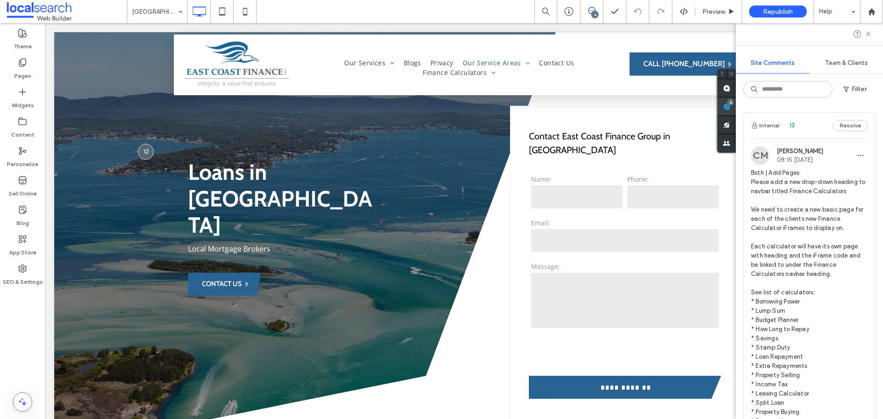
click at [736, 109] on span at bounding box center [727, 107] width 18 height 18
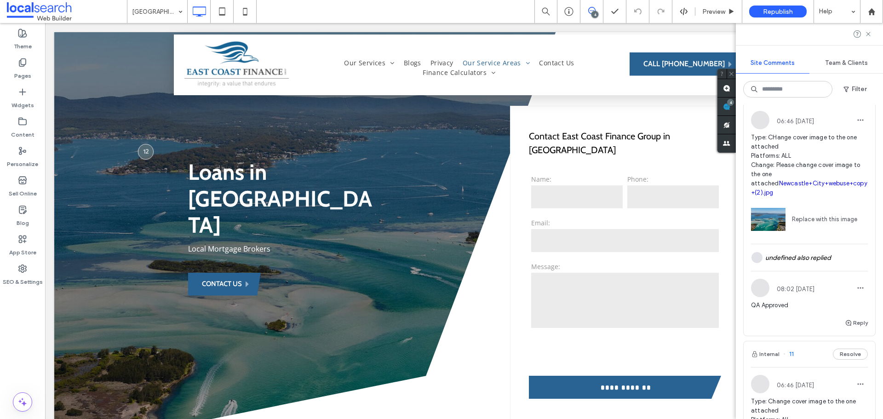
scroll to position [644, 0]
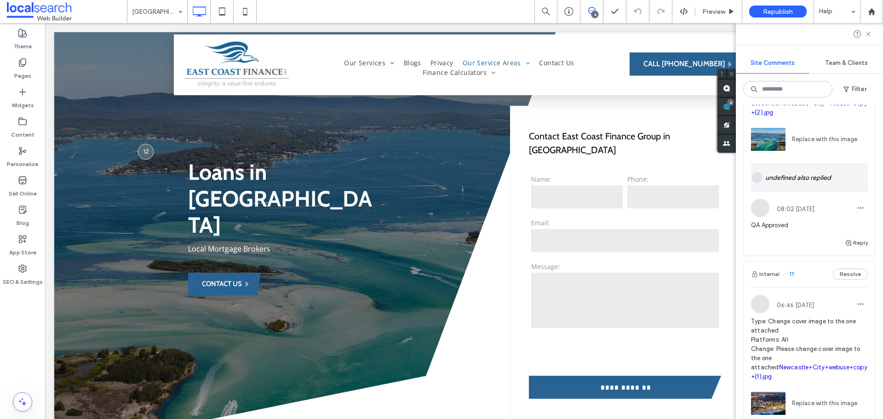
click at [799, 191] on div "undefined also replied" at bounding box center [809, 177] width 117 height 27
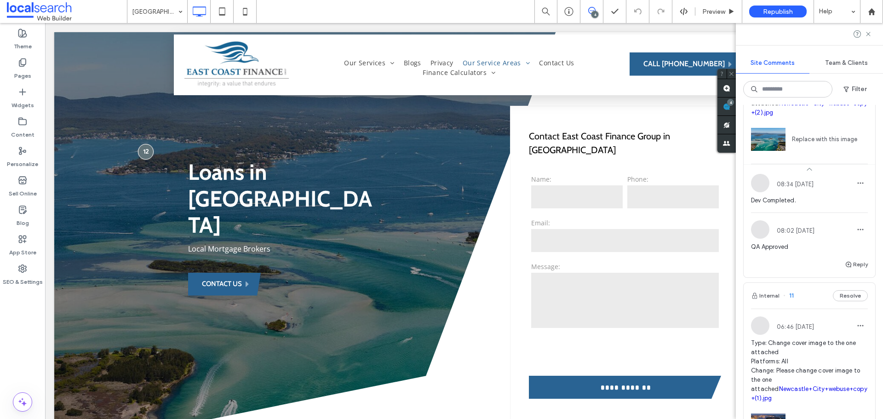
scroll to position [0, 0]
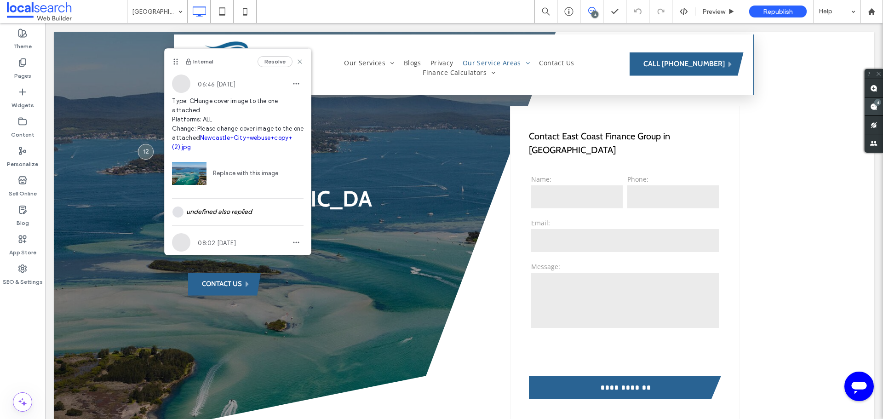
click at [876, 105] on div "4" at bounding box center [874, 107] width 18 height 18
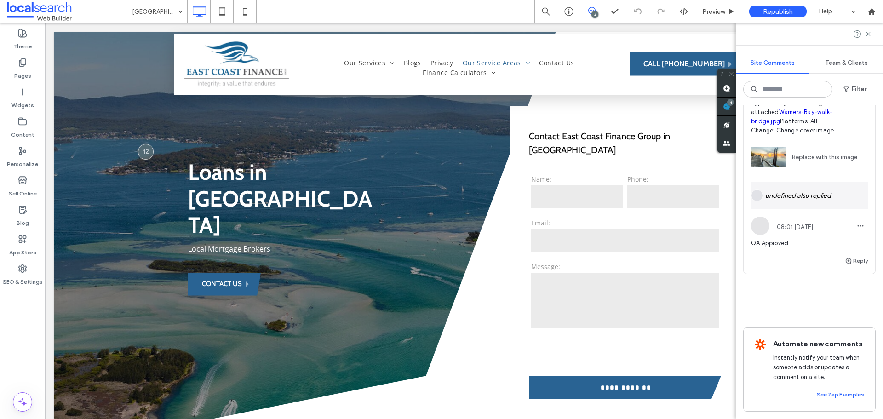
scroll to position [1174, 0]
click at [708, 9] on span "Preview" at bounding box center [713, 12] width 23 height 8
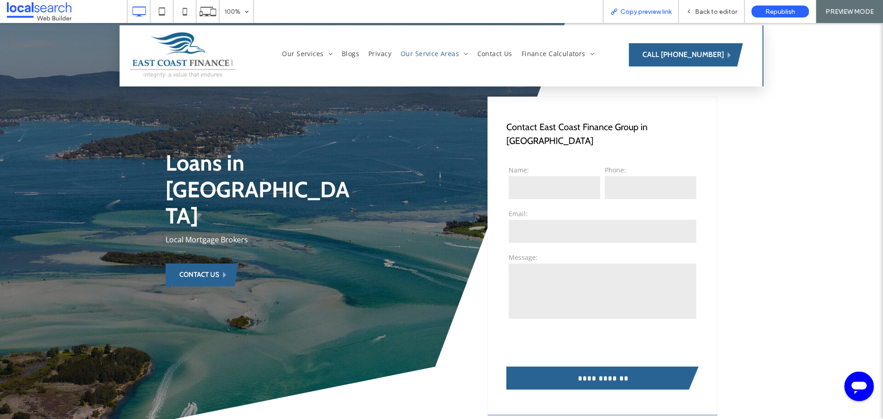
click at [658, 6] on div "Copy preview link" at bounding box center [641, 11] width 76 height 23
click at [644, 17] on div "Copy preview link" at bounding box center [641, 11] width 76 height 23
click at [640, 7] on div "Copy preview link" at bounding box center [641, 11] width 76 height 23
click at [639, 7] on div "Copy preview link" at bounding box center [641, 11] width 76 height 23
click at [633, 13] on span "Copy preview link" at bounding box center [646, 12] width 51 height 8
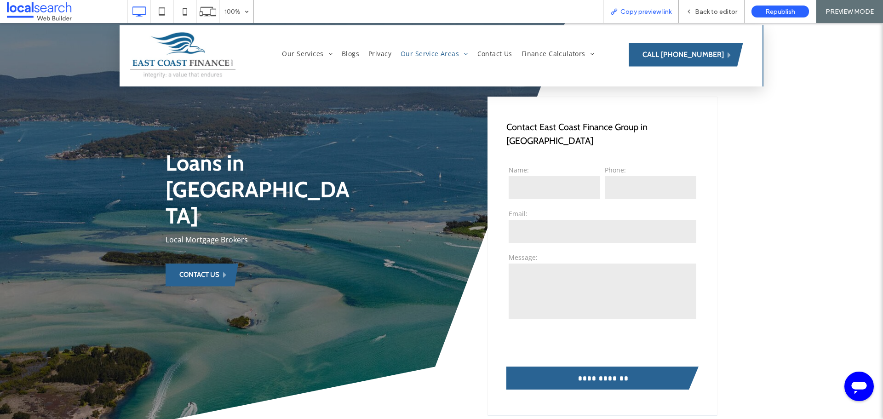
click at [626, 13] on span "Copy preview link" at bounding box center [646, 12] width 51 height 8
click at [704, 15] on span "Back to editor" at bounding box center [716, 12] width 42 height 8
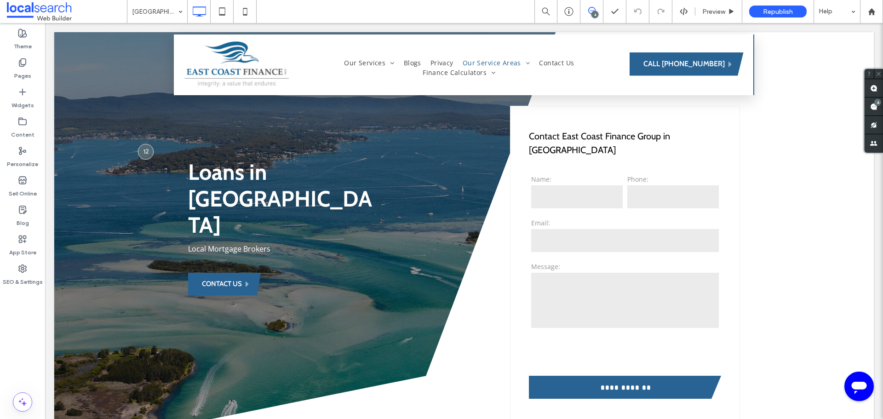
click at [594, 10] on icon at bounding box center [591, 10] width 7 height 7
click at [596, 7] on span at bounding box center [592, 10] width 23 height 7
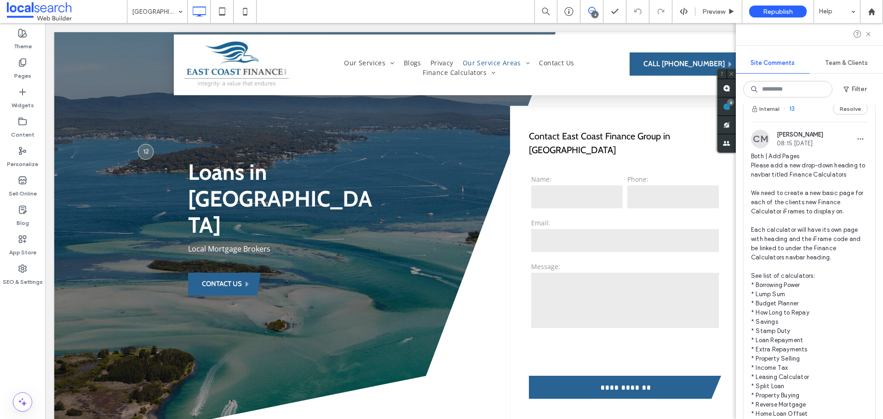
scroll to position [46, 0]
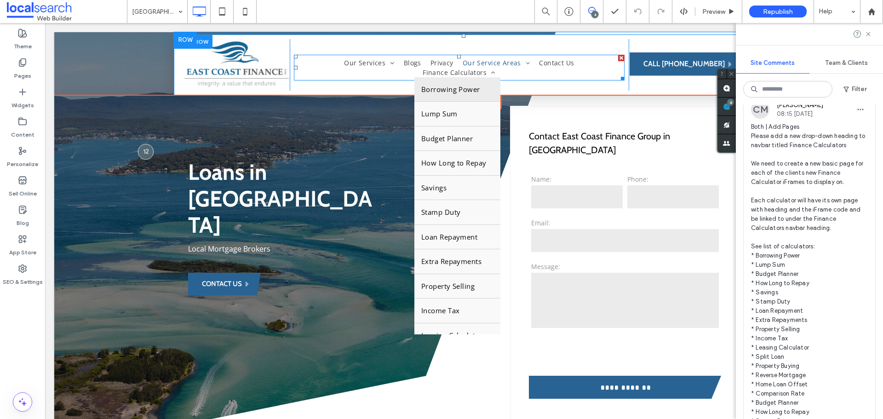
click at [501, 85] on link "Borrowing Power" at bounding box center [457, 89] width 86 height 24
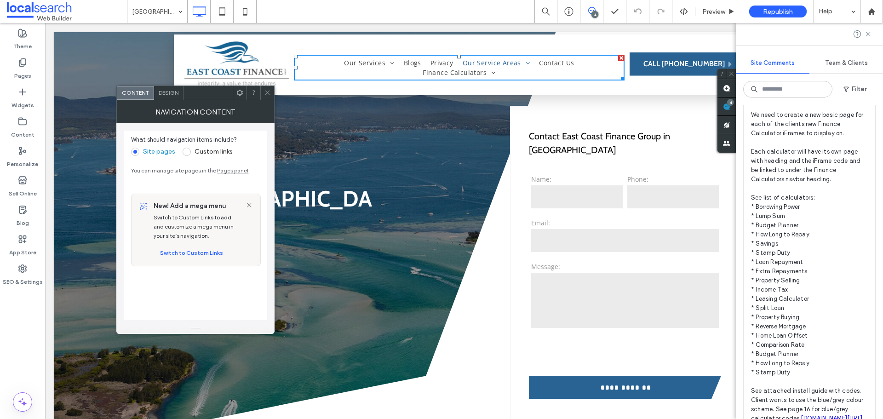
scroll to position [92, 0]
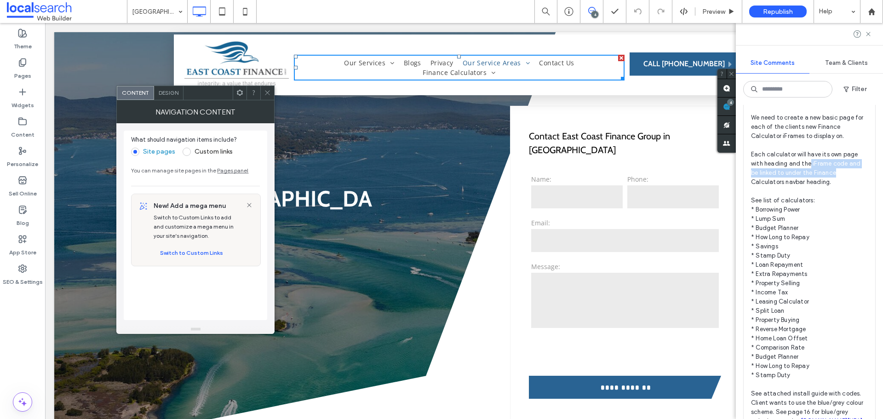
drag, startPoint x: 809, startPoint y: 162, endPoint x: 842, endPoint y: 173, distance: 34.2
click at [851, 173] on span "Both | Add Pages Please add a new drop-down heading to navbar titled Finance Ca…" at bounding box center [809, 251] width 117 height 350
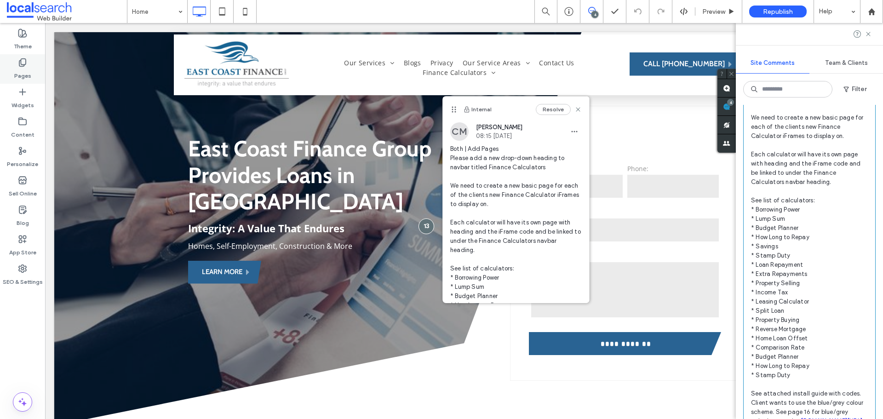
click at [19, 64] on icon at bounding box center [22, 62] width 9 height 9
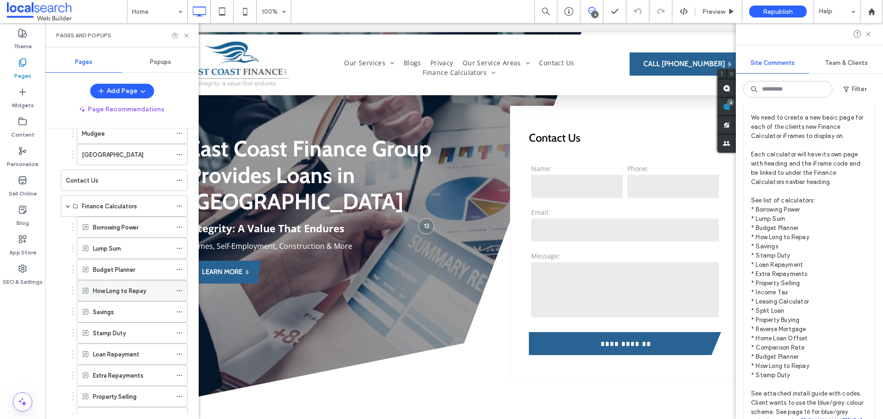
scroll to position [276, 0]
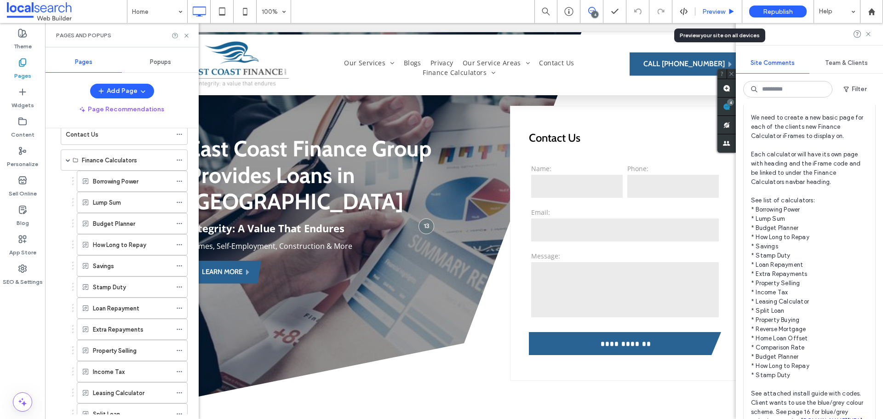
click at [727, 13] on div "Preview" at bounding box center [719, 12] width 46 height 8
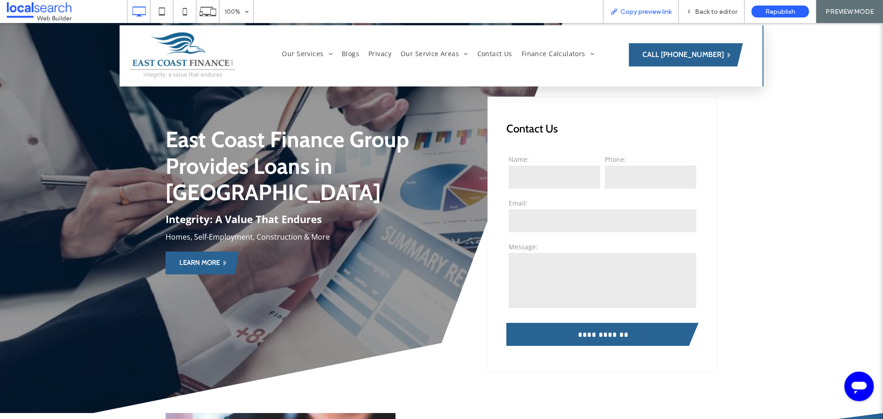
click at [667, 13] on span "Copy preview link" at bounding box center [646, 12] width 51 height 8
click at [718, 10] on span "Back to editor" at bounding box center [716, 12] width 42 height 8
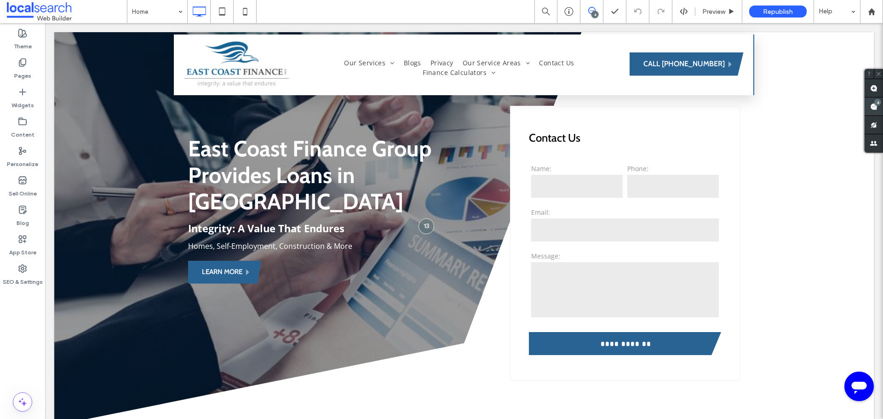
click at [879, 107] on span at bounding box center [874, 107] width 18 height 18
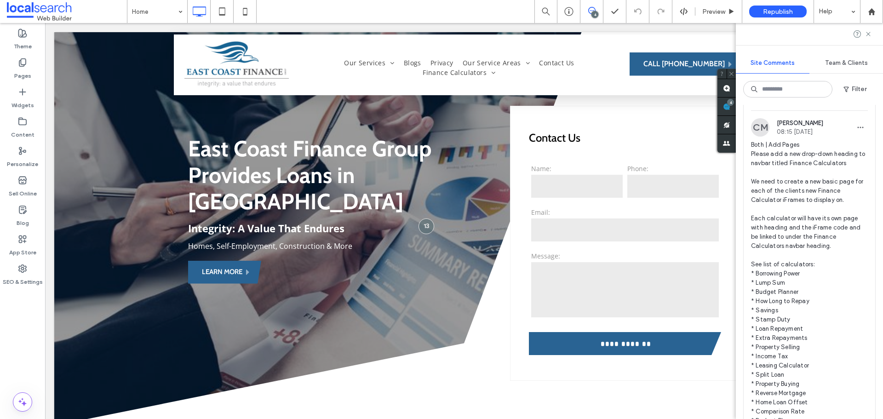
scroll to position [92, 0]
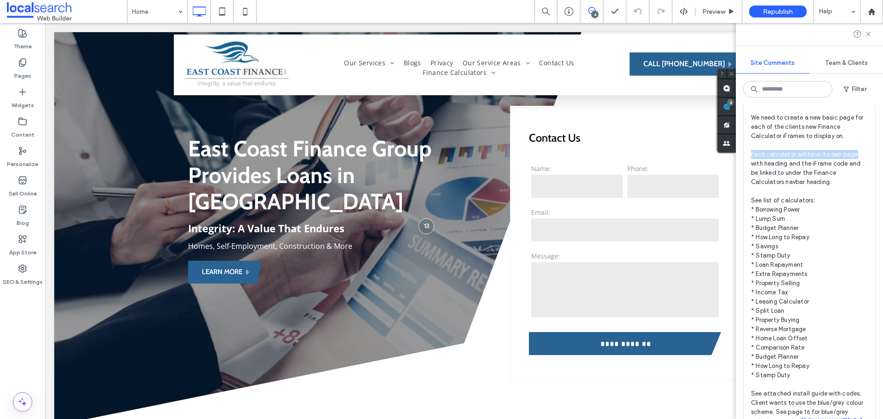
drag, startPoint x: 857, startPoint y: 154, endPoint x: 751, endPoint y: 155, distance: 105.8
click at [751, 155] on span "Both | Add Pages Please add a new drop-down heading to navbar titled Finance Ca…" at bounding box center [809, 251] width 117 height 350
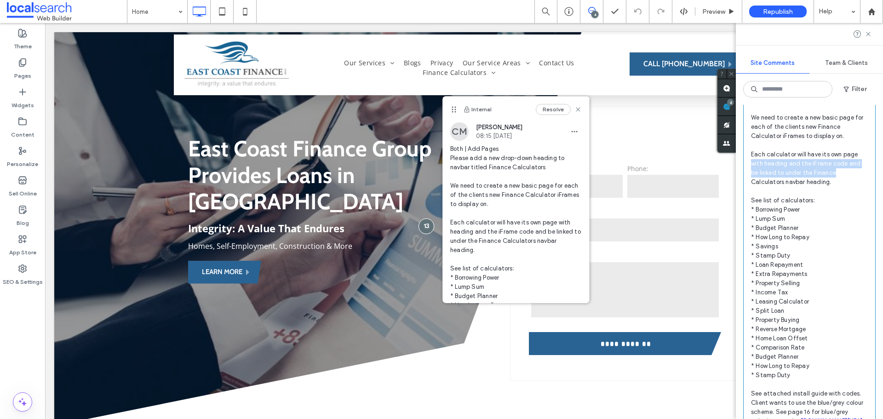
drag, startPoint x: 752, startPoint y: 165, endPoint x: 837, endPoint y: 170, distance: 85.7
click at [837, 170] on span "Both | Add Pages Please add a new drop-down heading to navbar titled Finance Ca…" at bounding box center [809, 251] width 117 height 350
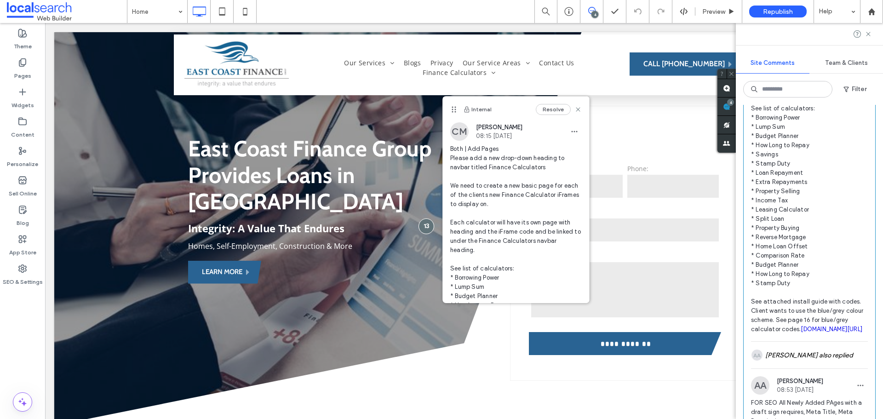
scroll to position [138, 0]
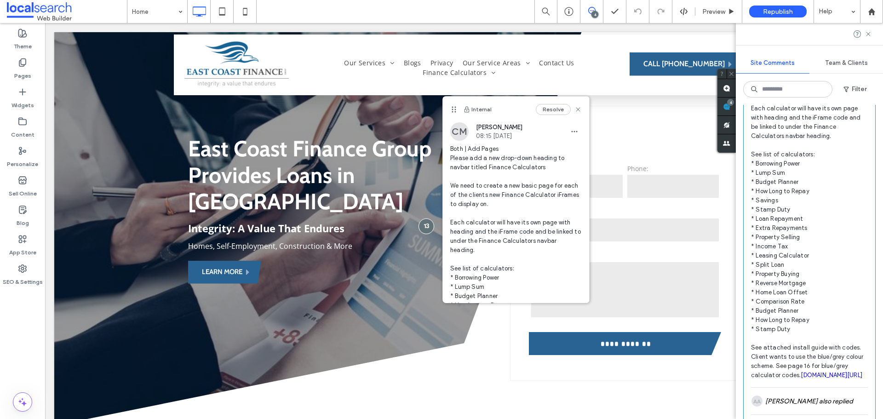
click at [777, 164] on span "Both | Add Pages Please add a new drop-down heading to navbar titled Finance Ca…" at bounding box center [809, 205] width 117 height 350
click at [31, 287] on div "SEO & Settings" at bounding box center [22, 274] width 45 height 29
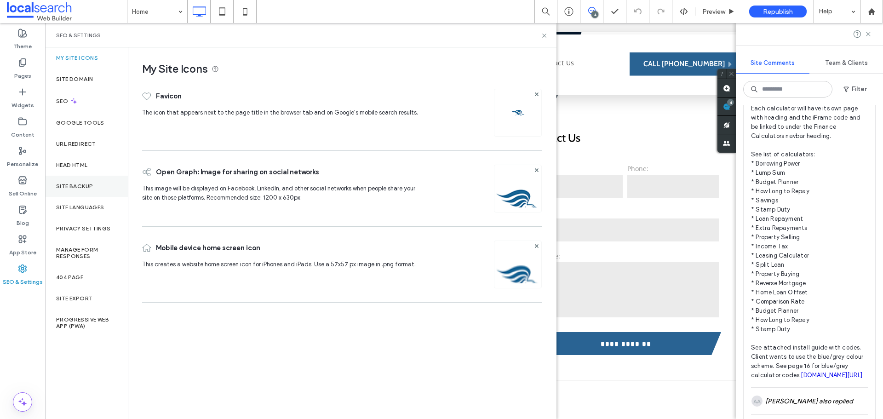
click at [92, 188] on label "Site Backup" at bounding box center [74, 186] width 37 height 6
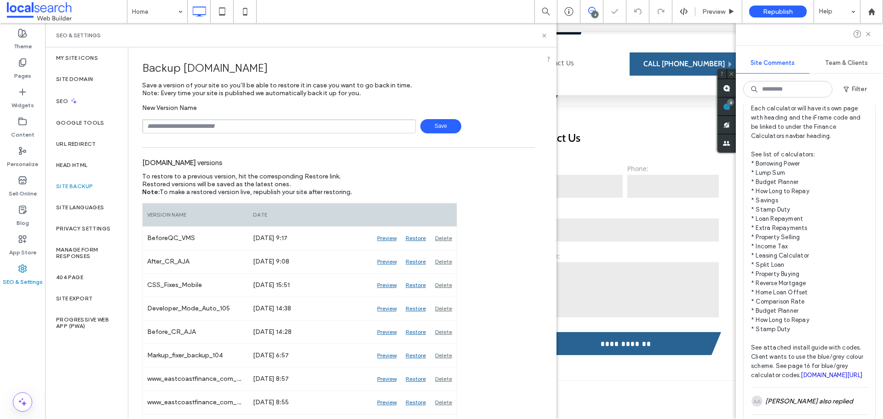
click at [193, 121] on input "text" at bounding box center [279, 126] width 274 height 14
type input "**********"
click at [432, 127] on span "Save" at bounding box center [440, 126] width 41 height 14
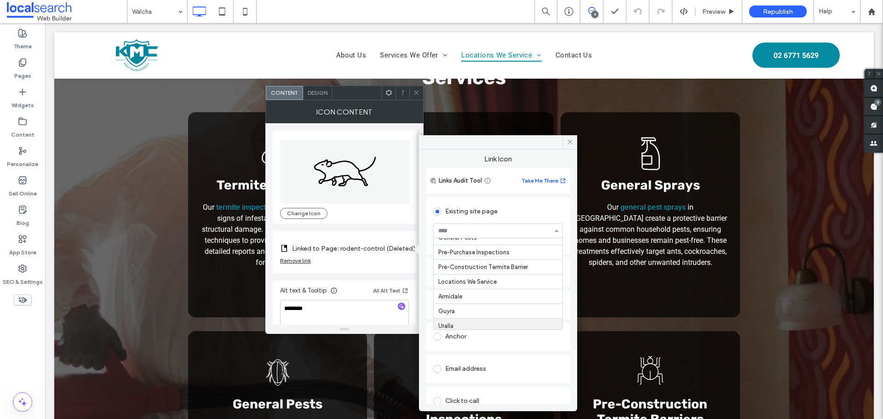
scroll to position [92, 0]
click at [570, 142] on icon at bounding box center [570, 141] width 7 height 7
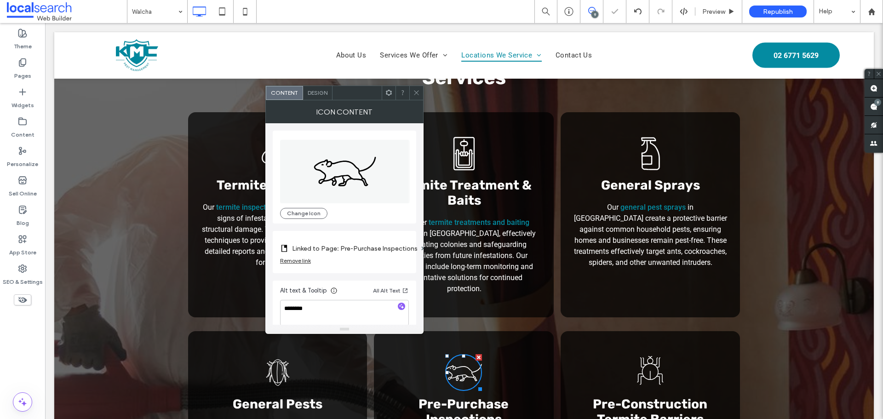
click at [415, 92] on use at bounding box center [416, 93] width 5 height 5
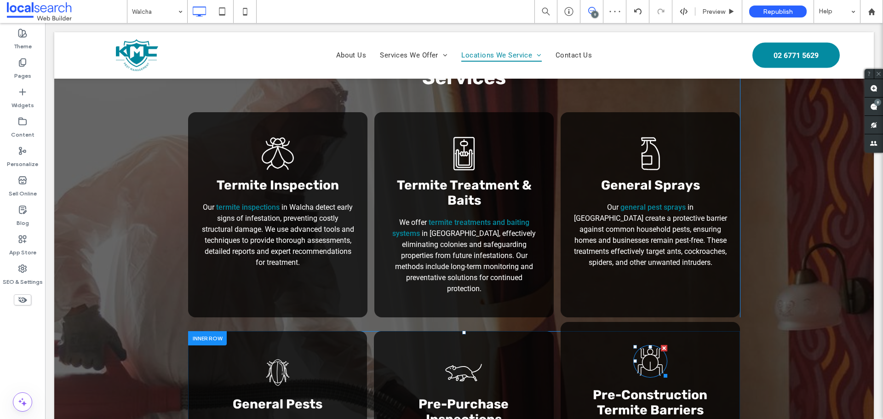
click at [651, 345] on icon "Spider Icon" at bounding box center [650, 361] width 34 height 33
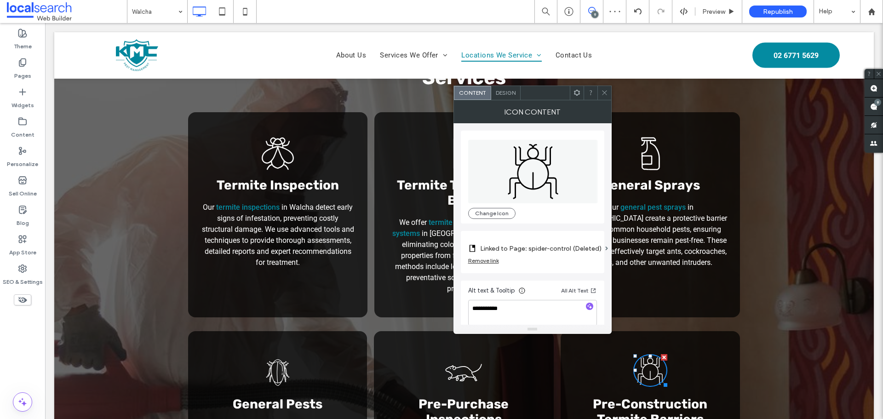
click at [554, 240] on label "Linked to Page: spider-control (Deleted)" at bounding box center [540, 248] width 121 height 17
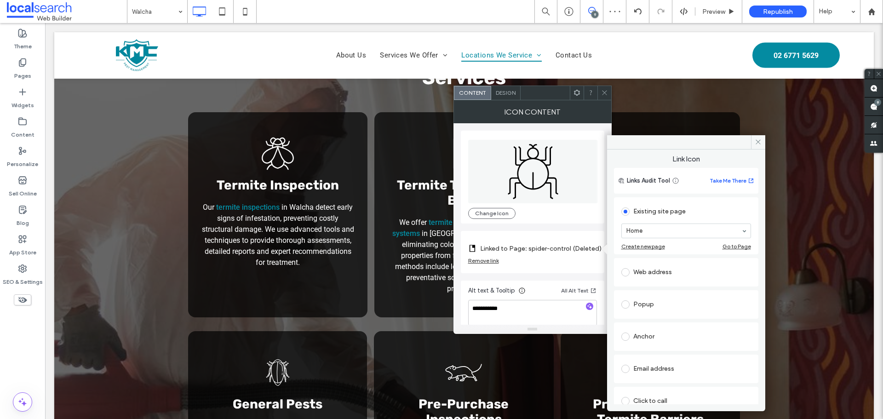
click at [702, 239] on section "Home" at bounding box center [686, 231] width 130 height 24
click at [756, 142] on icon at bounding box center [758, 141] width 7 height 7
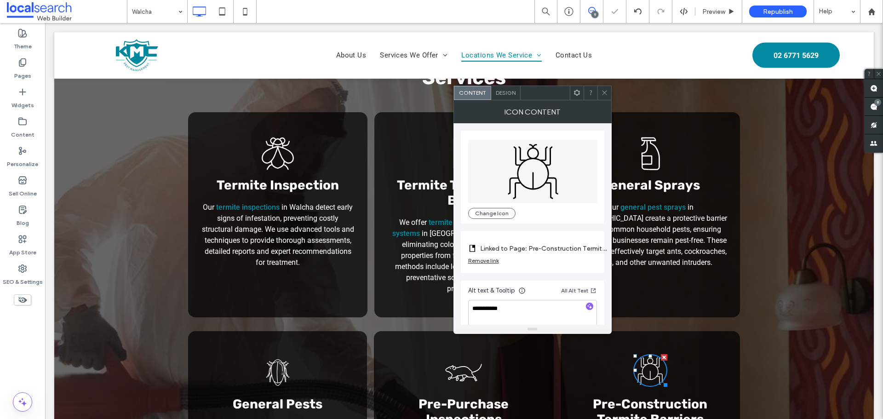
drag, startPoint x: 606, startPoint y: 92, endPoint x: 440, endPoint y: 52, distance: 170.8
click at [606, 92] on icon at bounding box center [604, 92] width 7 height 7
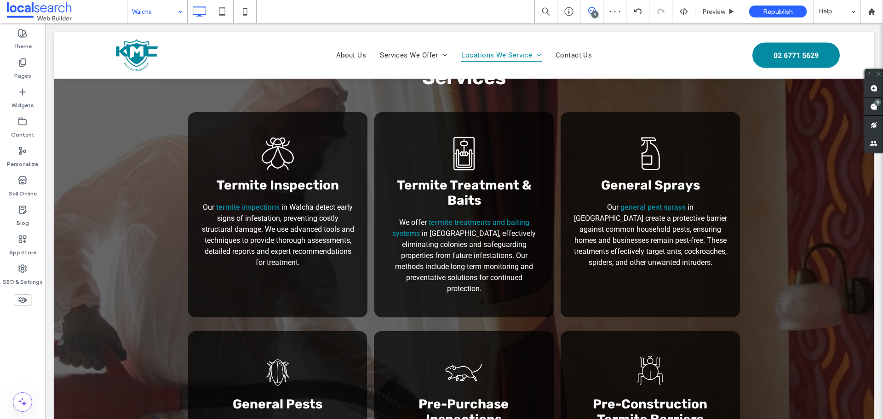
drag, startPoint x: 161, startPoint y: 2, endPoint x: 167, endPoint y: 20, distance: 19.1
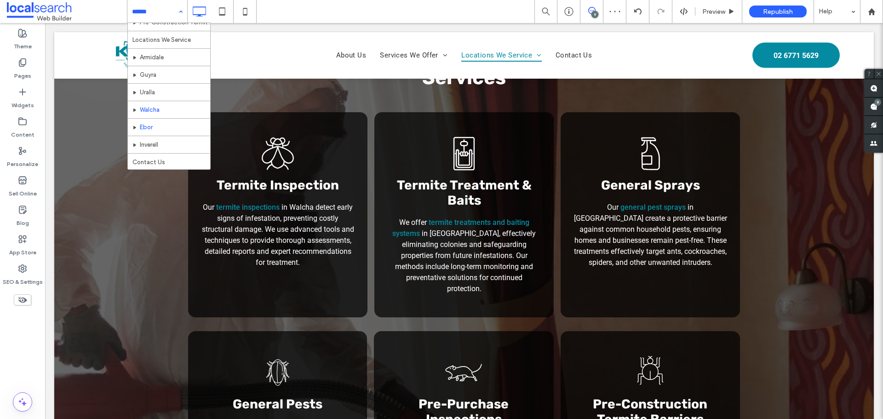
scroll to position [150, 0]
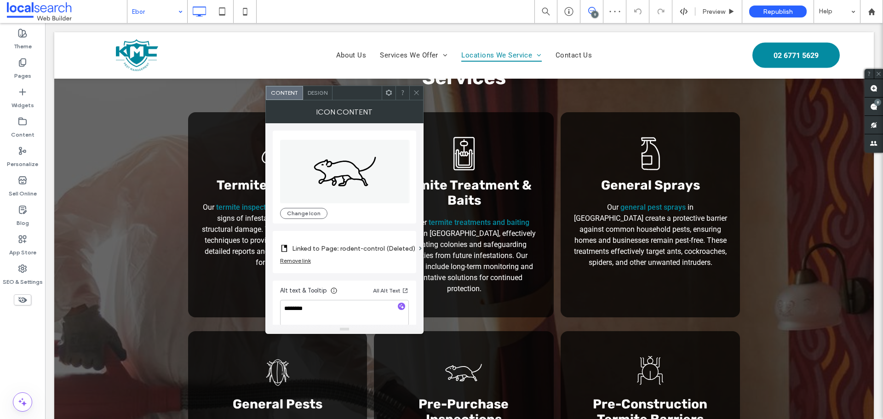
click at [339, 248] on label "Linked to Page: rodent-control (Deleted)" at bounding box center [353, 248] width 123 height 17
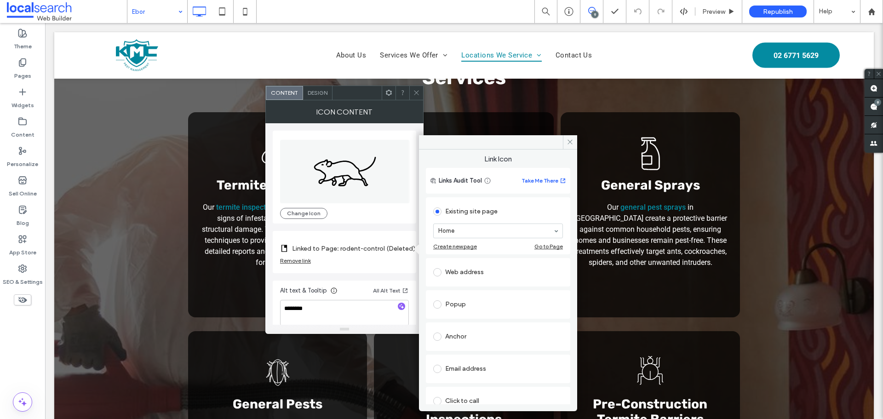
click at [471, 221] on section "Home" at bounding box center [498, 231] width 130 height 24
click at [570, 140] on icon at bounding box center [570, 141] width 7 height 7
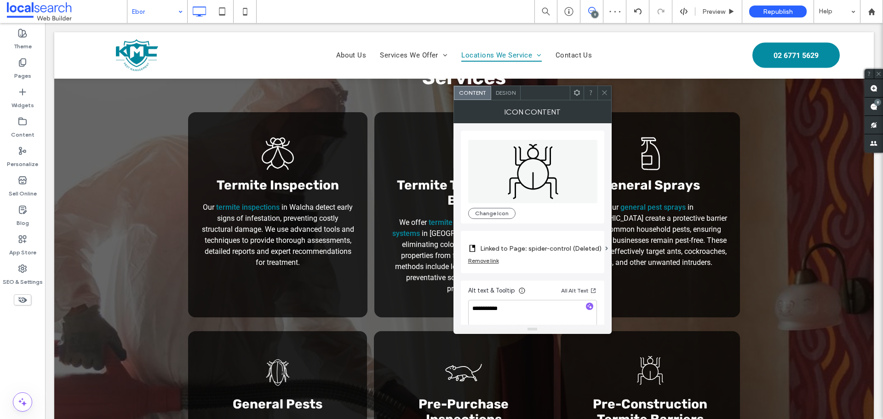
click at [523, 248] on label "Linked to Page: spider-control (Deleted)" at bounding box center [540, 248] width 121 height 17
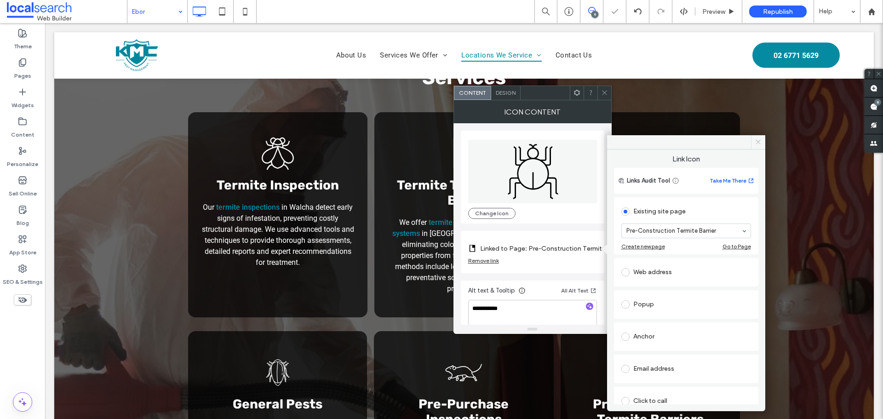
click at [758, 139] on icon at bounding box center [758, 141] width 7 height 7
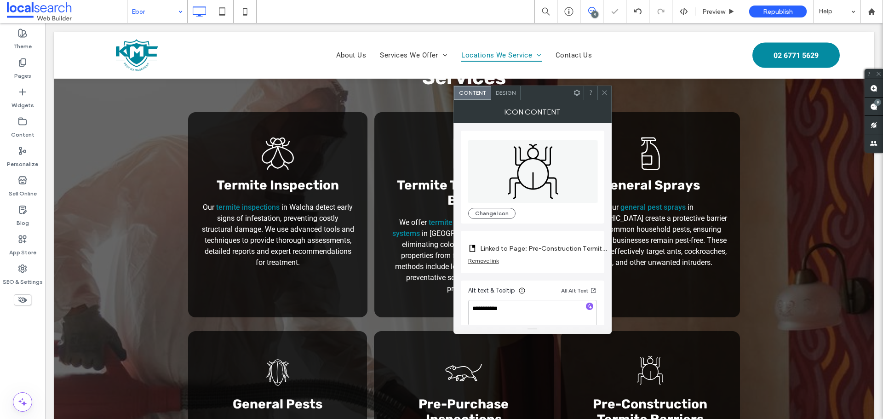
click at [605, 98] on span at bounding box center [604, 93] width 7 height 14
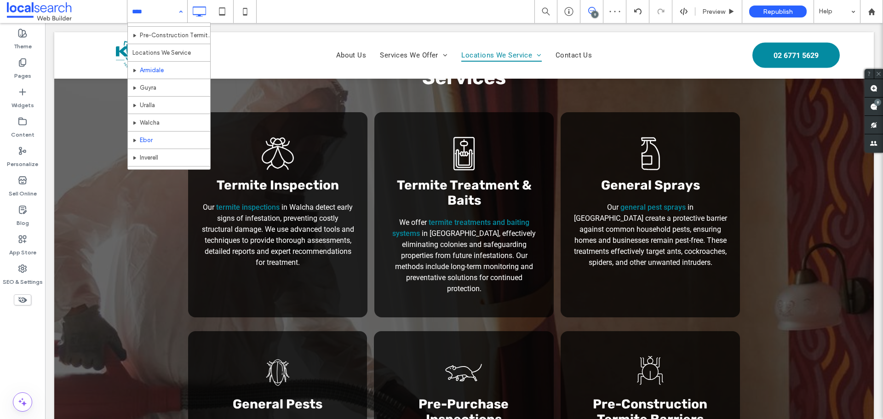
scroll to position [138, 0]
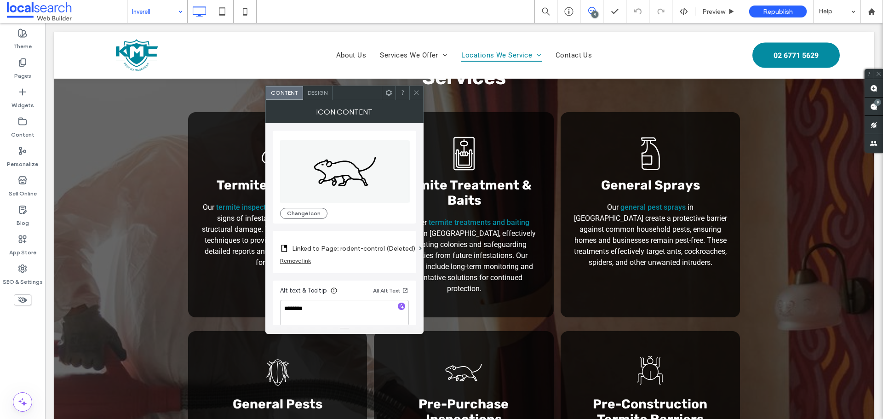
click at [343, 245] on label "Linked to Page: rodent-control (Deleted)" at bounding box center [353, 248] width 123 height 17
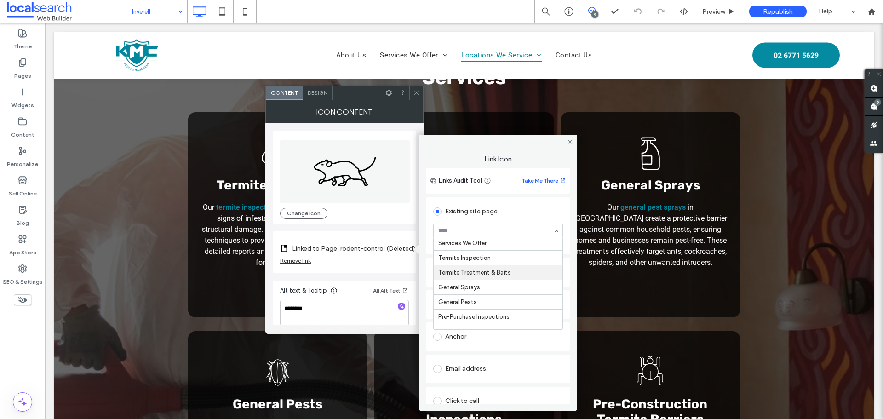
scroll to position [92, 0]
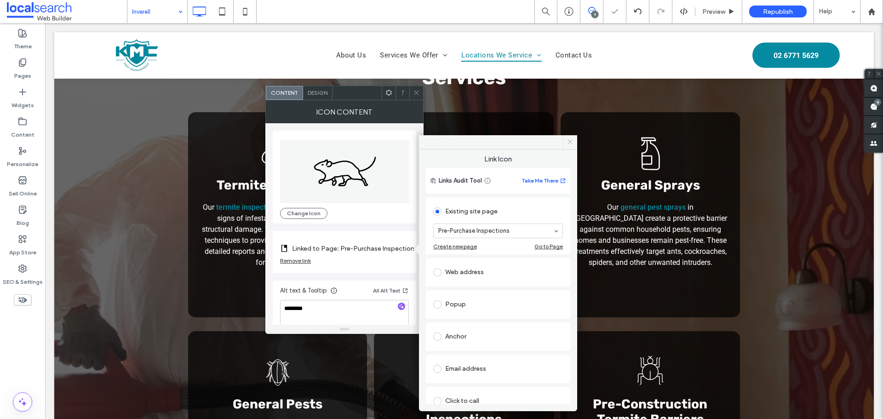
click at [575, 141] on span at bounding box center [570, 142] width 14 height 14
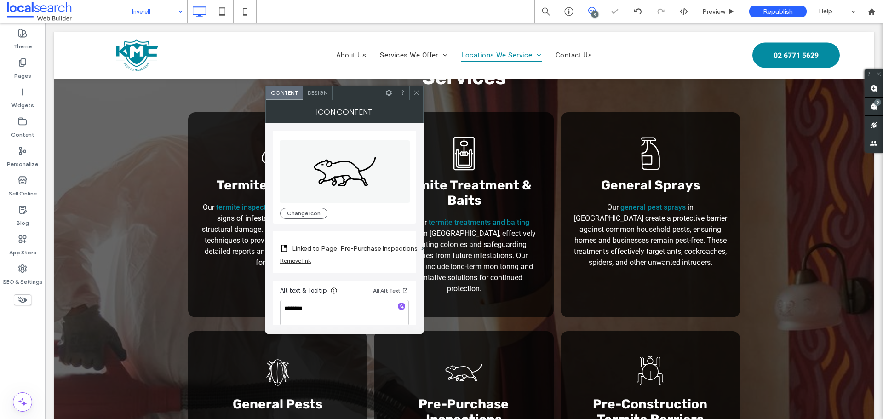
click at [418, 88] on span at bounding box center [416, 93] width 7 height 14
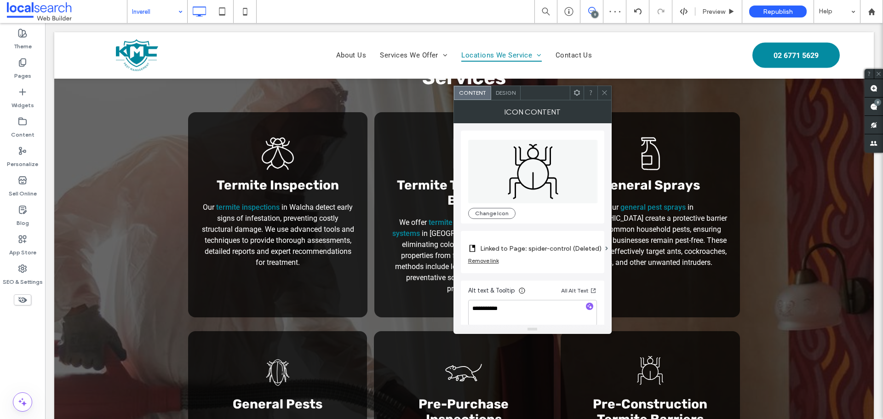
click at [540, 247] on label "Linked to Page: spider-control (Deleted)" at bounding box center [540, 248] width 121 height 17
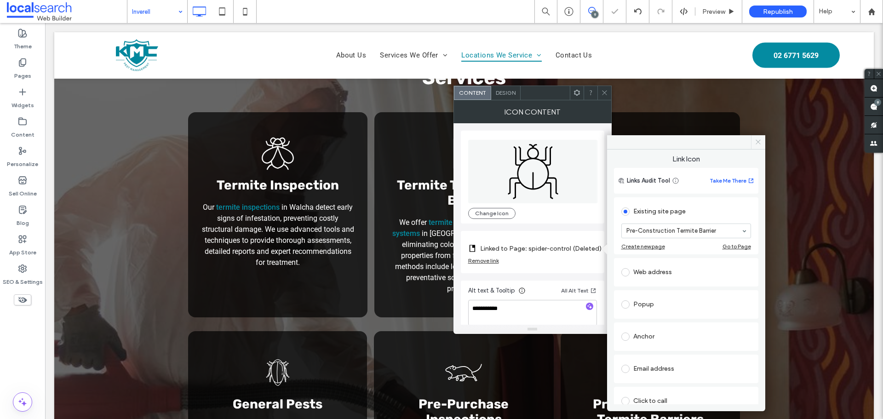
click at [755, 142] on icon at bounding box center [758, 141] width 7 height 7
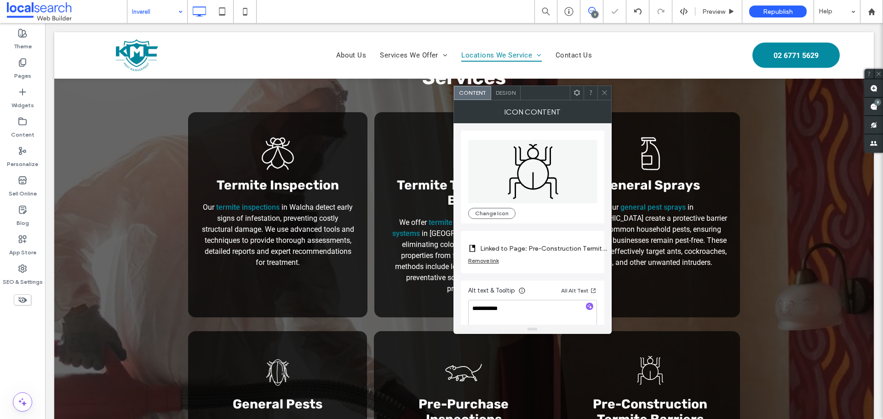
click at [607, 92] on icon at bounding box center [604, 92] width 7 height 7
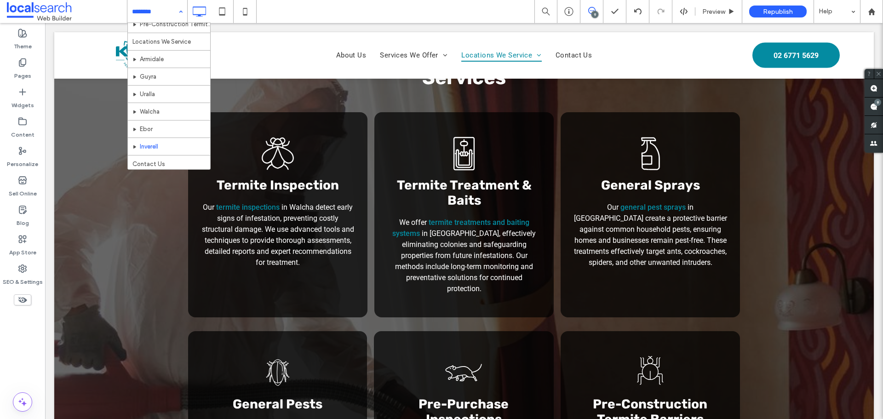
scroll to position [150, 0]
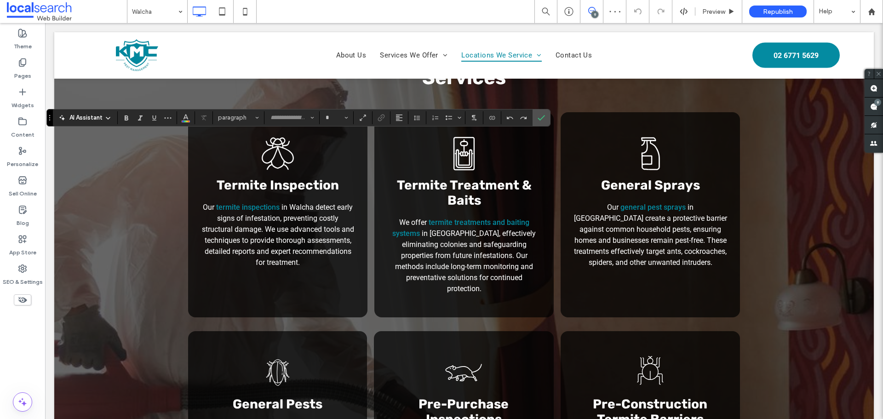
type input "******"
type input "**"
click at [381, 118] on use "Link" at bounding box center [381, 117] width 7 height 7
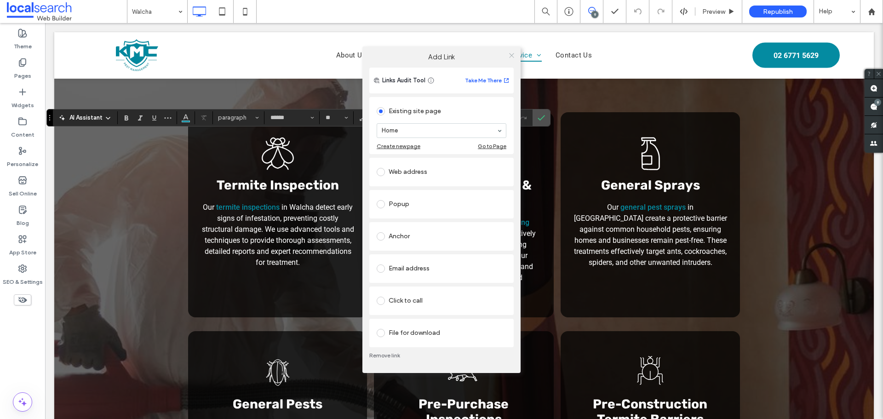
click at [508, 55] on icon at bounding box center [511, 55] width 7 height 7
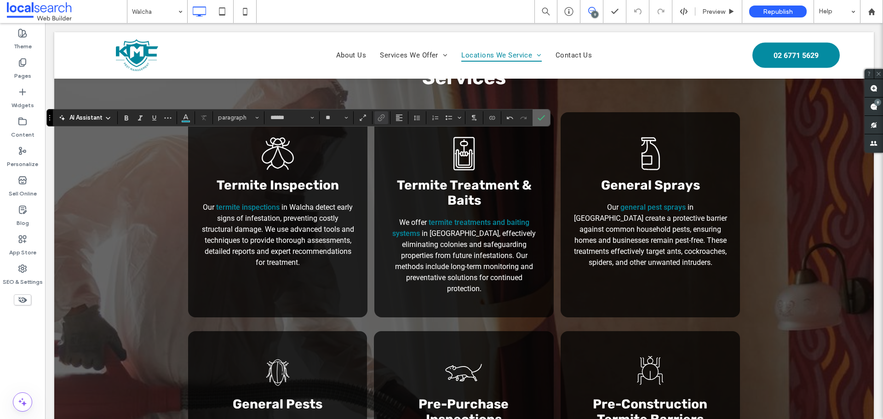
click at [540, 112] on span "Confirm" at bounding box center [540, 117] width 4 height 17
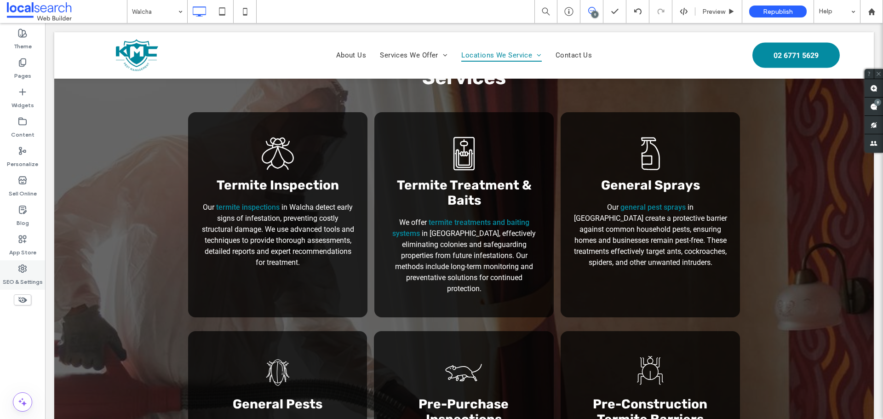
click at [30, 271] on div "SEO & Settings" at bounding box center [22, 274] width 45 height 29
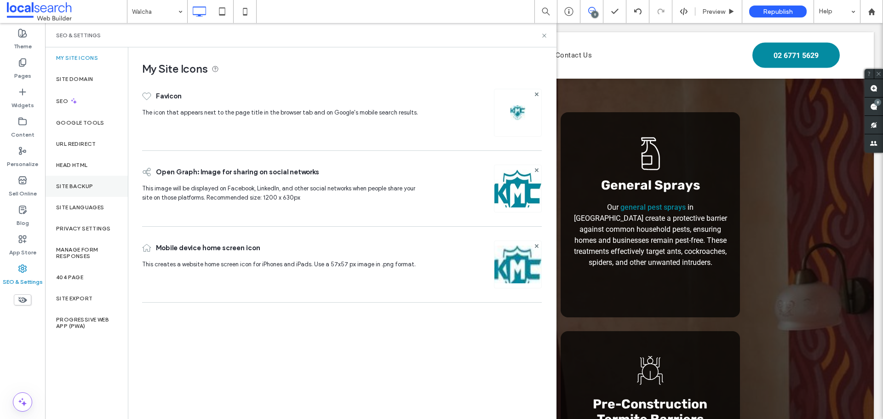
click at [76, 189] on label "Site Backup" at bounding box center [74, 186] width 37 height 6
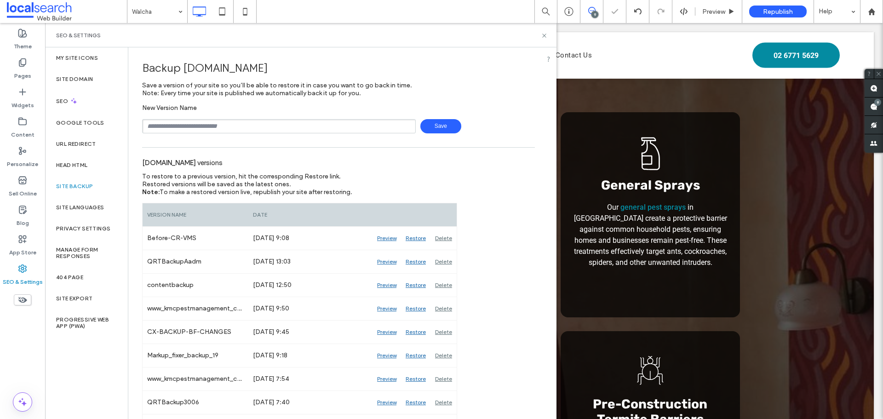
click at [218, 123] on input "text" at bounding box center [279, 126] width 274 height 14
click at [547, 37] on div "SEO & Settings" at bounding box center [301, 35] width 512 height 24
click at [547, 37] on icon at bounding box center [544, 35] width 7 height 7
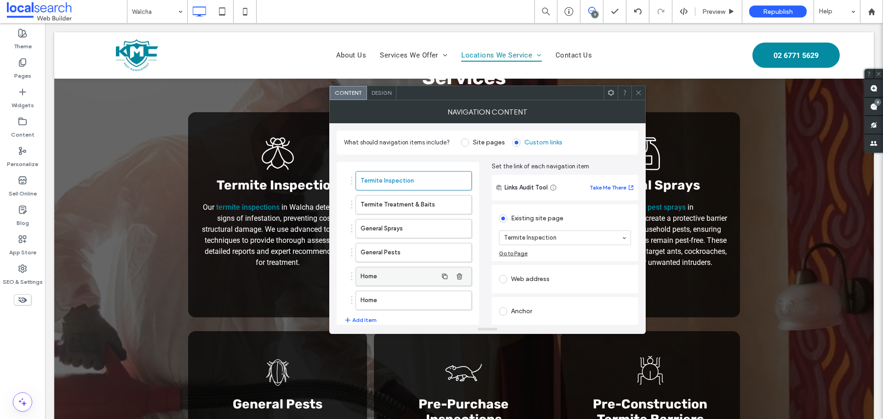
click at [404, 276] on label "Home" at bounding box center [399, 276] width 77 height 18
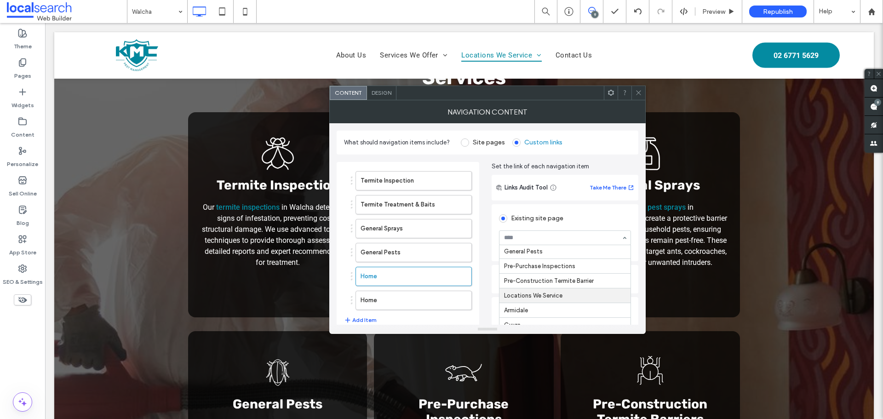
scroll to position [67, 0]
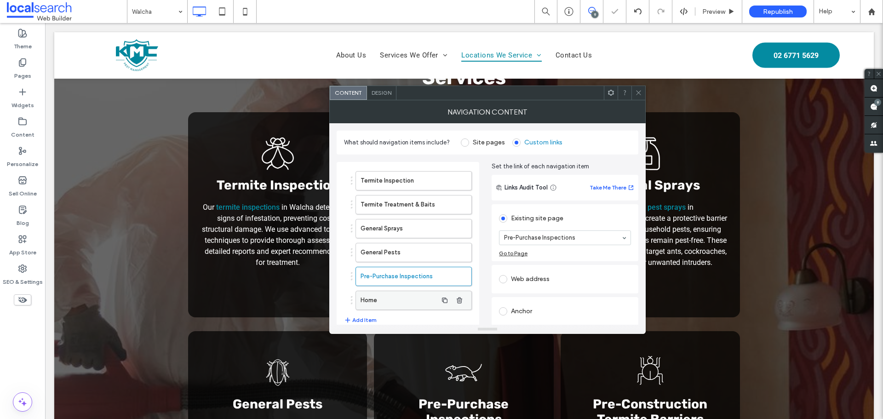
click at [391, 301] on label "Home" at bounding box center [399, 300] width 77 height 18
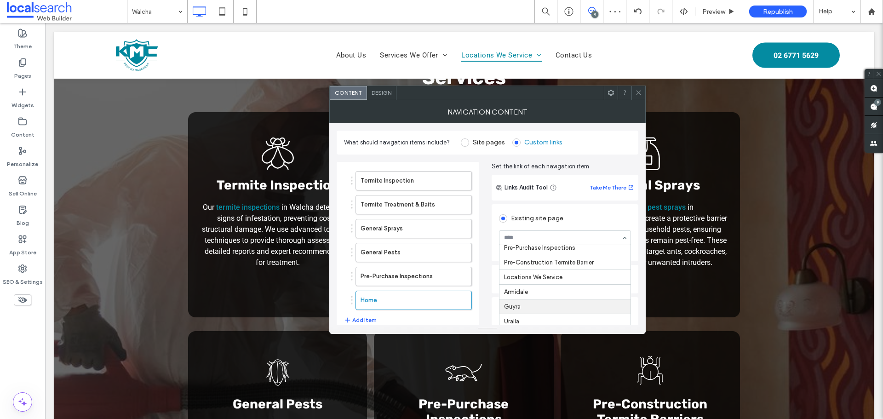
scroll to position [92, 0]
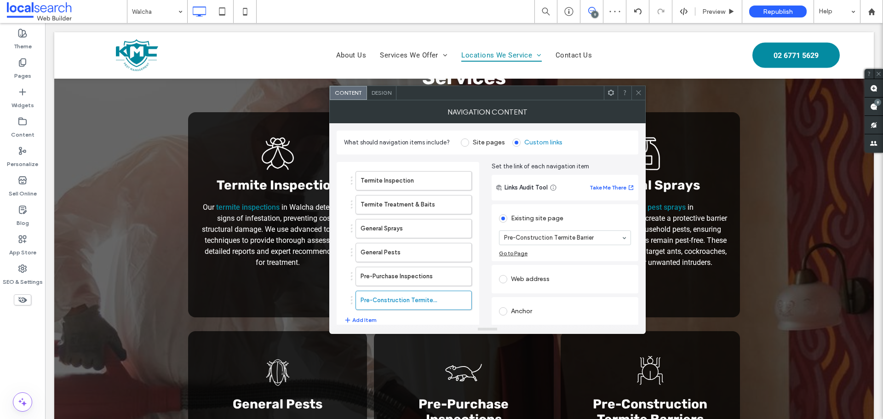
click at [639, 96] on icon at bounding box center [638, 92] width 7 height 7
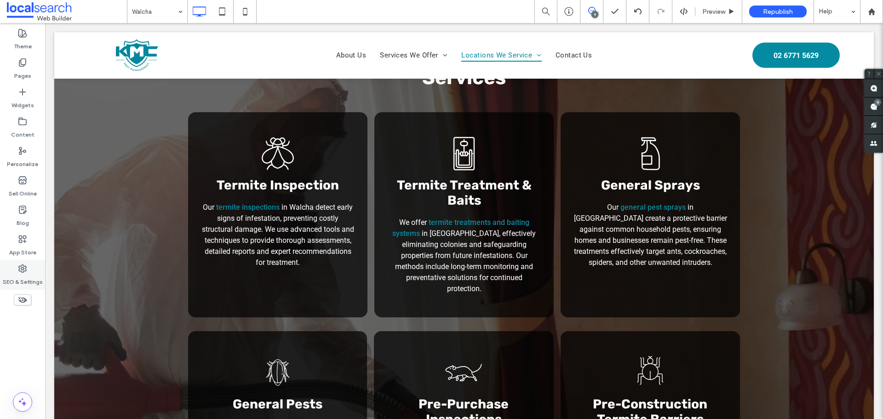
click at [36, 269] on div "SEO & Settings" at bounding box center [22, 274] width 45 height 29
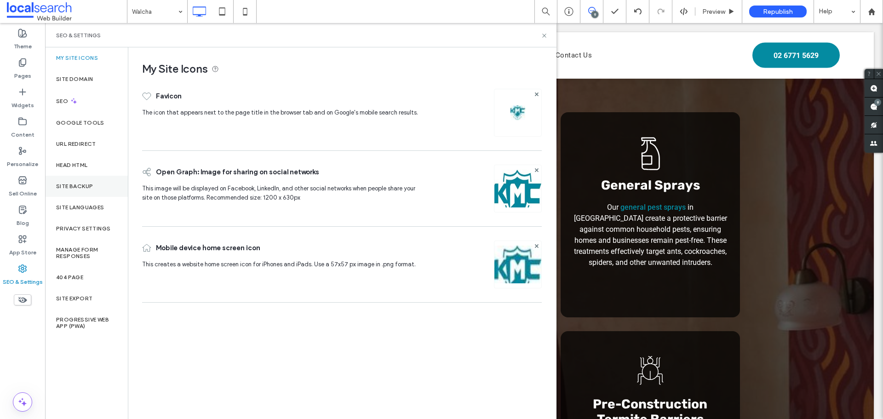
click at [80, 180] on div "Site Backup" at bounding box center [86, 186] width 83 height 21
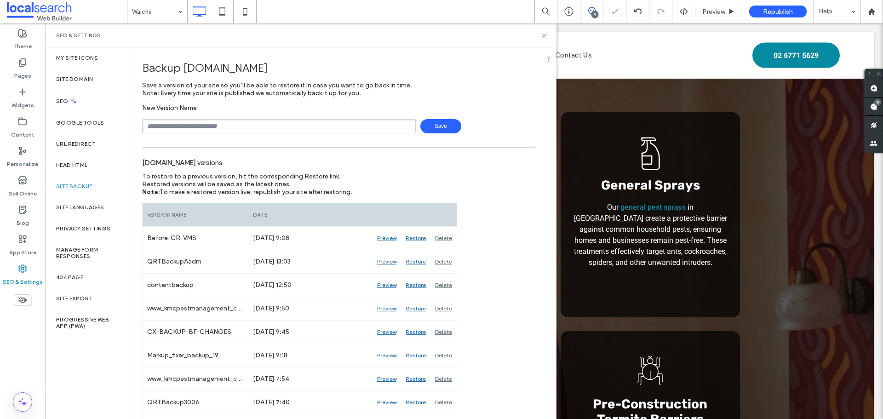
click at [186, 131] on input "text" at bounding box center [279, 126] width 274 height 14
type input "**********"
click at [435, 126] on span "Save" at bounding box center [440, 126] width 41 height 14
click at [545, 35] on use at bounding box center [544, 36] width 4 height 4
